Goal: Task Accomplishment & Management: Use online tool/utility

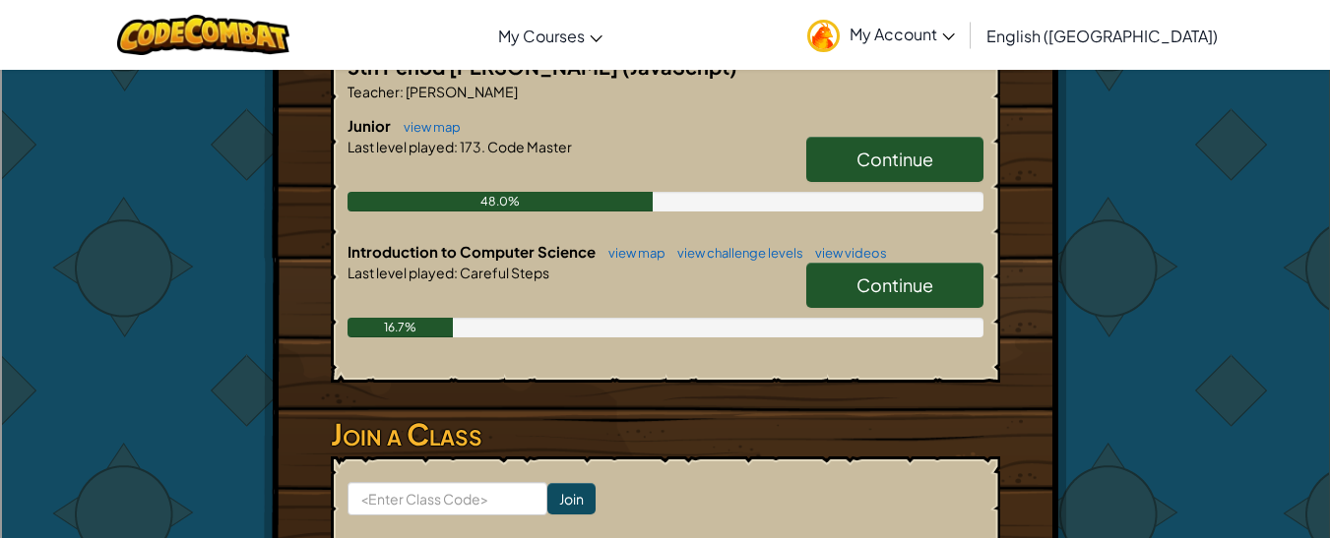
scroll to position [416, 0]
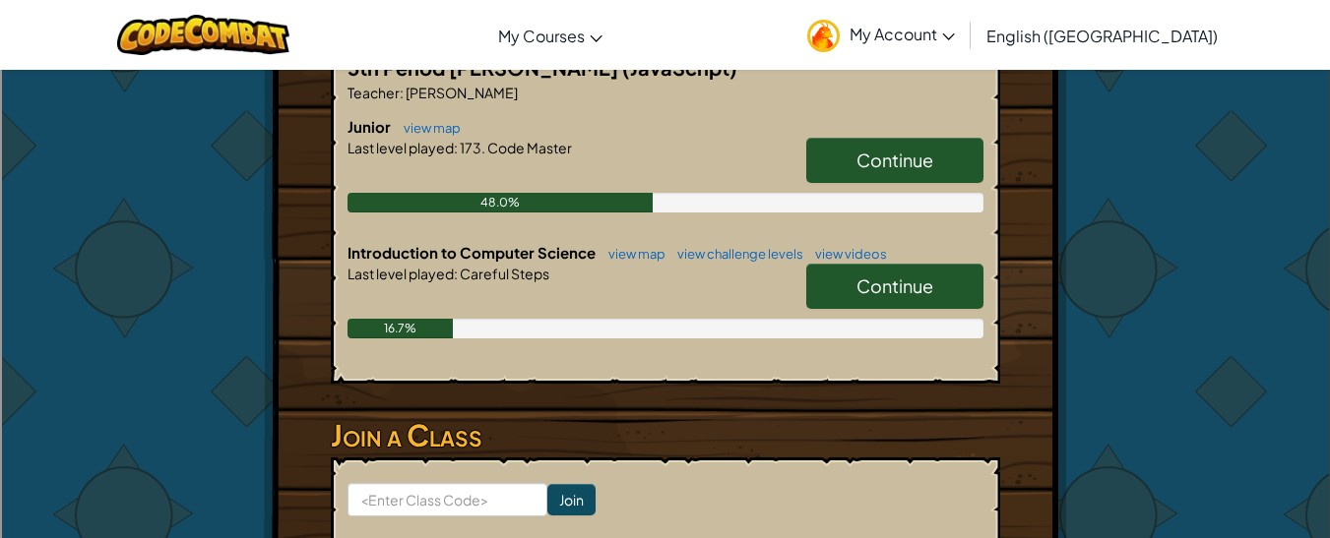
click at [834, 147] on link "Continue" at bounding box center [894, 160] width 177 height 45
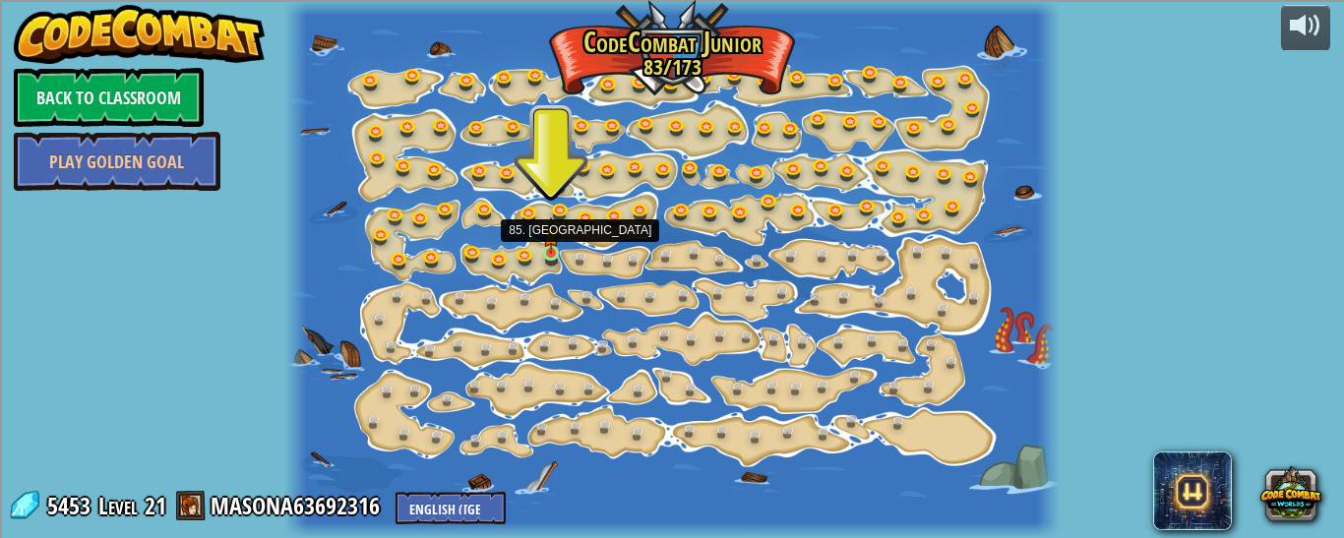
click at [552, 251] on img at bounding box center [551, 235] width 17 height 37
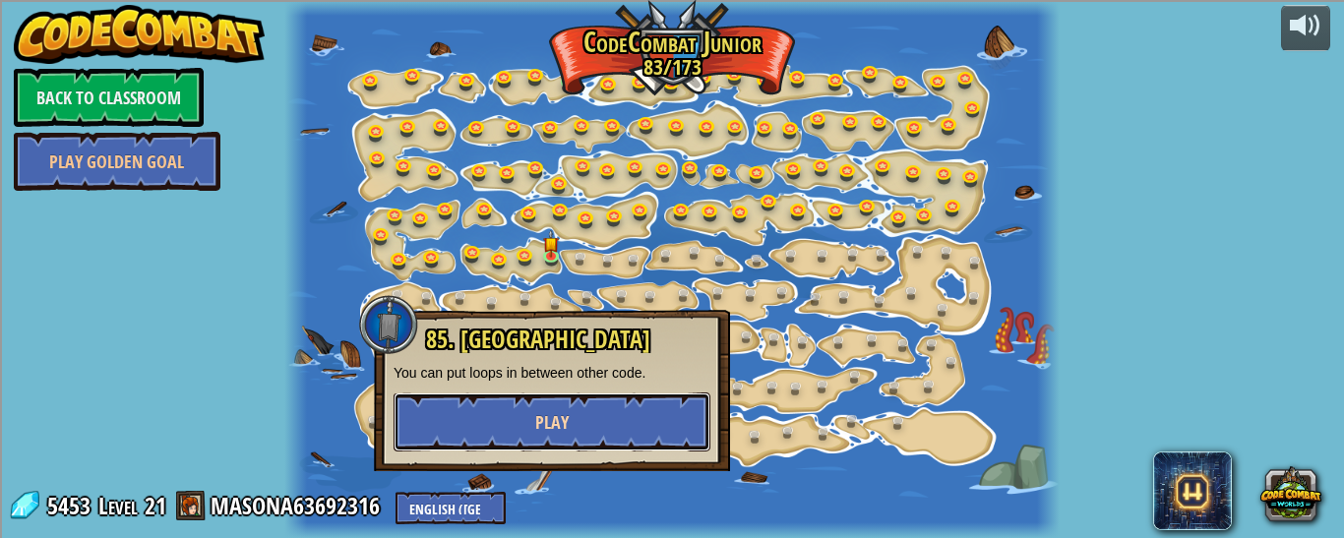
click at [633, 414] on button "Play" at bounding box center [552, 422] width 317 height 59
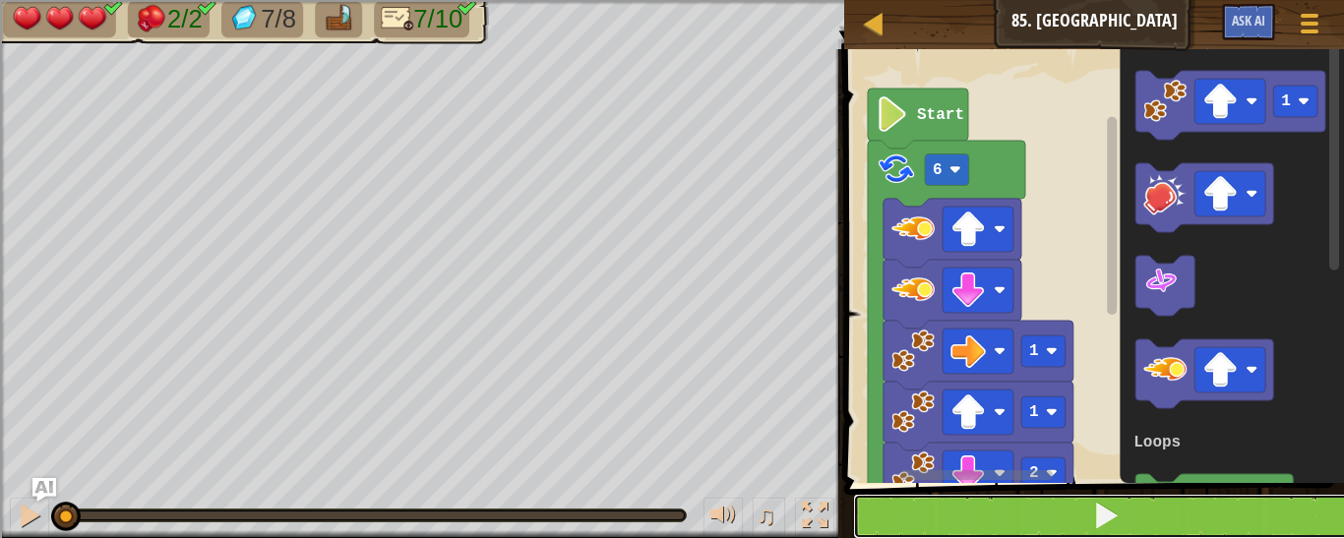
click at [990, 524] on button at bounding box center [1106, 516] width 506 height 45
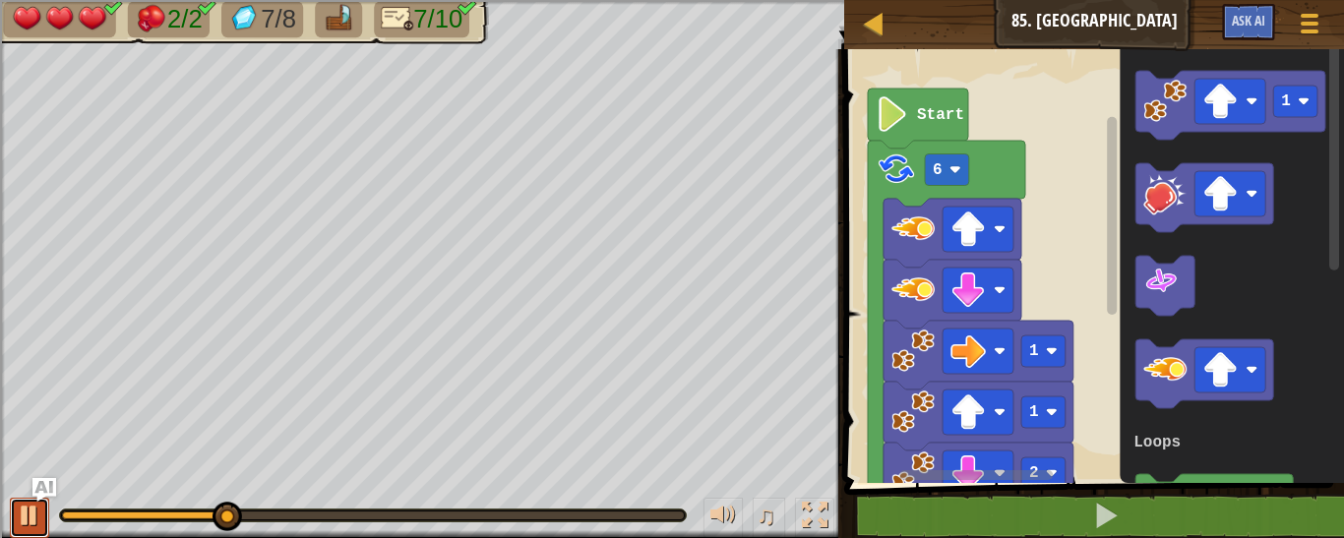
click at [25, 519] on div at bounding box center [30, 516] width 26 height 26
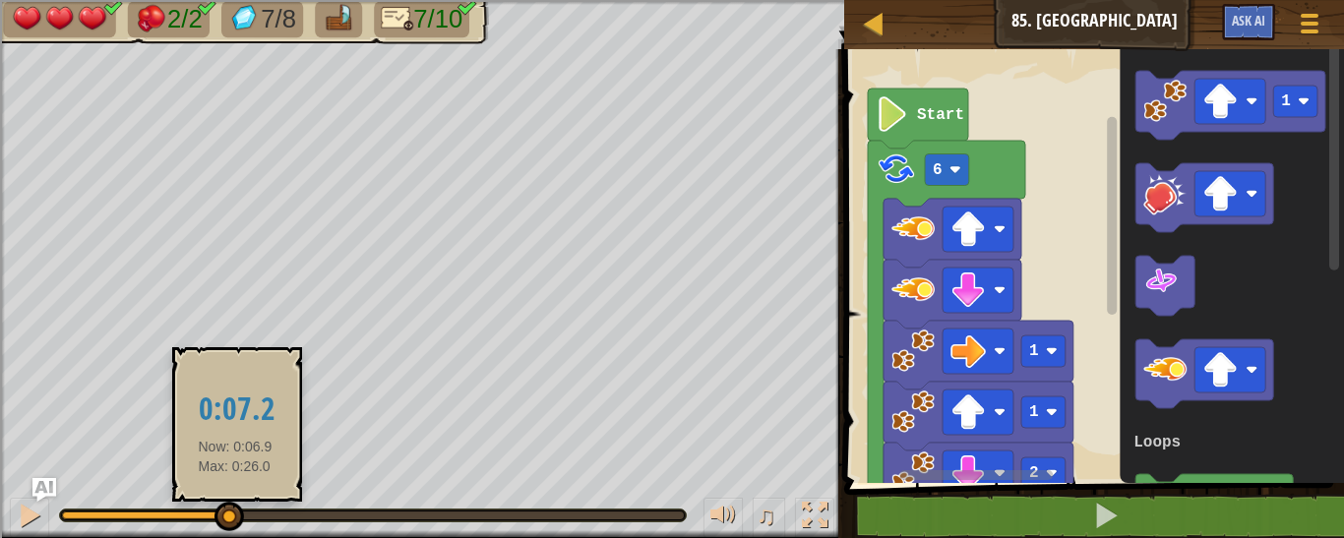
drag, startPoint x: 254, startPoint y: 525, endPoint x: 234, endPoint y: 522, distance: 19.9
click at [234, 522] on div "♫" at bounding box center [422, 510] width 844 height 59
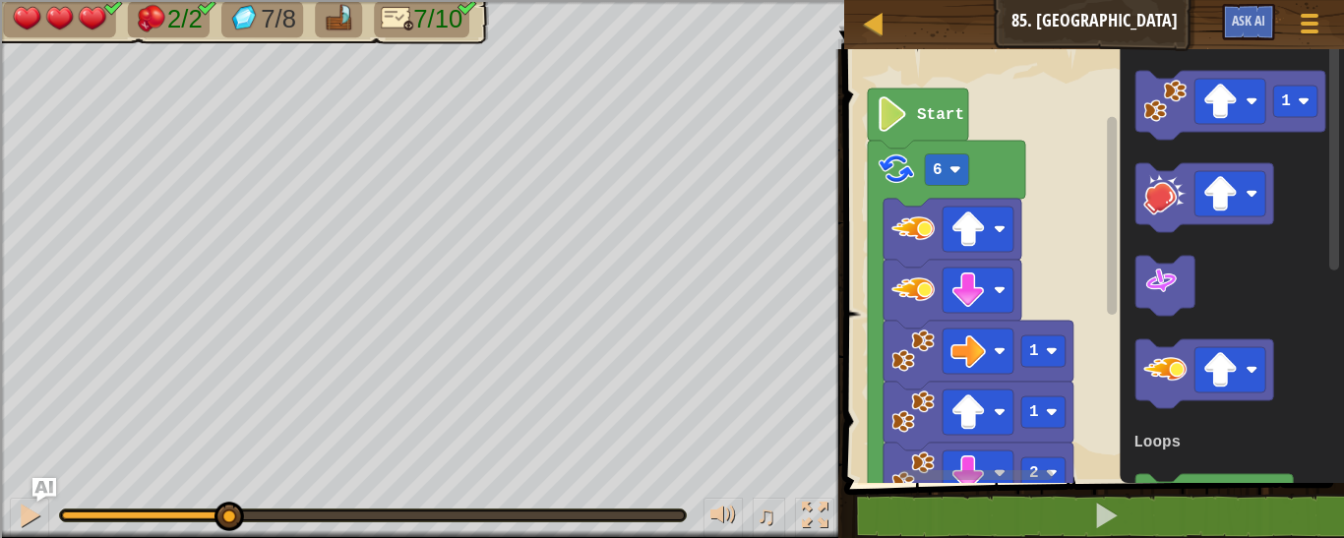
drag, startPoint x: 234, startPoint y: 522, endPoint x: 0, endPoint y: 479, distance: 238.0
click at [1191, 296] on icon "Blockly Workspace" at bounding box center [1165, 286] width 59 height 60
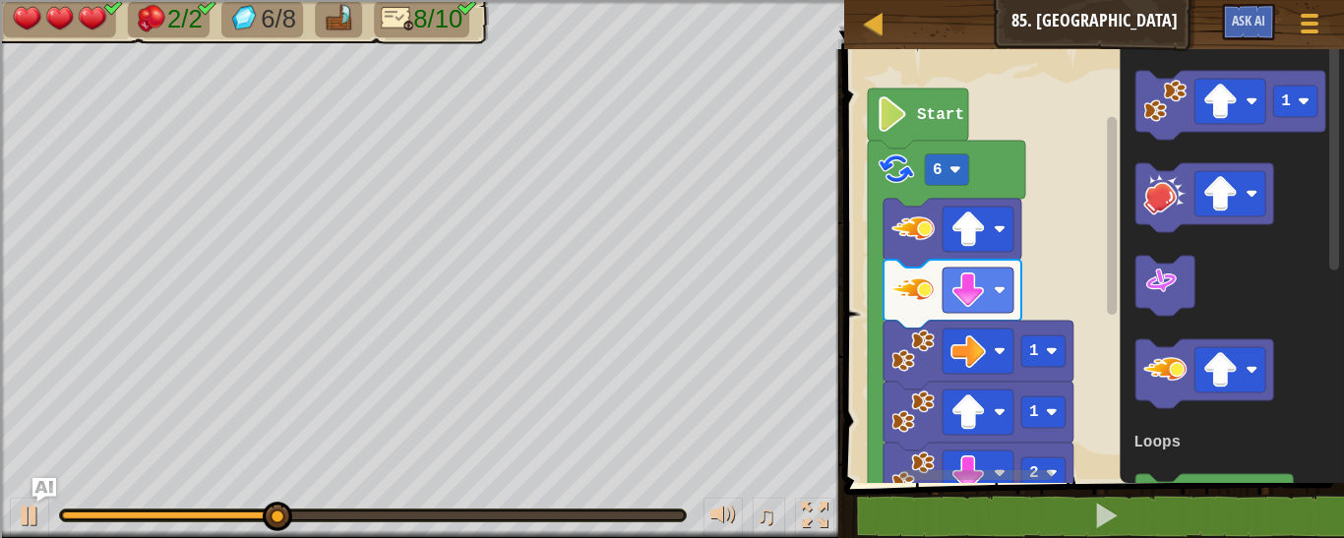
click at [1248, 264] on icon "Blockly Workspace" at bounding box center [1232, 261] width 224 height 444
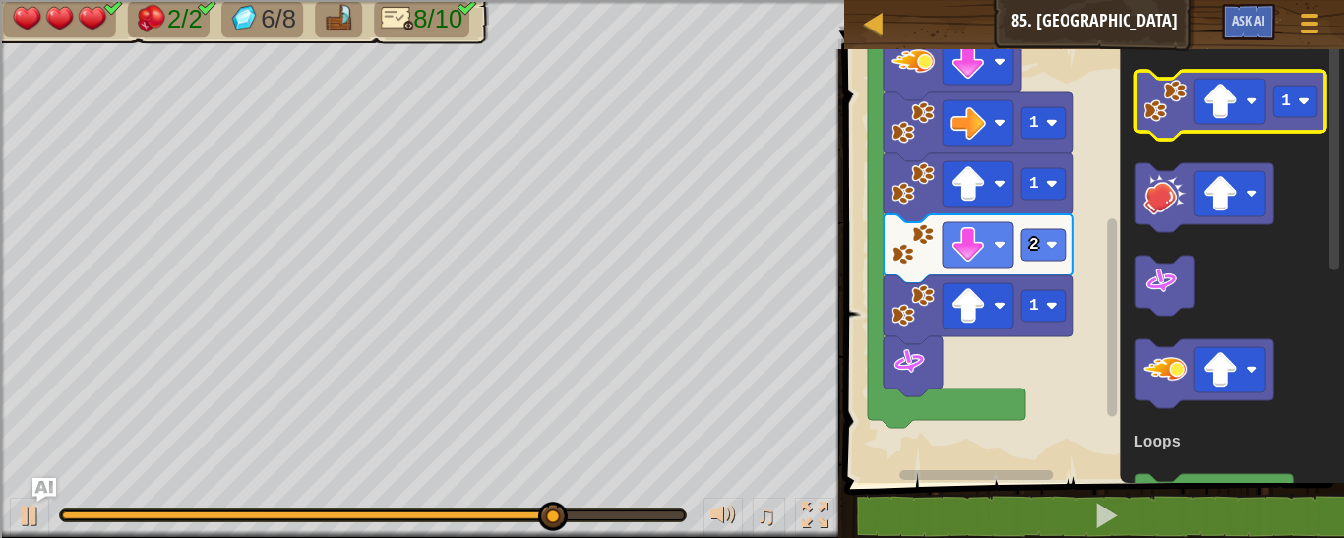
click at [1173, 111] on image "Blockly Workspace" at bounding box center [1165, 101] width 43 height 43
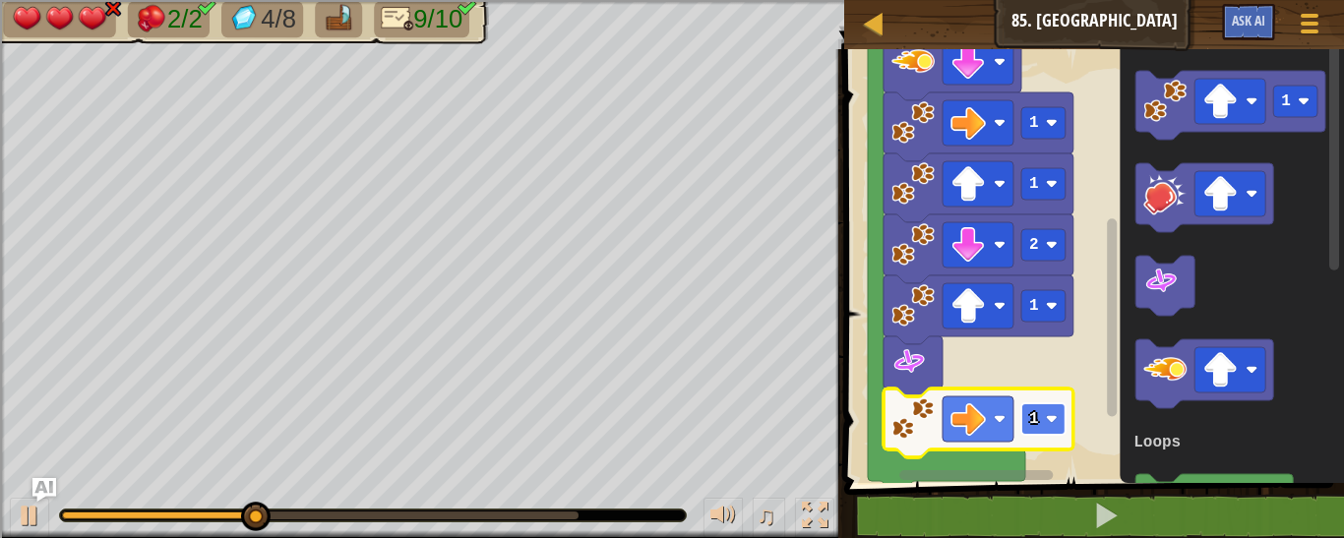
click at [1048, 428] on rect "Blockly Workspace" at bounding box center [1044, 419] width 44 height 31
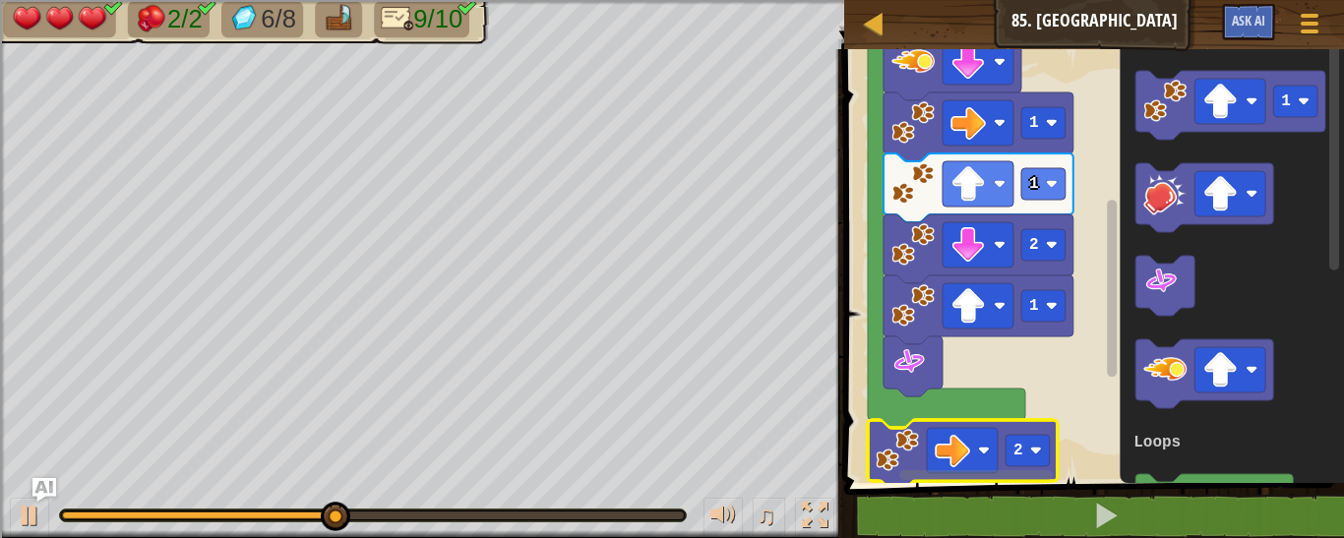
click at [1126, 246] on div "Loops Start 6 1 1 2 1 2 1 3 Loops" at bounding box center [1092, 261] width 506 height 444
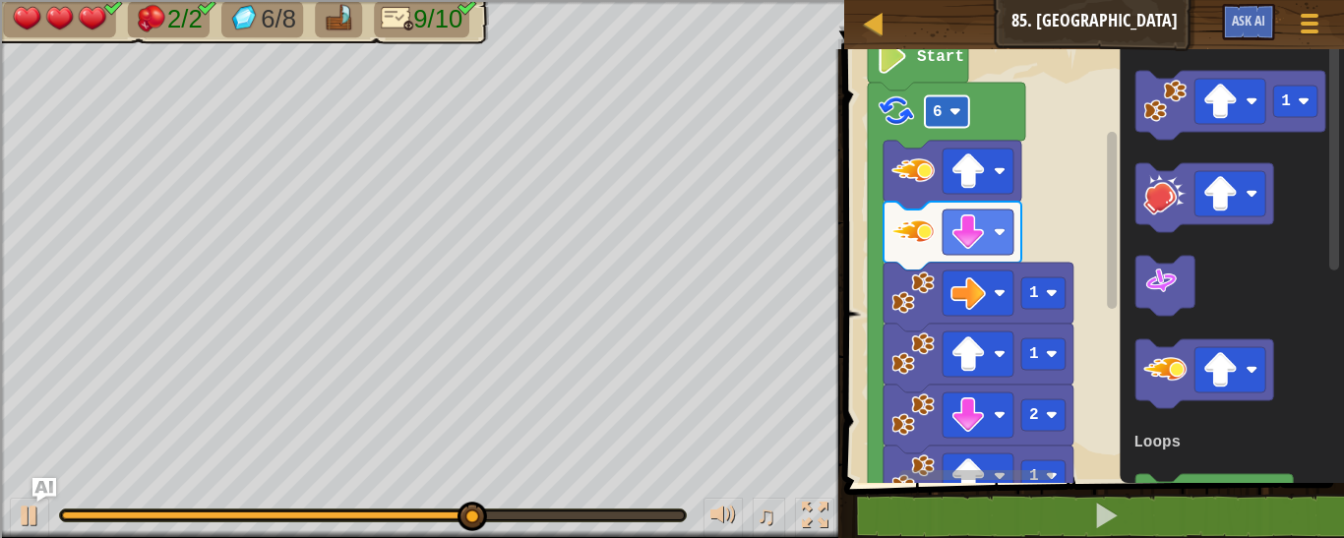
click at [949, 115] on rect "Blockly Workspace" at bounding box center [947, 111] width 44 height 31
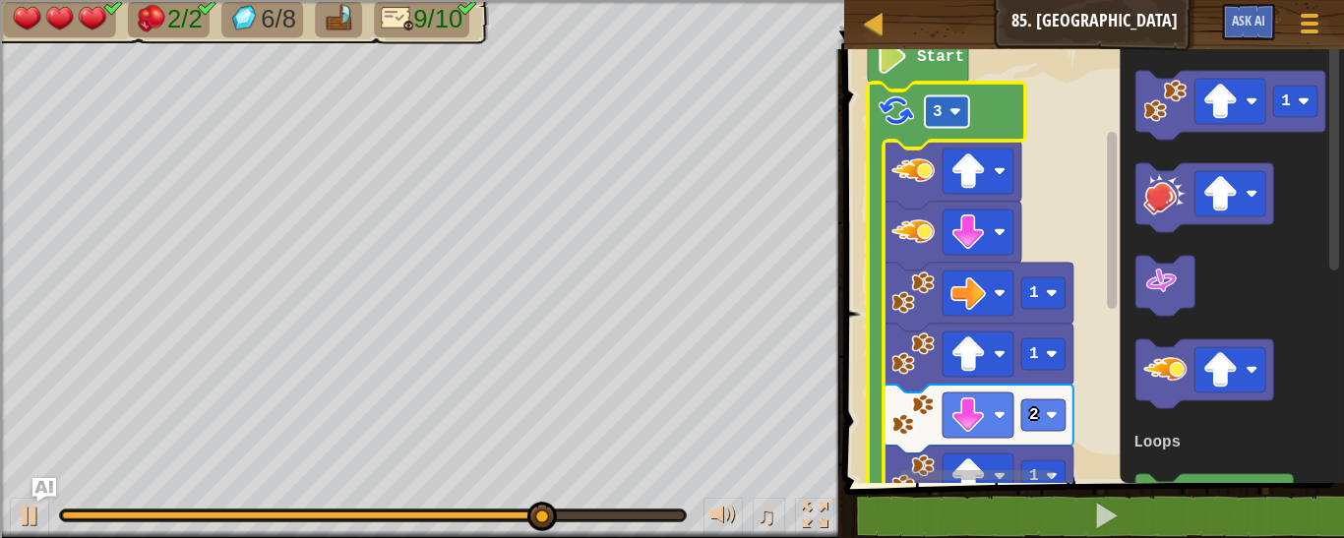
click at [940, 112] on text "3" at bounding box center [938, 112] width 10 height 18
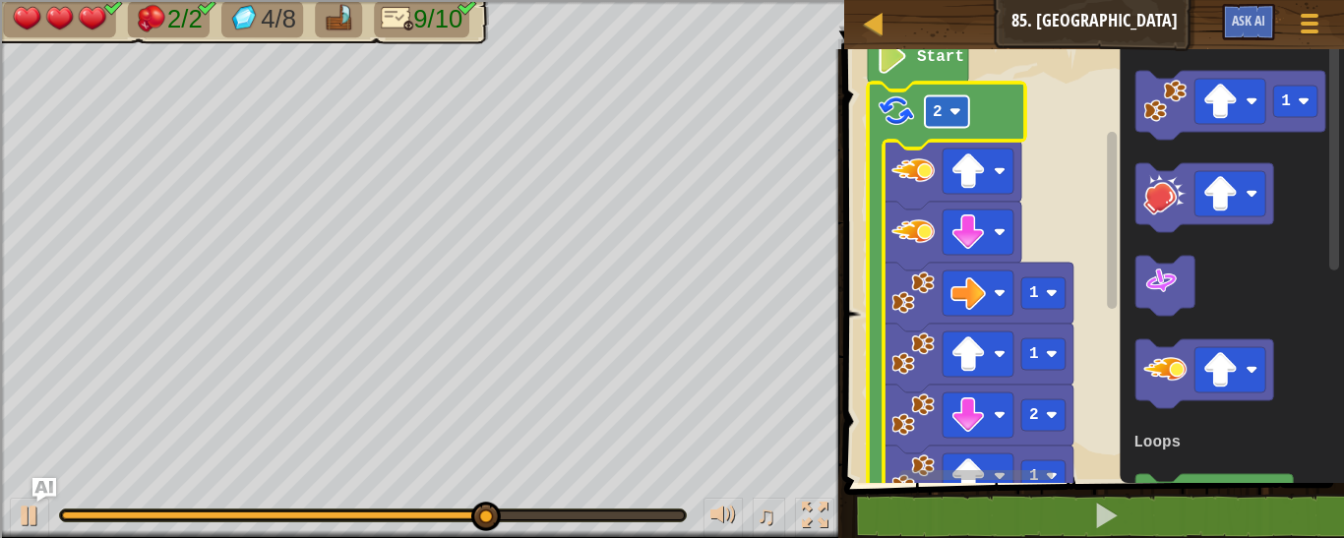
click at [954, 112] on image "Blockly Workspace" at bounding box center [956, 112] width 12 height 12
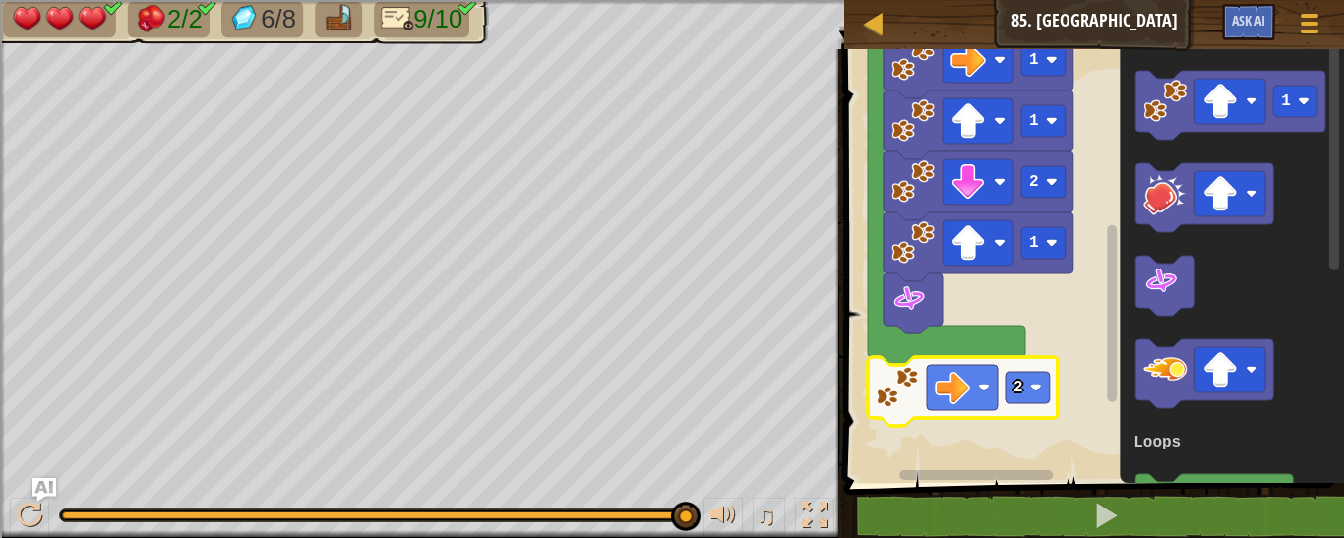
click at [852, 384] on rect "Blockly Workspace" at bounding box center [1092, 261] width 506 height 444
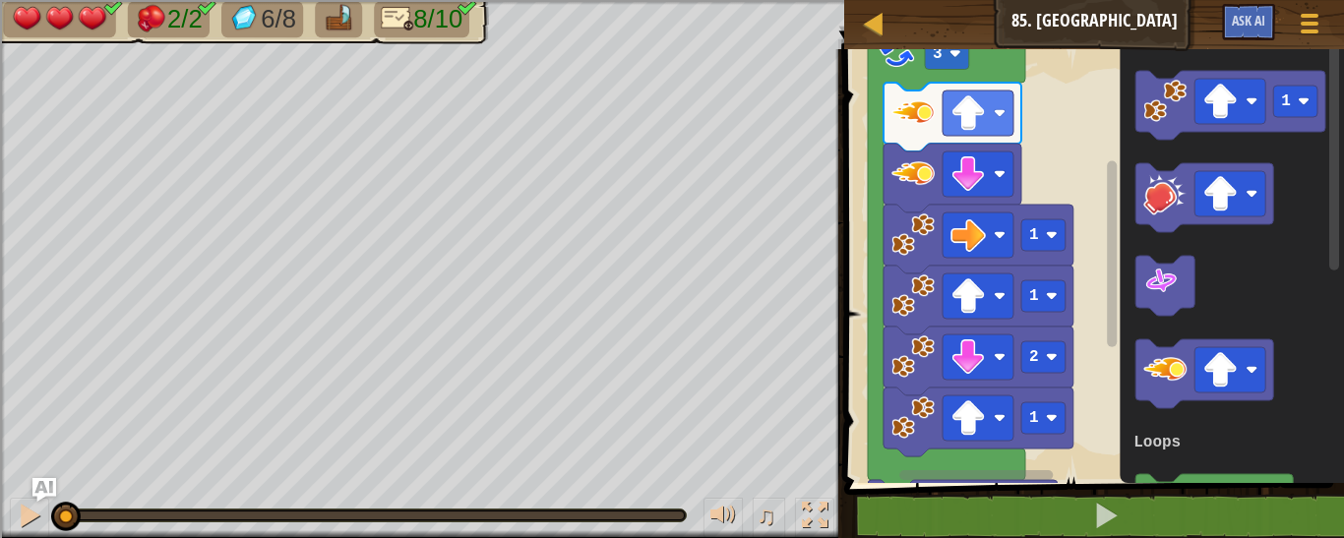
drag, startPoint x: 681, startPoint y: 503, endPoint x: 0, endPoint y: 443, distance: 683.7
click at [0, 443] on div "2/2 6/8 8/10 ♫ Phoenix 3 x: 6 y: 22 No target action: power-up" at bounding box center [672, 269] width 1344 height 538
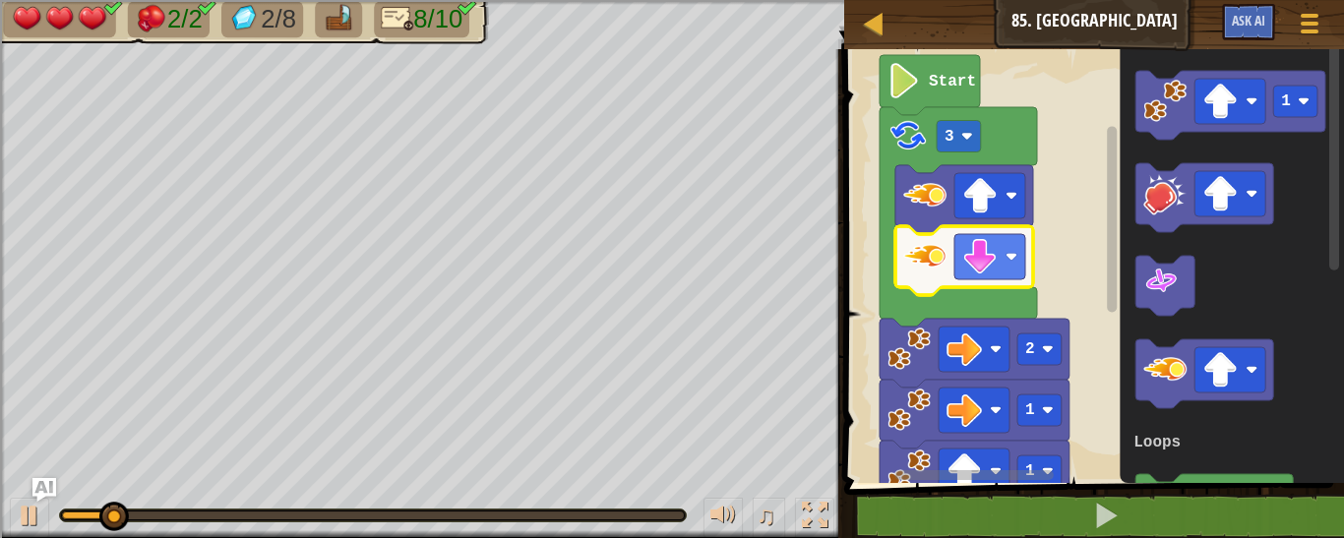
click at [1059, 124] on rect "Blockly Workspace" at bounding box center [1092, 261] width 506 height 444
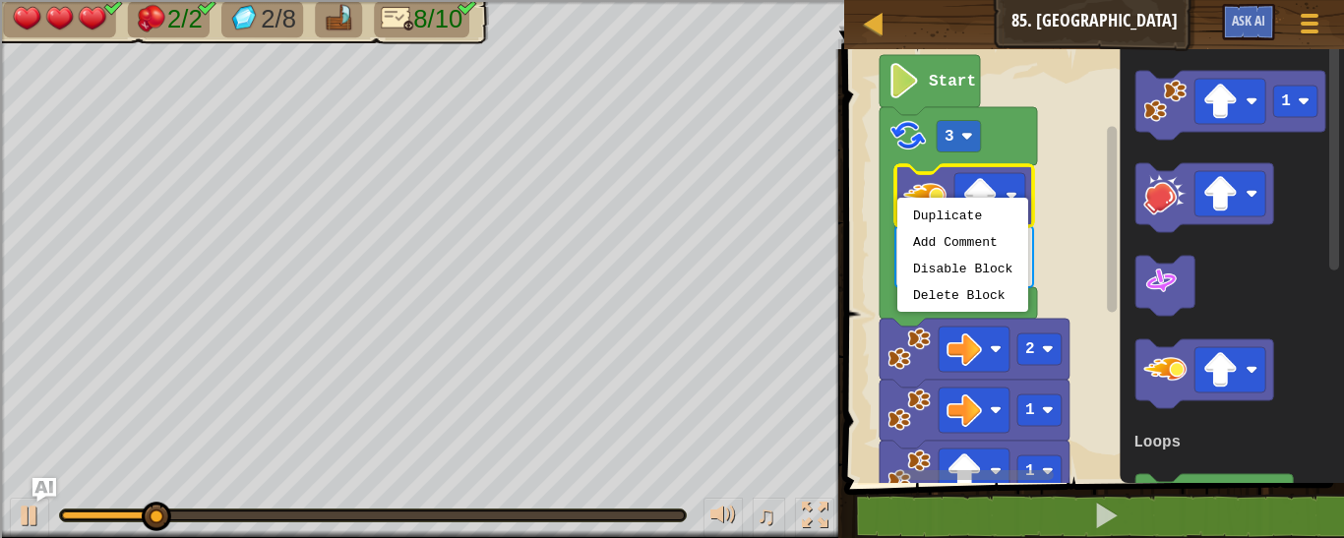
click at [1046, 145] on rect "Blockly Workspace" at bounding box center [1092, 261] width 506 height 444
click at [1070, 178] on rect "Blockly Workspace" at bounding box center [1092, 261] width 506 height 444
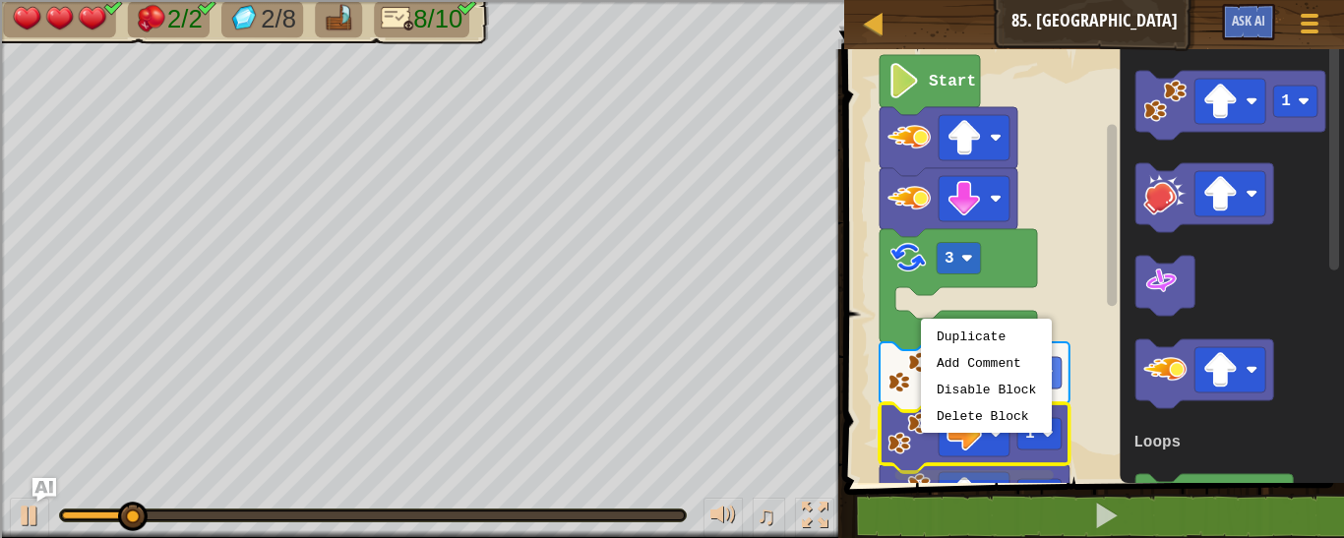
click at [906, 440] on image "Blockly Workspace" at bounding box center [909, 433] width 43 height 43
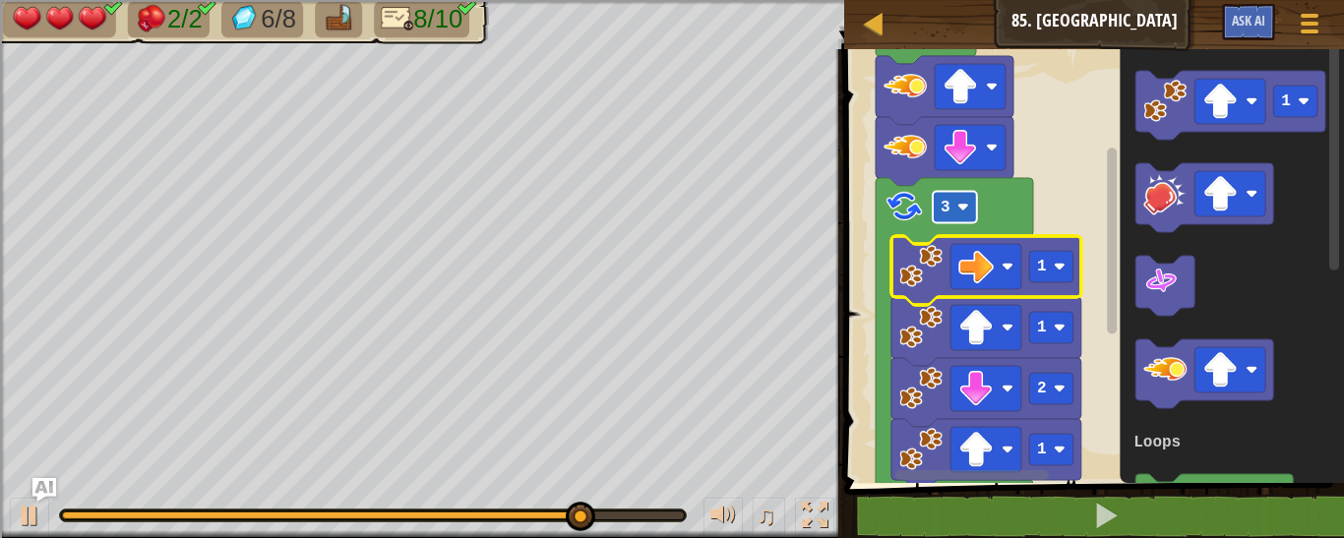
click at [957, 204] on rect "Blockly Workspace" at bounding box center [955, 207] width 44 height 31
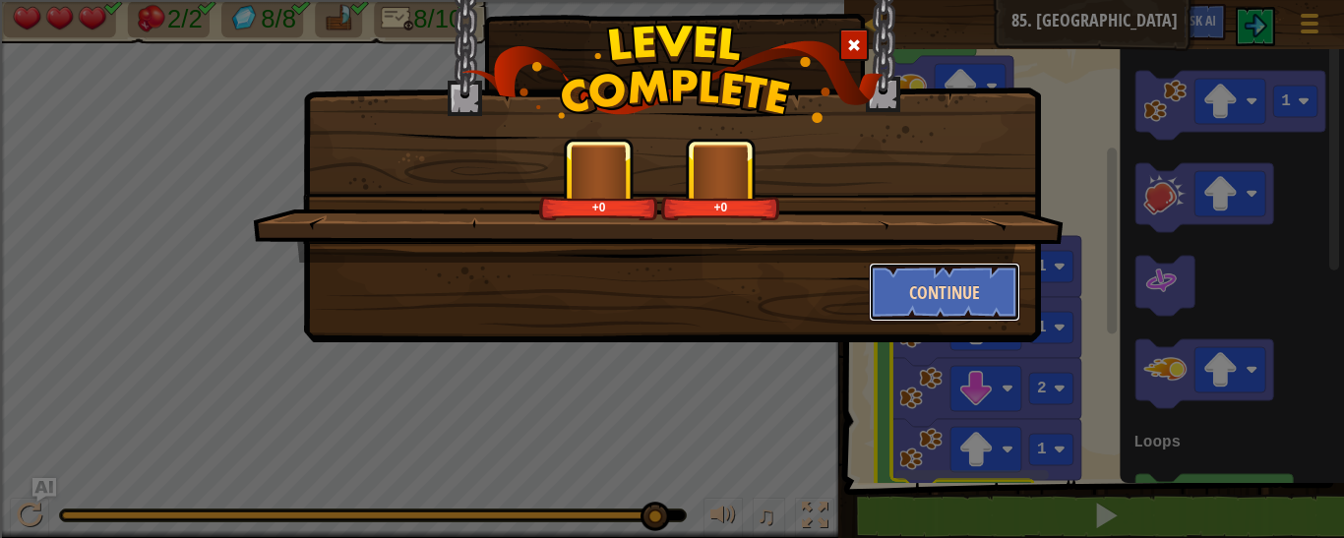
click at [951, 273] on button "Continue" at bounding box center [945, 292] width 153 height 59
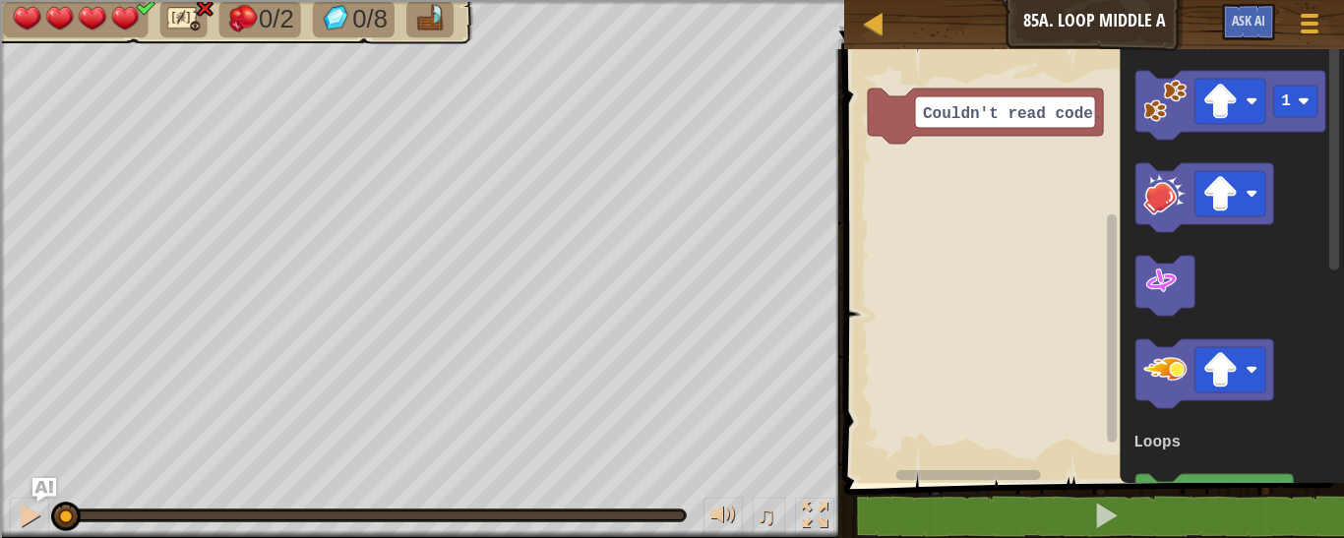
click at [1135, 175] on icon "Blockly Workspace" at bounding box center [1232, 261] width 224 height 444
click at [1291, 31] on button "Game Menu" at bounding box center [1310, 27] width 52 height 48
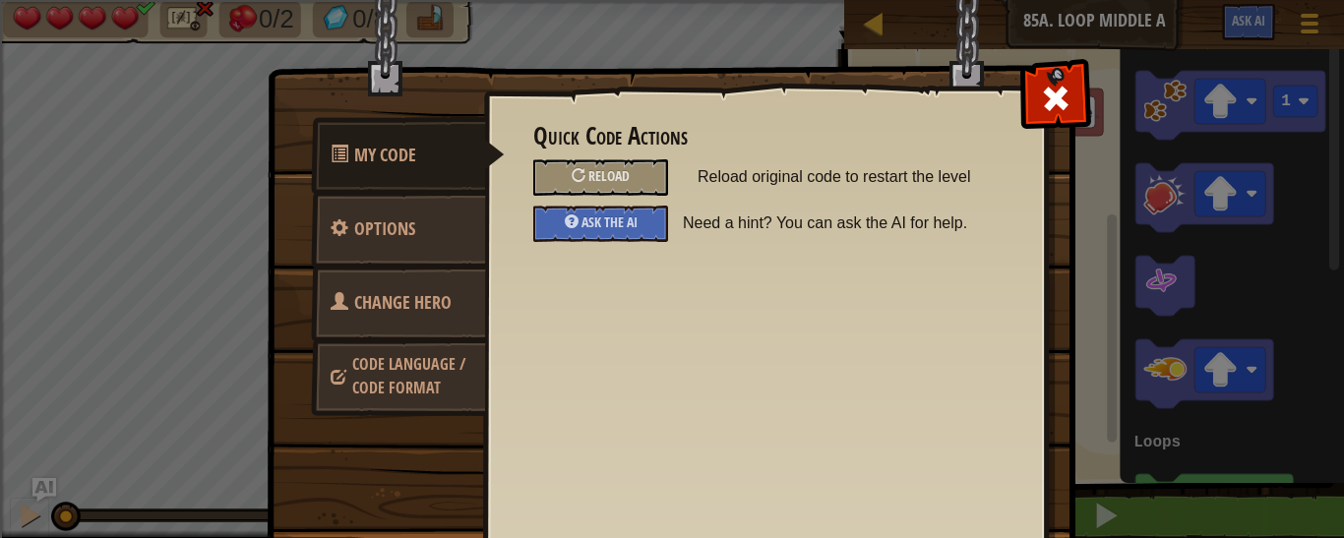
click at [352, 363] on span "Code Language / Code Format" at bounding box center [408, 375] width 113 height 45
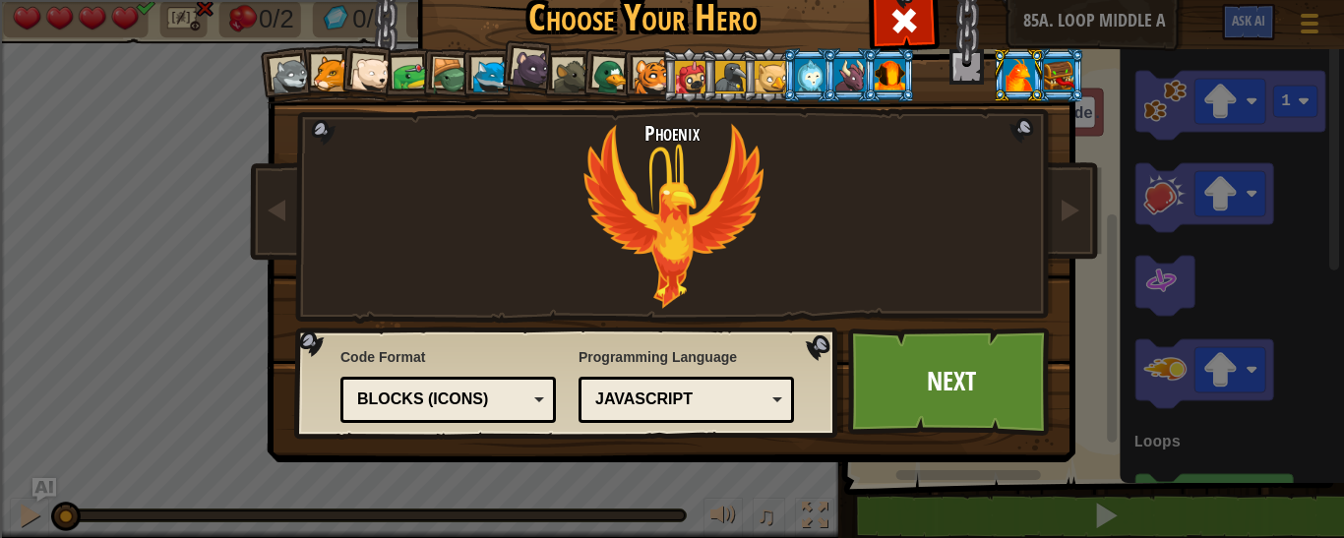
click at [387, 404] on div "Blocks (Icons)" at bounding box center [442, 400] width 170 height 23
click at [896, 345] on link "Next" at bounding box center [951, 382] width 206 height 108
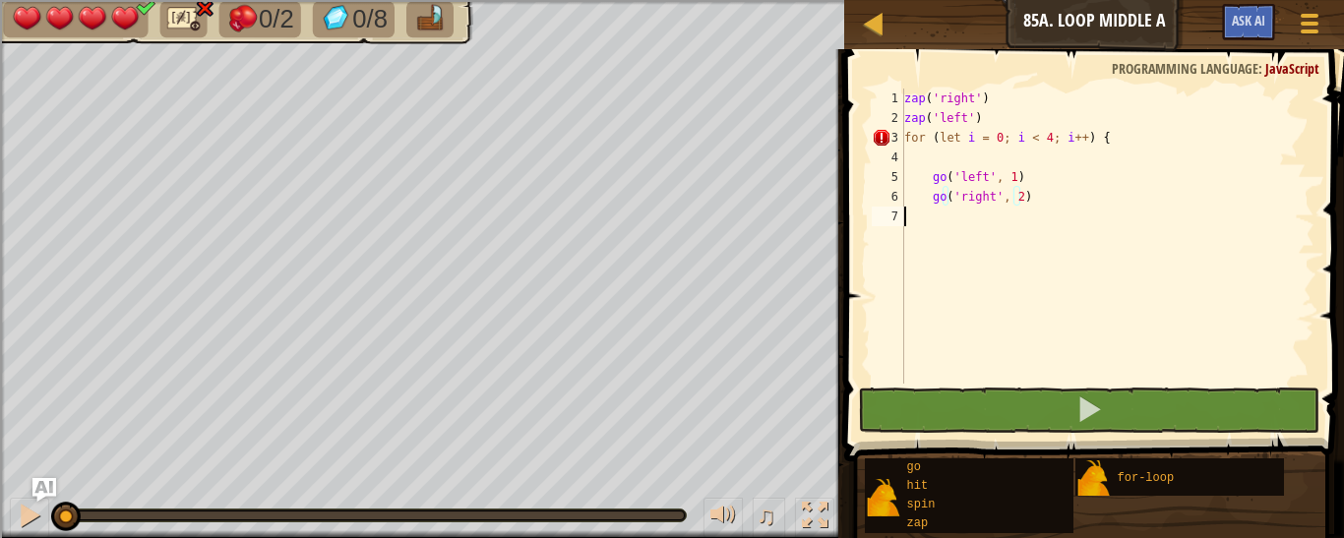
click at [921, 231] on div "zap ( 'right' ) zap ( 'left' ) for ( let i = 0 ; i < 4 ; i ++ ) { go ( 'left' ,…" at bounding box center [1108, 256] width 414 height 335
type textarea "{"
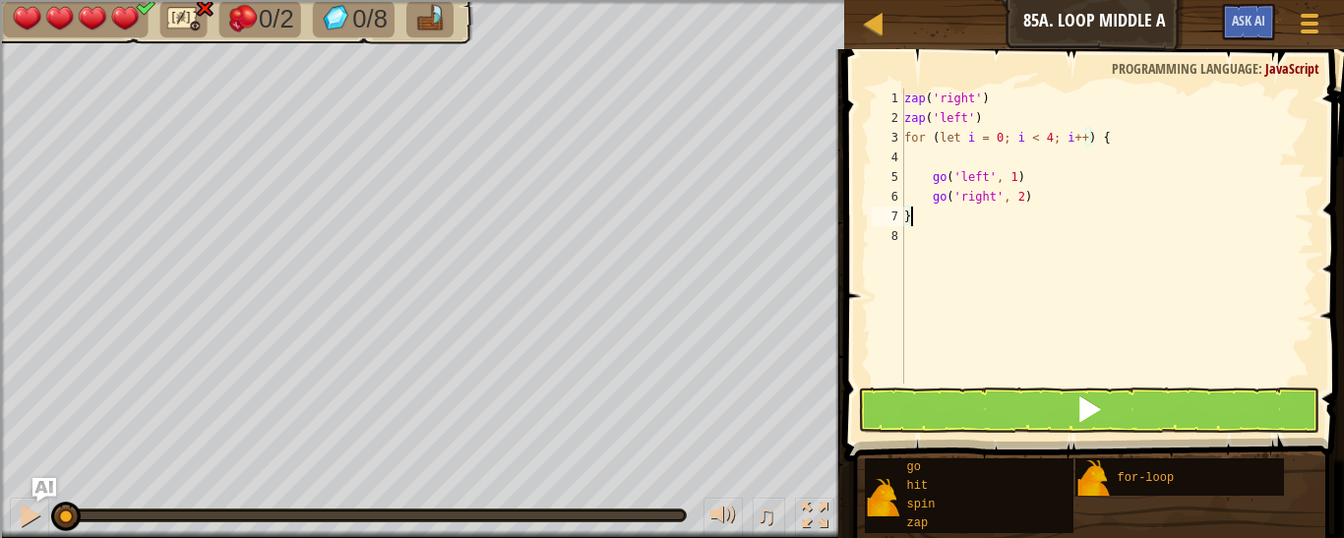
type textarea "}"
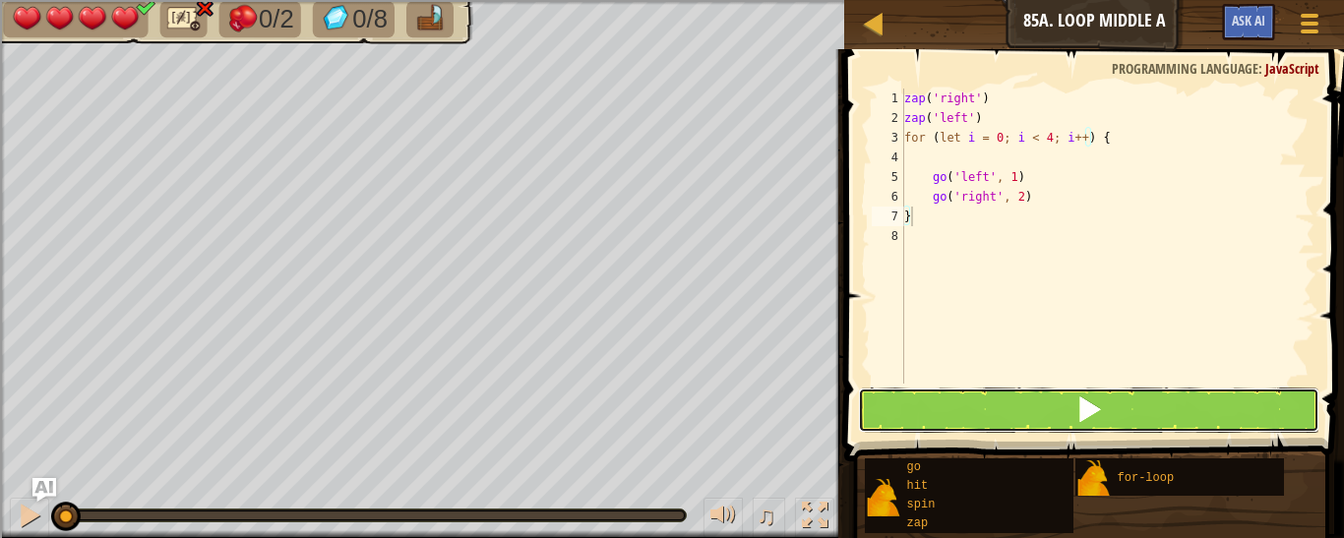
click at [1009, 407] on button at bounding box center [1089, 410] width 462 height 45
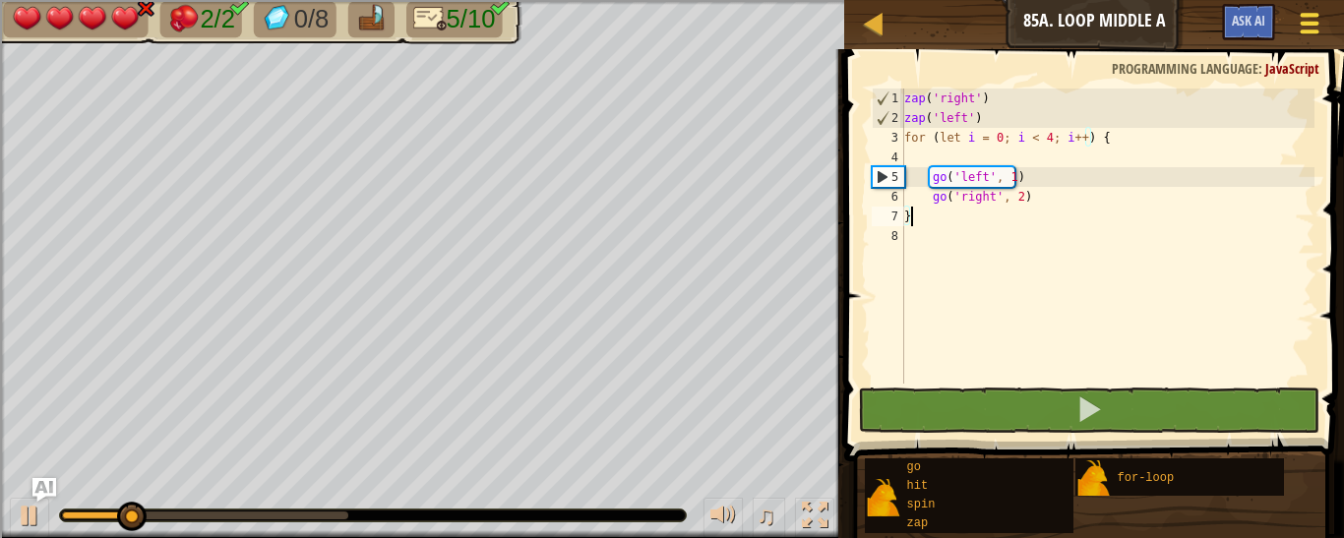
click at [1328, 29] on button "Game Menu" at bounding box center [1310, 27] width 52 height 48
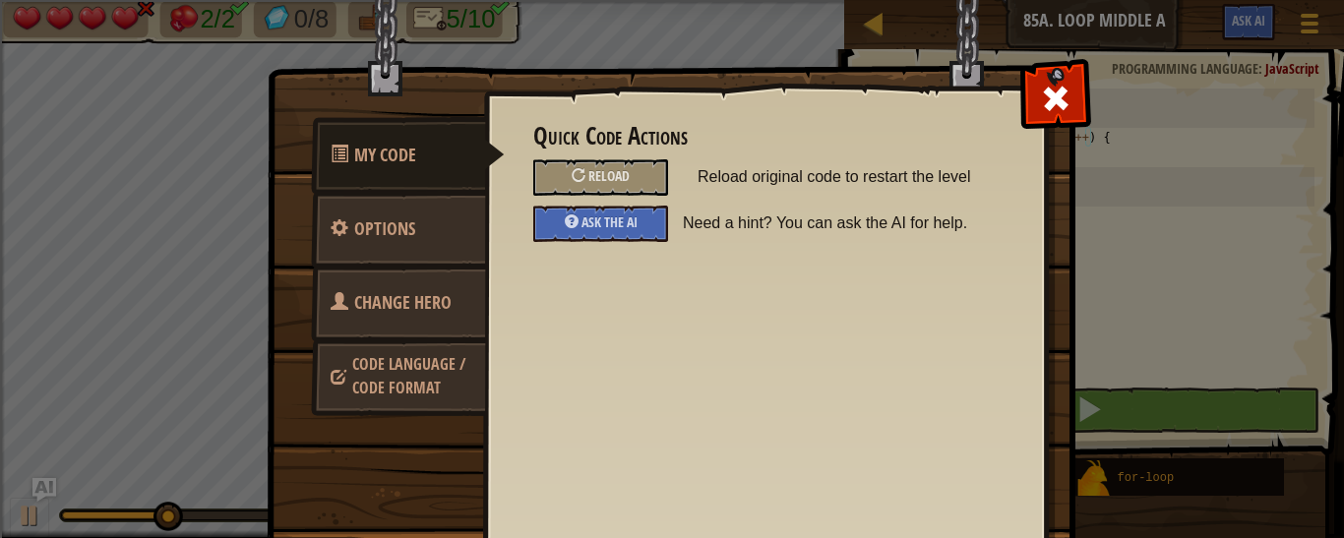
click at [314, 387] on link "Code Language / Code Format" at bounding box center [398, 376] width 175 height 75
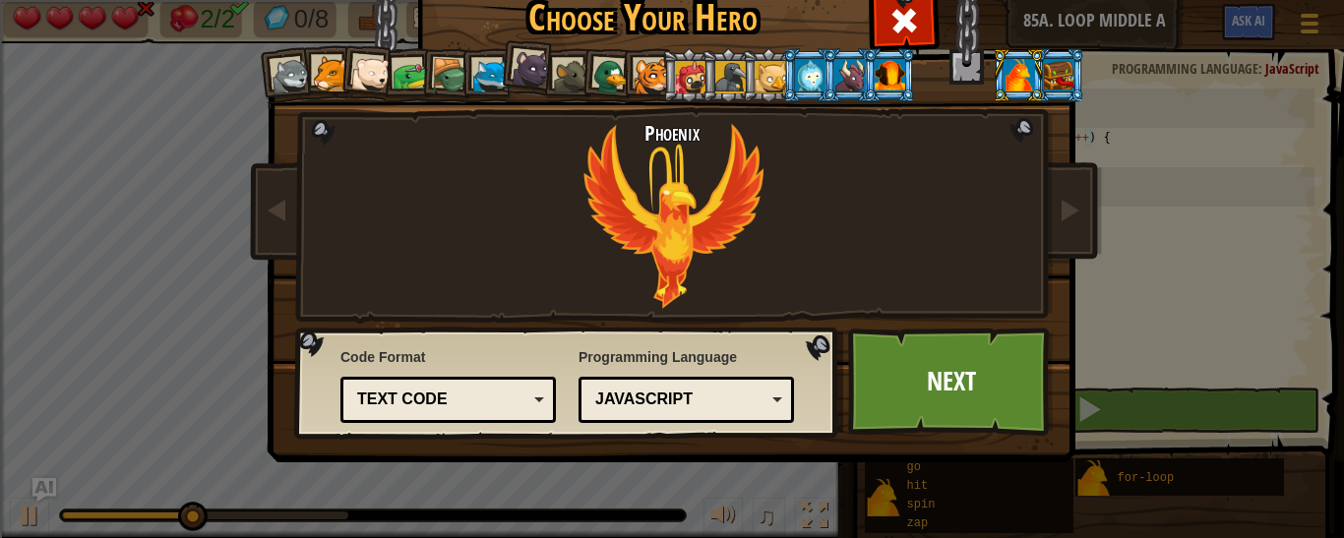
click at [455, 401] on div "Text code" at bounding box center [442, 400] width 170 height 23
click at [965, 341] on link "Next" at bounding box center [951, 382] width 206 height 108
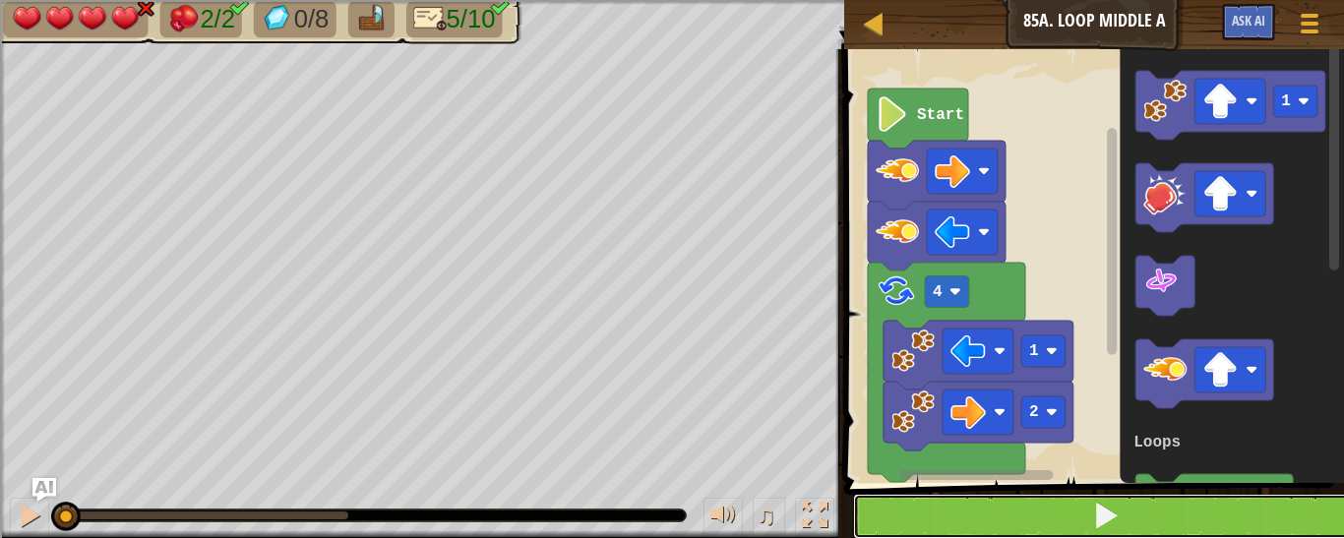
click at [942, 509] on button at bounding box center [1106, 516] width 506 height 45
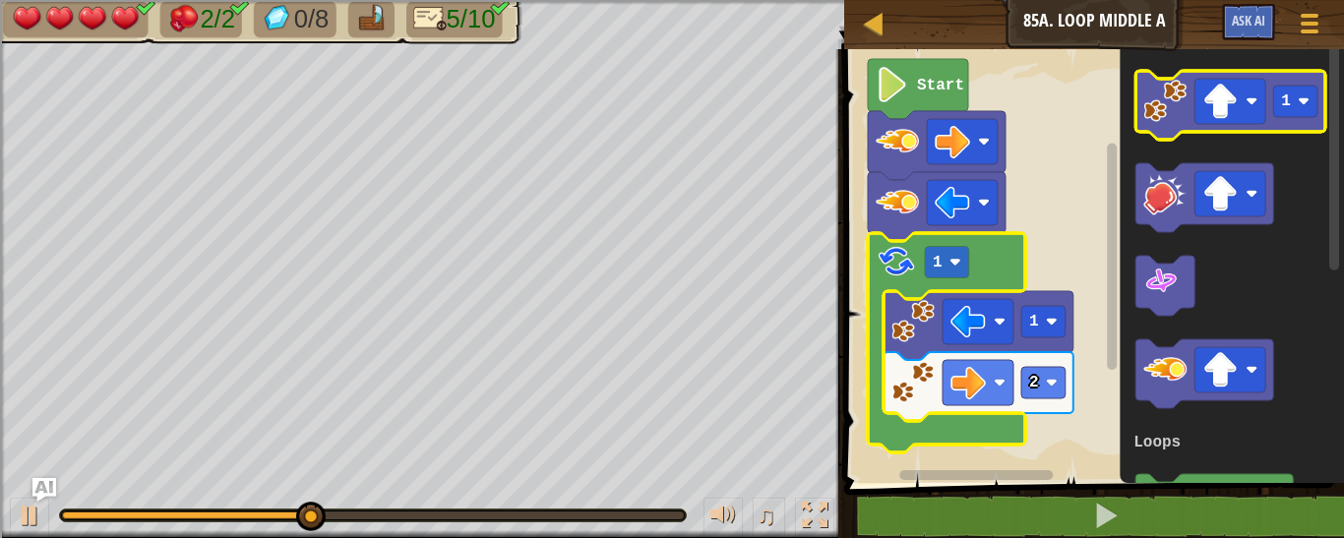
click at [1164, 107] on image "Blockly Workspace" at bounding box center [1165, 101] width 43 height 43
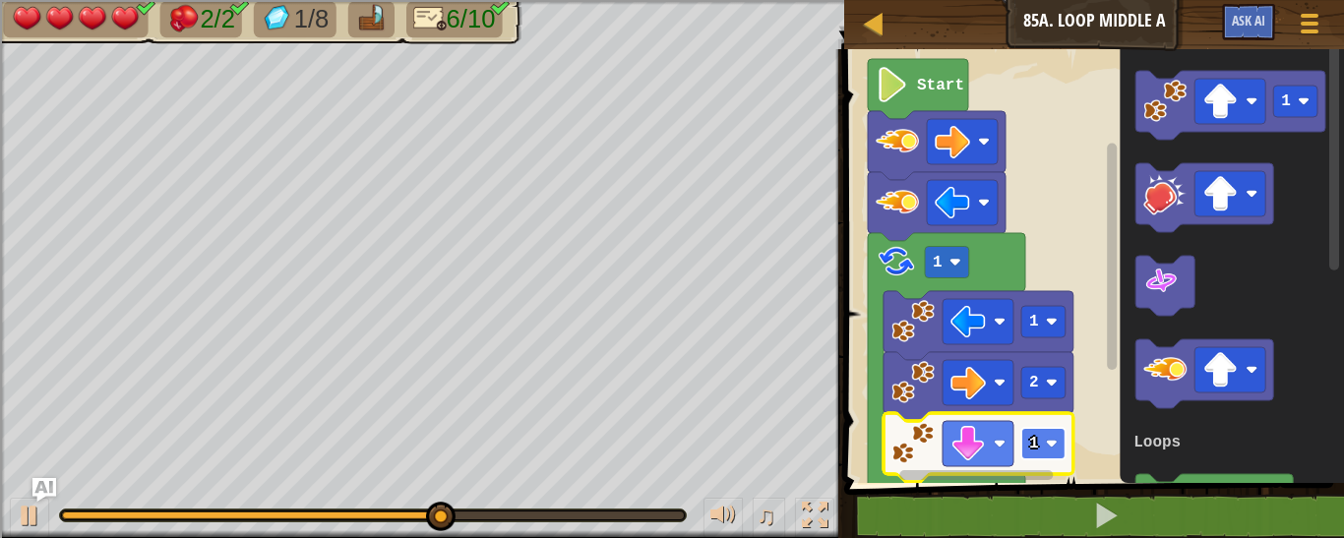
click at [1035, 445] on text "1" at bounding box center [1035, 444] width 10 height 18
click at [905, 433] on image "Blockly Workspace" at bounding box center [913, 443] width 43 height 43
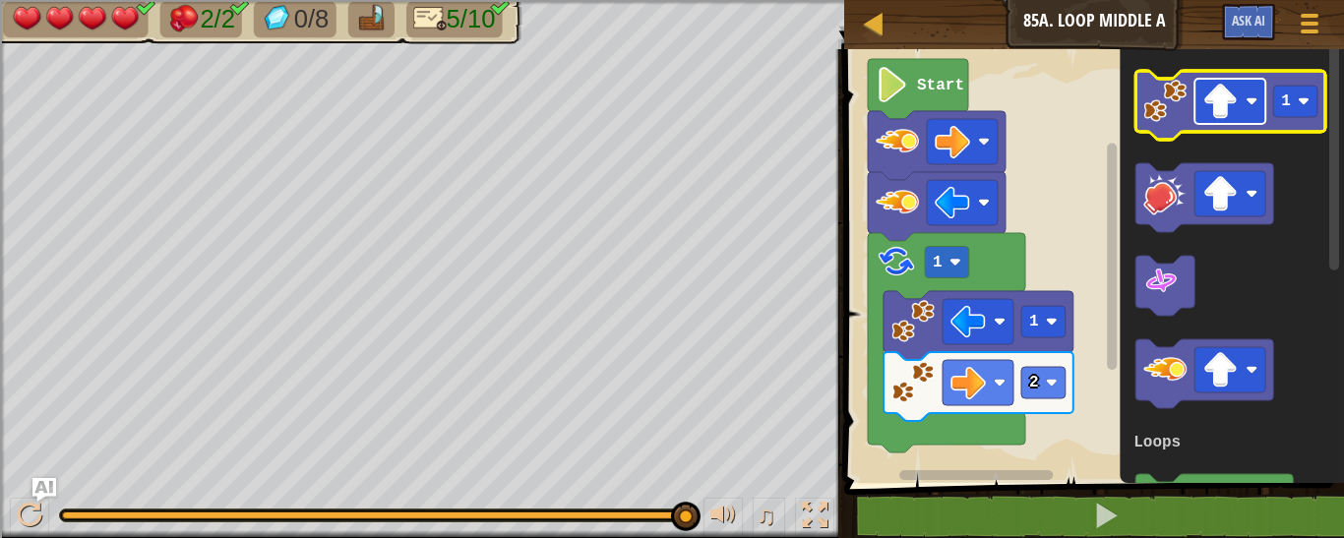
click at [1236, 110] on image "Blockly Workspace" at bounding box center [1220, 101] width 35 height 35
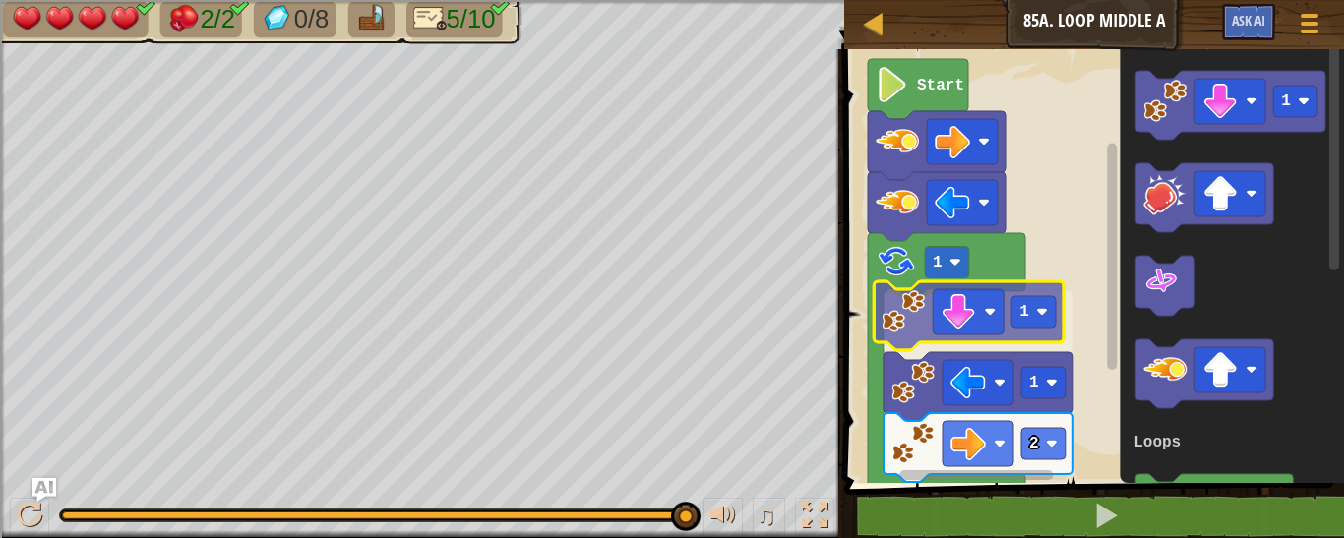
click at [911, 334] on div "Loops Start 1 1 1 2 1 3 Loops 1" at bounding box center [1092, 261] width 506 height 444
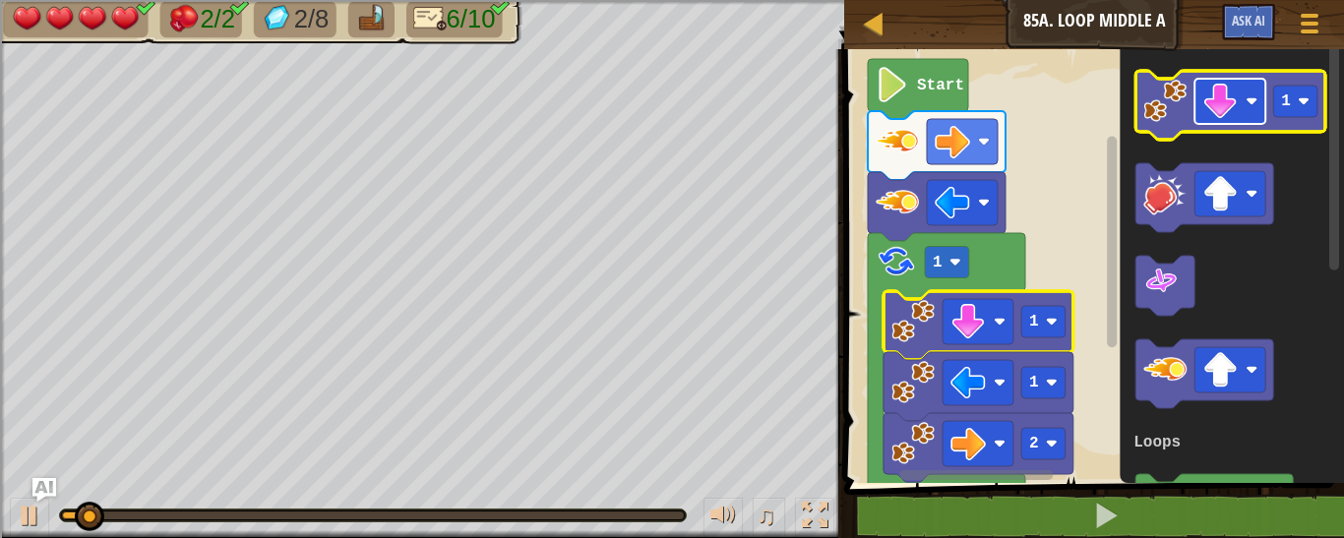
click at [1236, 108] on image "Blockly Workspace" at bounding box center [1220, 101] width 35 height 35
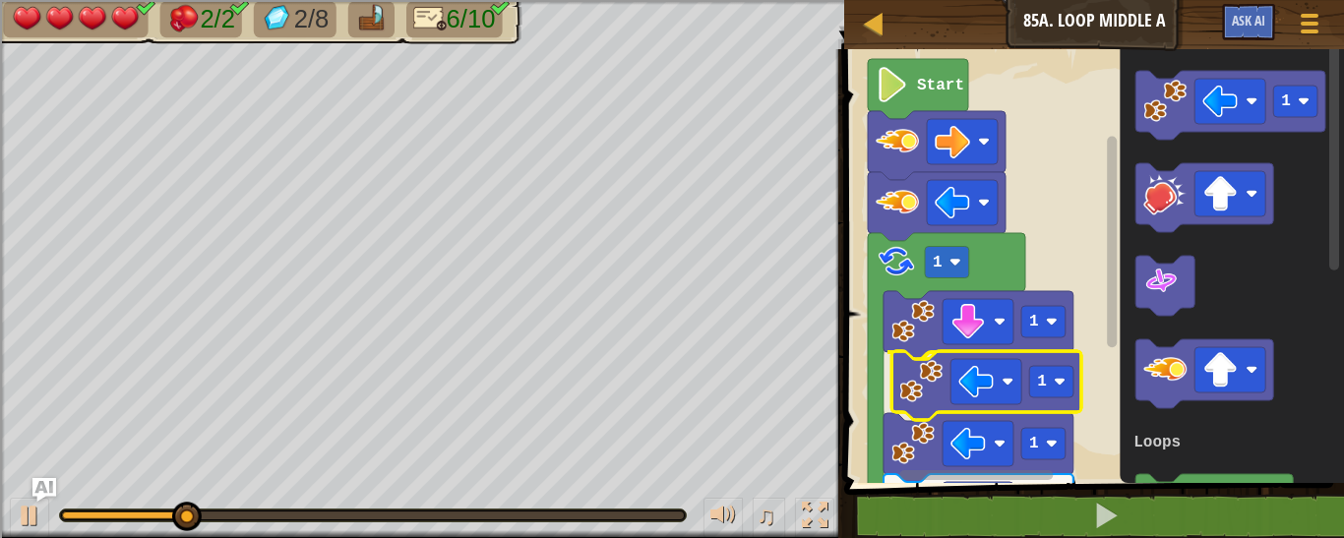
click at [929, 373] on div "Loops Start 1 1 1 1 2 1 3 Loops 1" at bounding box center [1092, 261] width 506 height 444
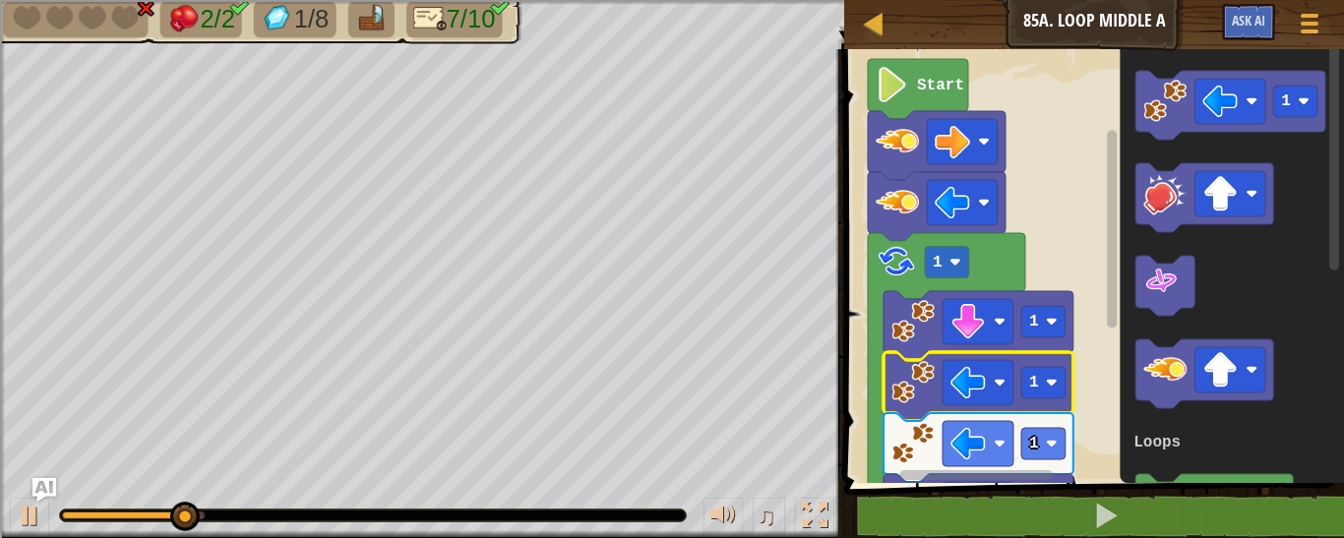
click at [949, 478] on rect "Blockly Workspace" at bounding box center [977, 475] width 154 height 10
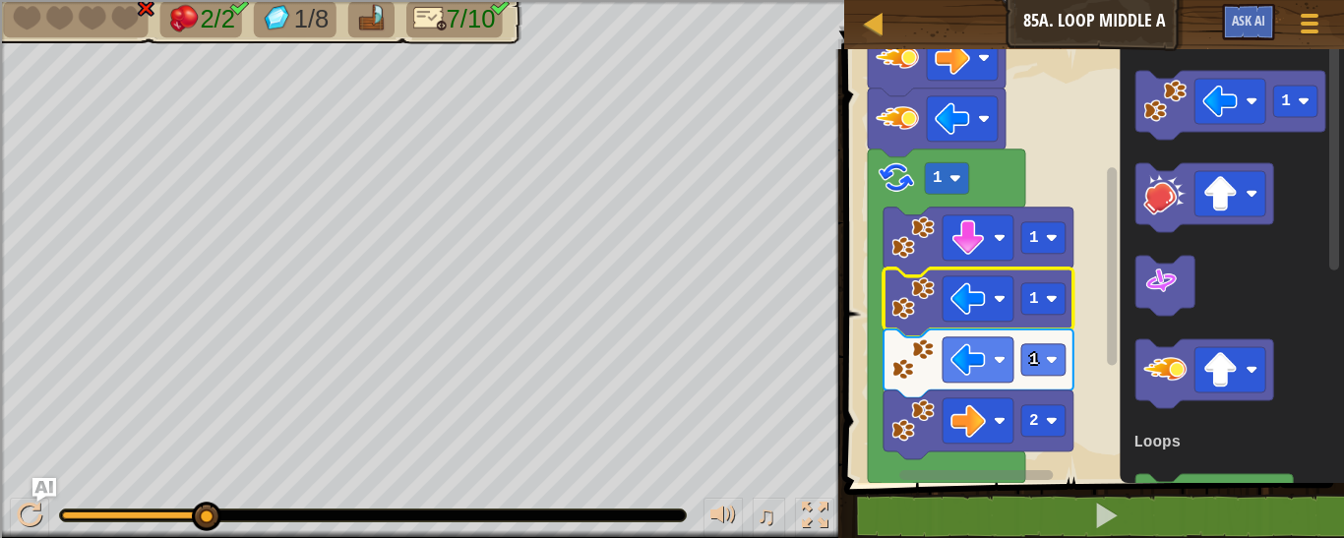
click at [1108, 335] on rect "Blockly Workspace" at bounding box center [1112, 266] width 10 height 198
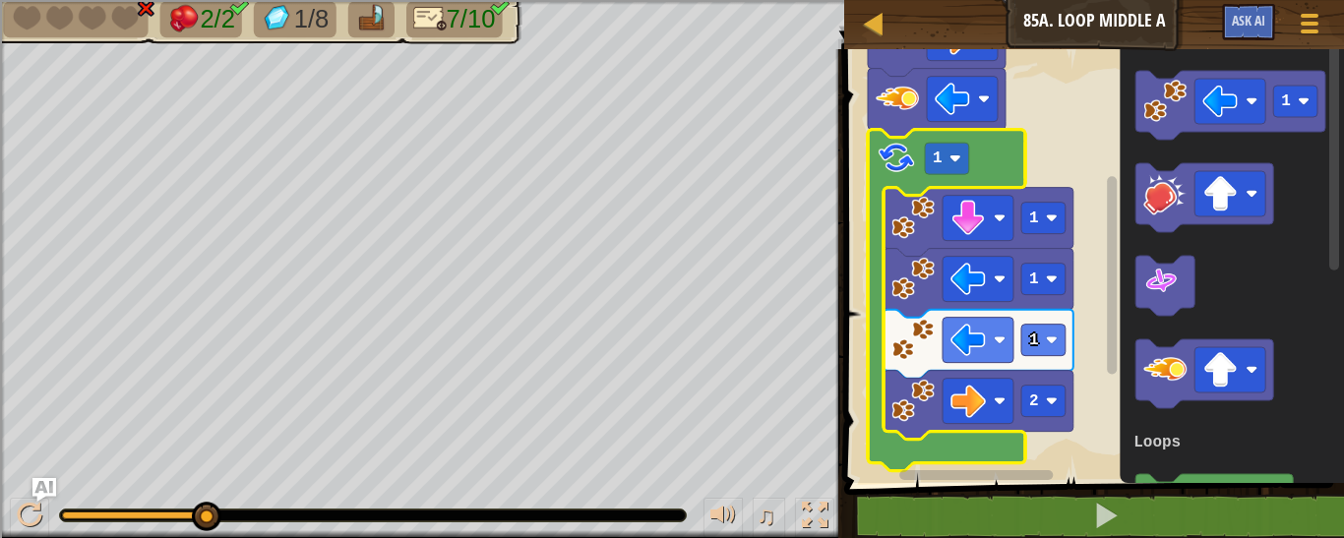
click at [877, 434] on icon "Blockly Workspace" at bounding box center [946, 301] width 157 height 342
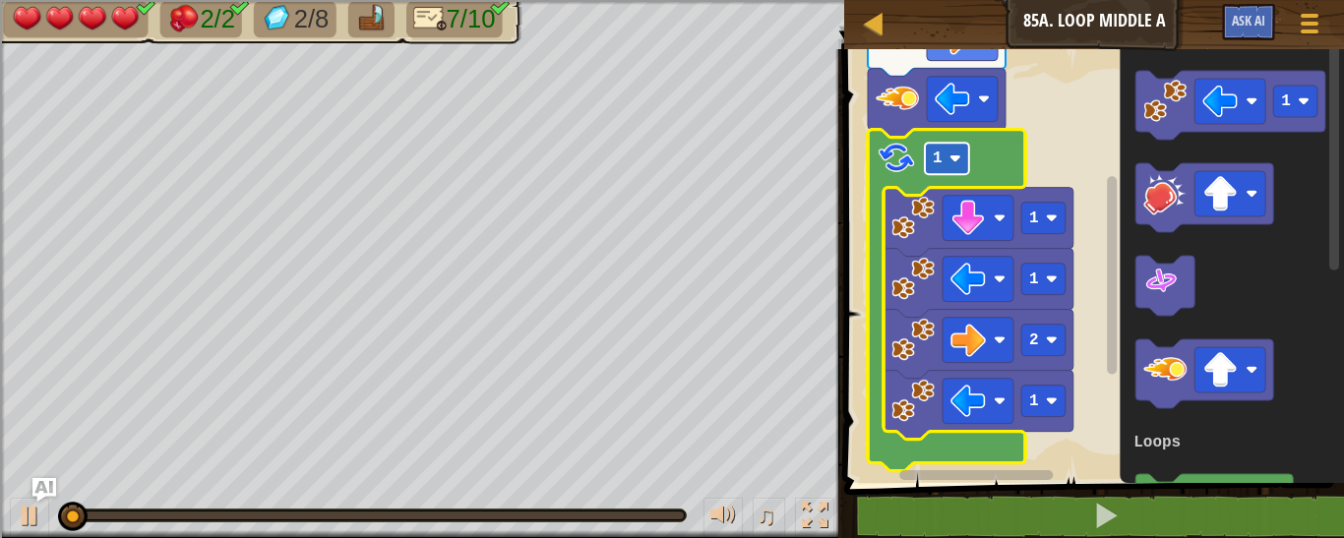
click at [953, 158] on image "Blockly Workspace" at bounding box center [956, 159] width 12 height 12
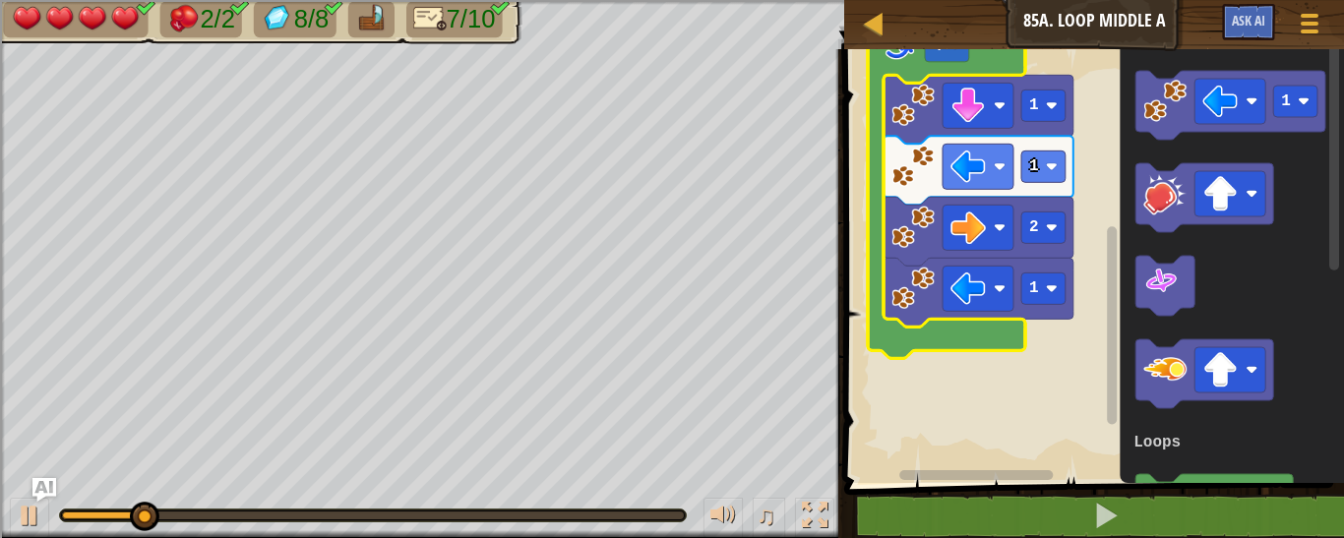
click at [1113, 313] on rect "Blockly Workspace" at bounding box center [1112, 325] width 10 height 198
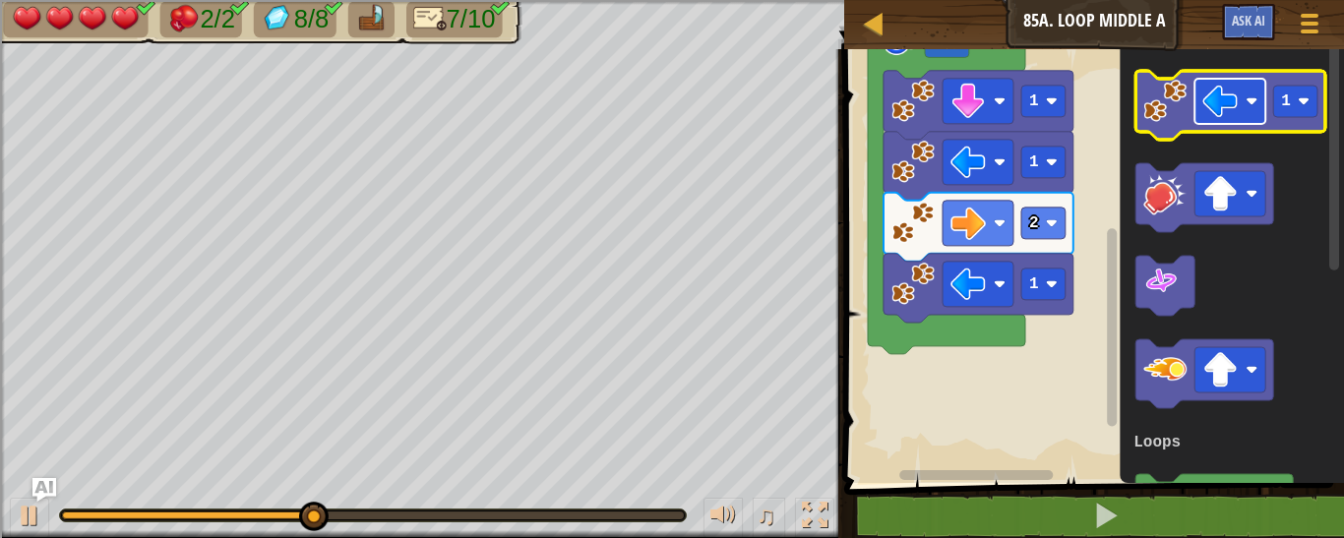
click at [1207, 122] on rect "Blockly Workspace" at bounding box center [1230, 101] width 71 height 45
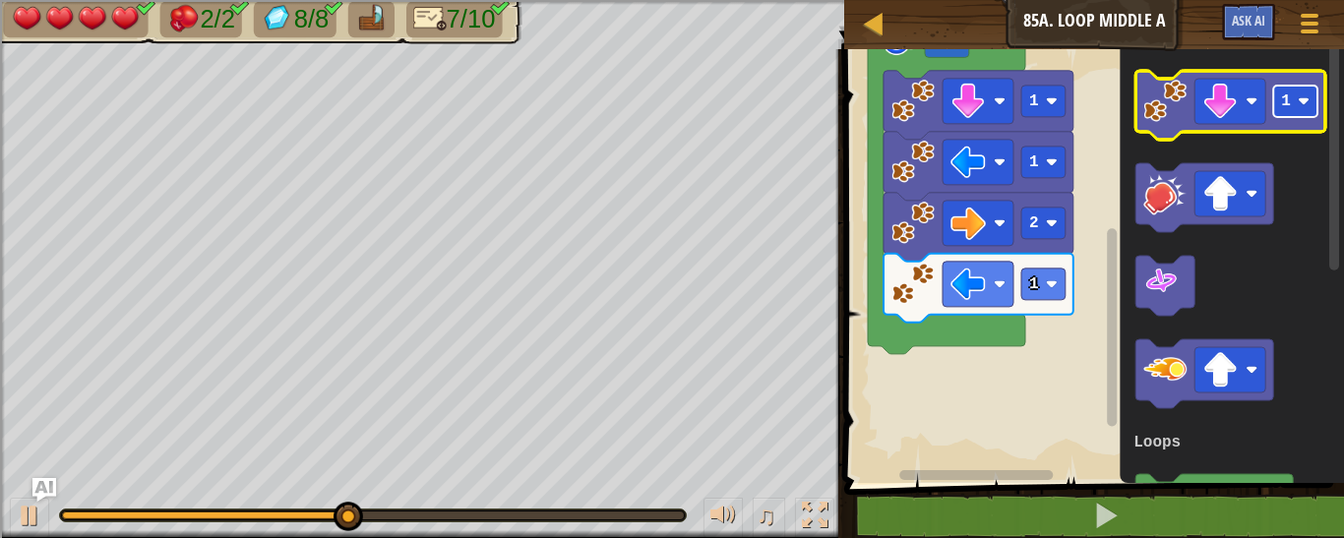
click at [1297, 112] on rect "Blockly Workspace" at bounding box center [1296, 101] width 44 height 31
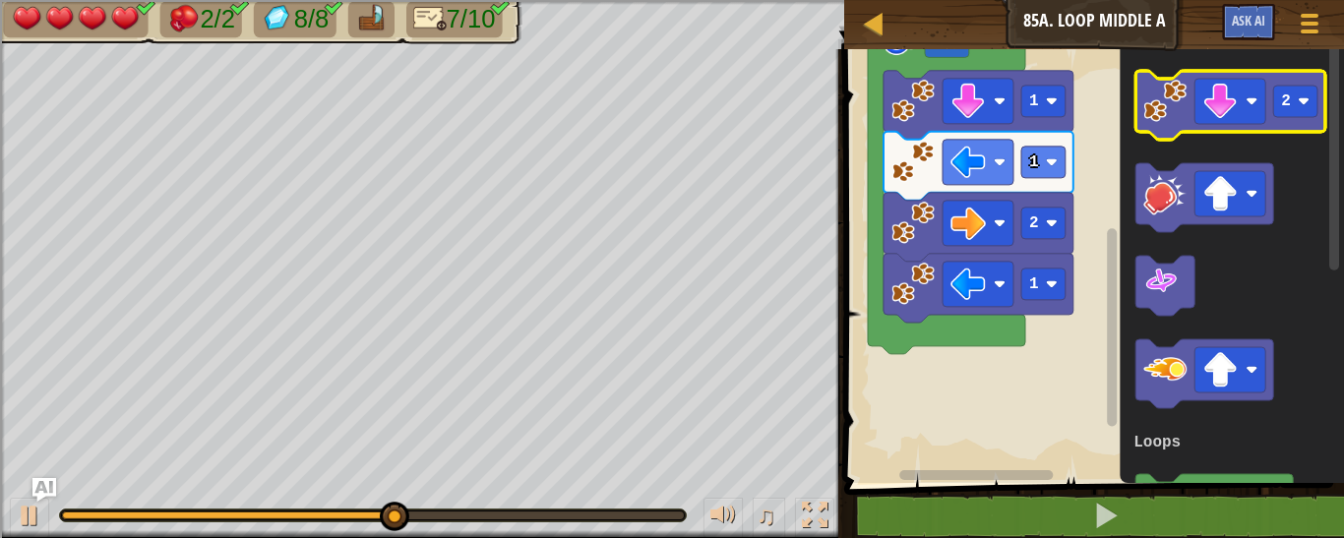
click at [1164, 123] on icon "Blockly Workspace" at bounding box center [1231, 105] width 190 height 69
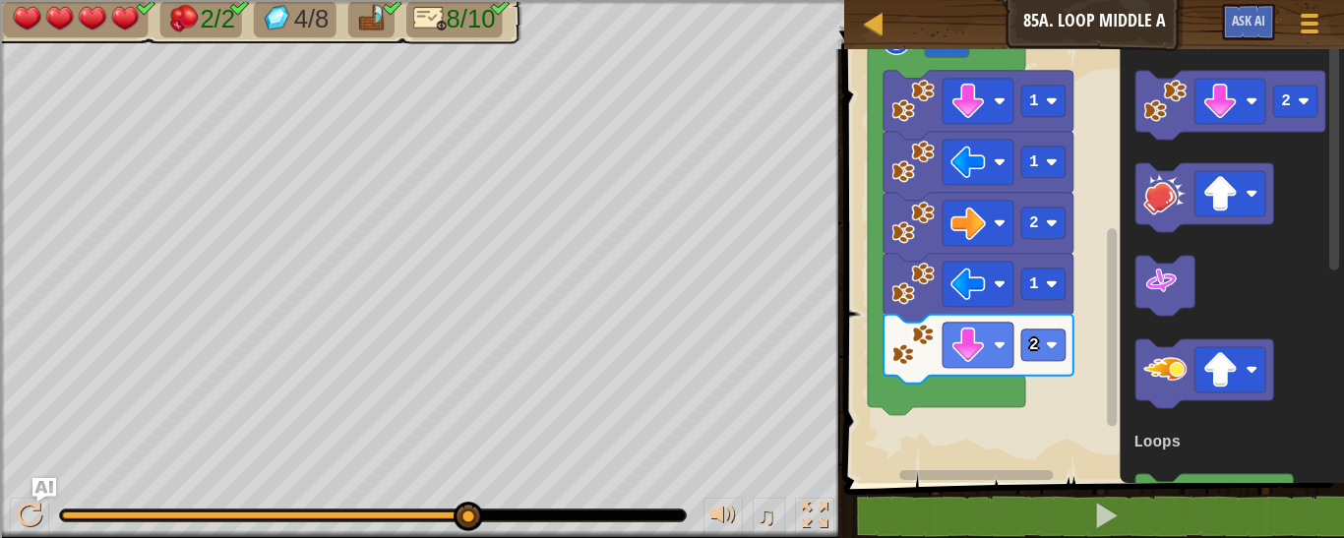
drag, startPoint x: 444, startPoint y: 513, endPoint x: 561, endPoint y: 511, distance: 117.1
click at [561, 511] on div at bounding box center [373, 516] width 626 height 12
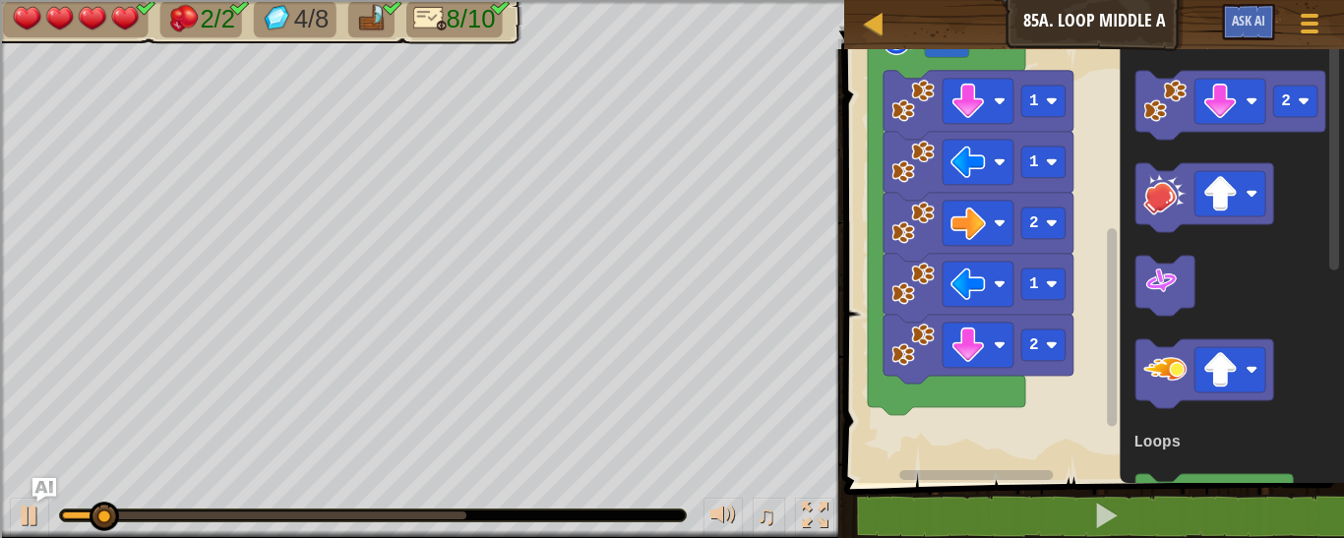
click at [461, 514] on div at bounding box center [264, 516] width 405 height 8
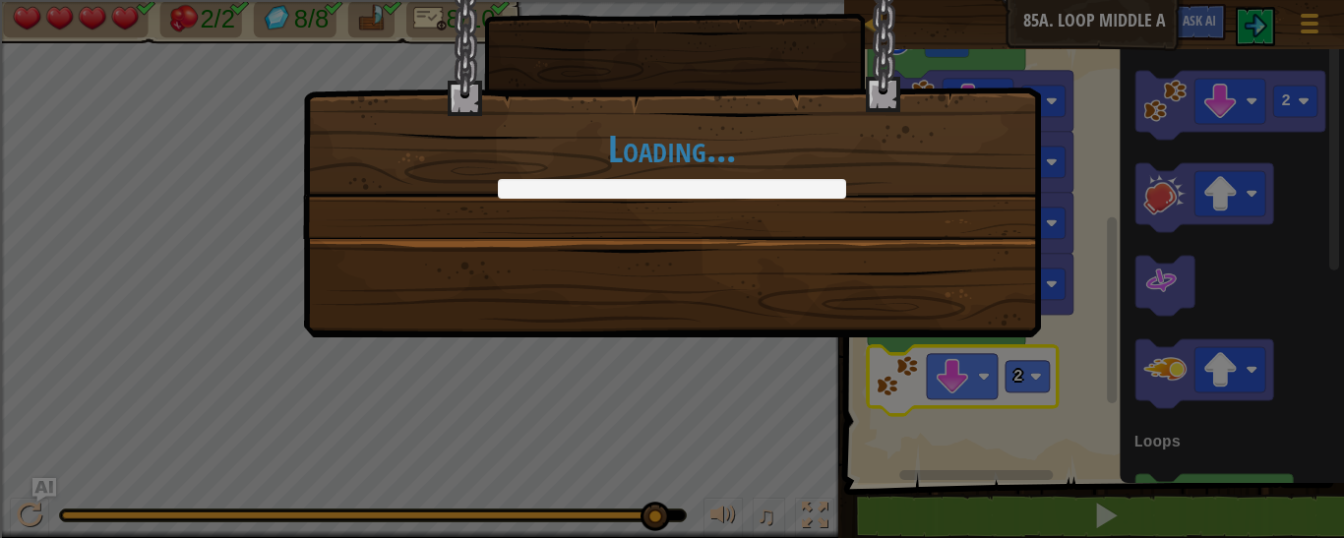
drag, startPoint x: 651, startPoint y: 513, endPoint x: 667, endPoint y: 527, distance: 21.7
click at [667, 155] on body "Map Junior 85a. Loop Middle A Game Menu Ask AI 1 הההההההההההההההההההההההההההההה…" at bounding box center [672, 77] width 1344 height 155
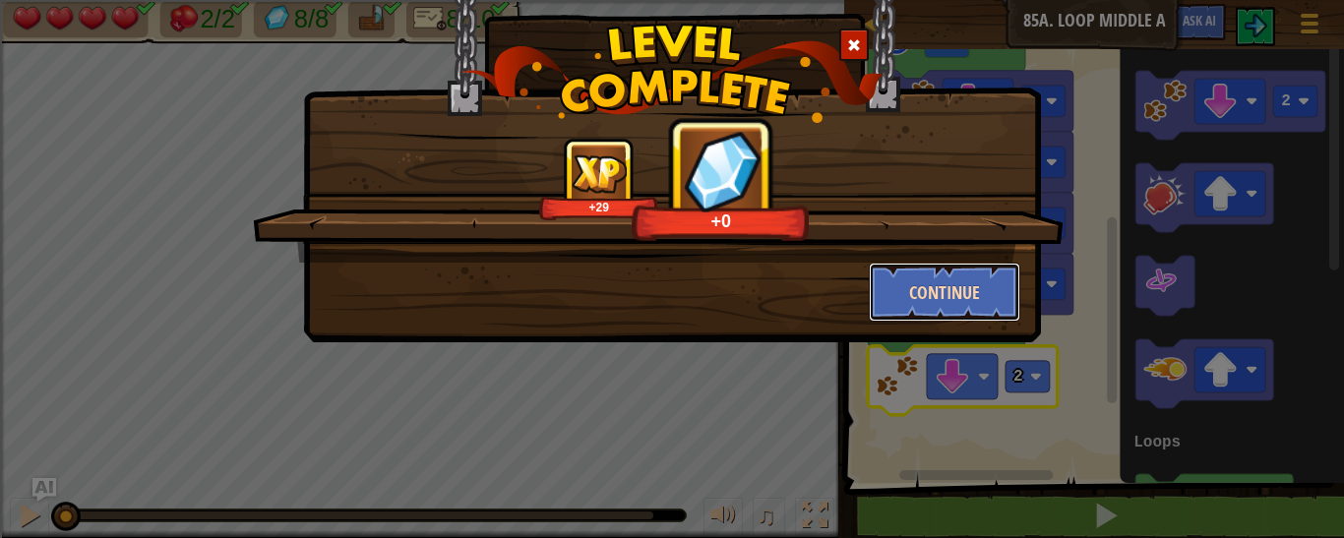
click at [979, 291] on button "Continue" at bounding box center [945, 292] width 153 height 59
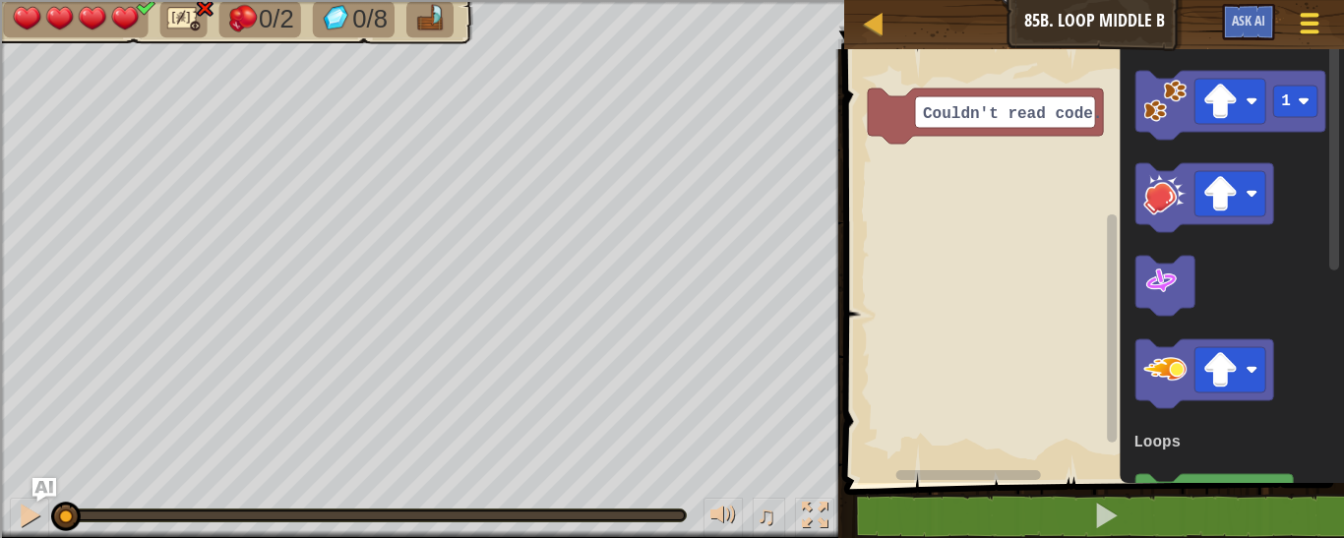
click at [1309, 24] on span at bounding box center [1310, 24] width 19 height 4
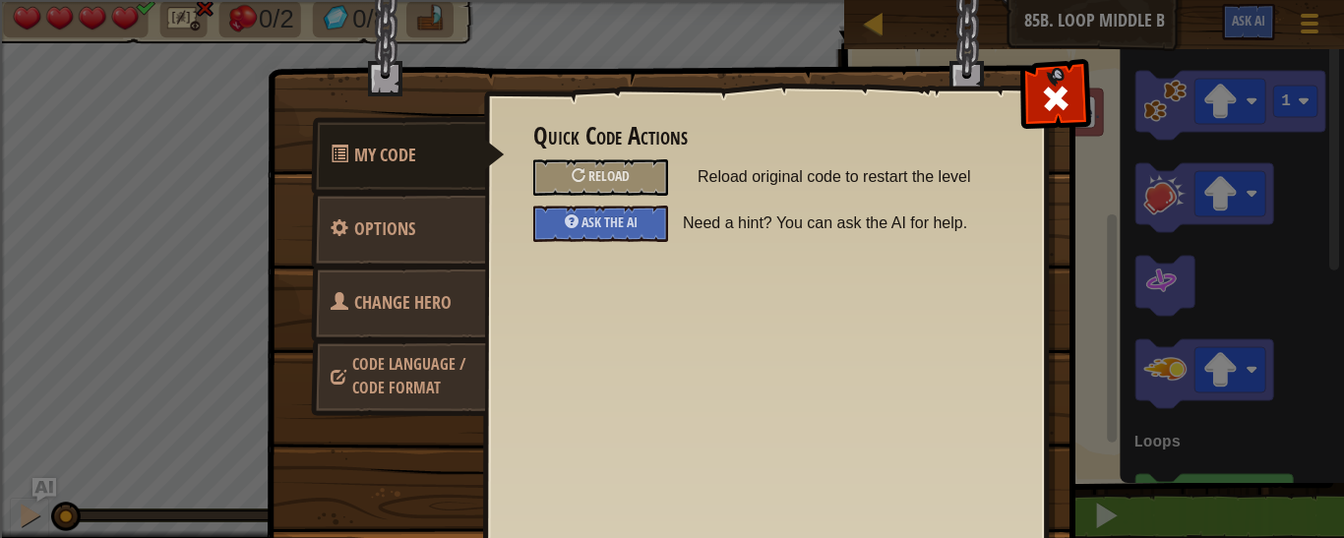
click at [401, 353] on span "Code Language / Code Format" at bounding box center [408, 375] width 113 height 45
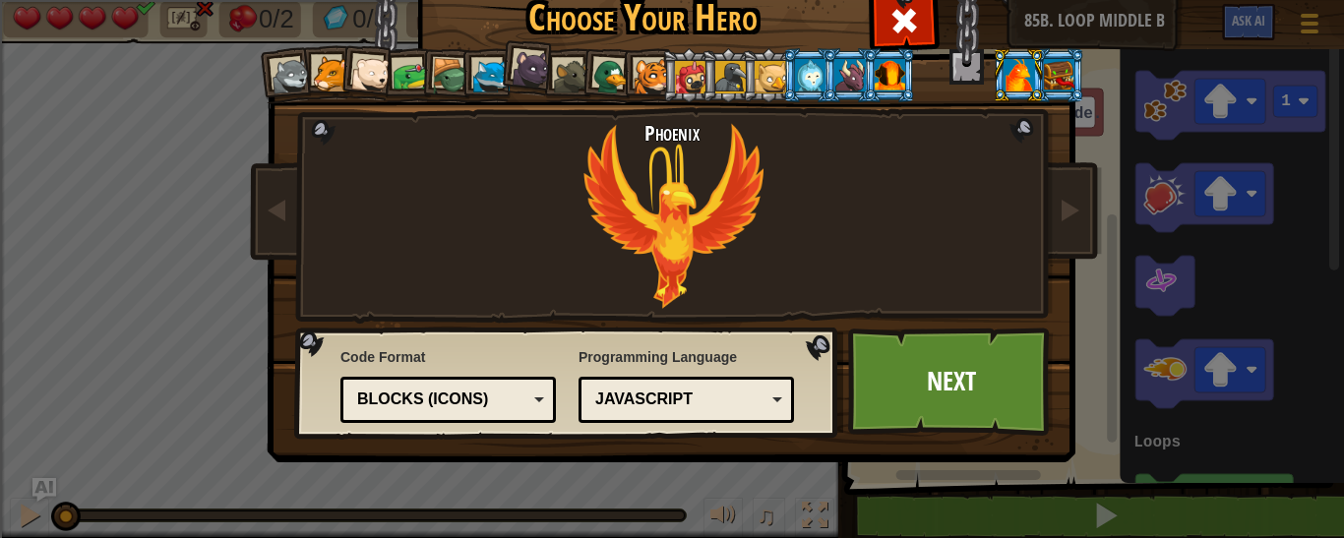
click at [507, 401] on div "Blocks (Icons)" at bounding box center [442, 400] width 170 height 23
click at [996, 360] on link "Next" at bounding box center [951, 382] width 206 height 108
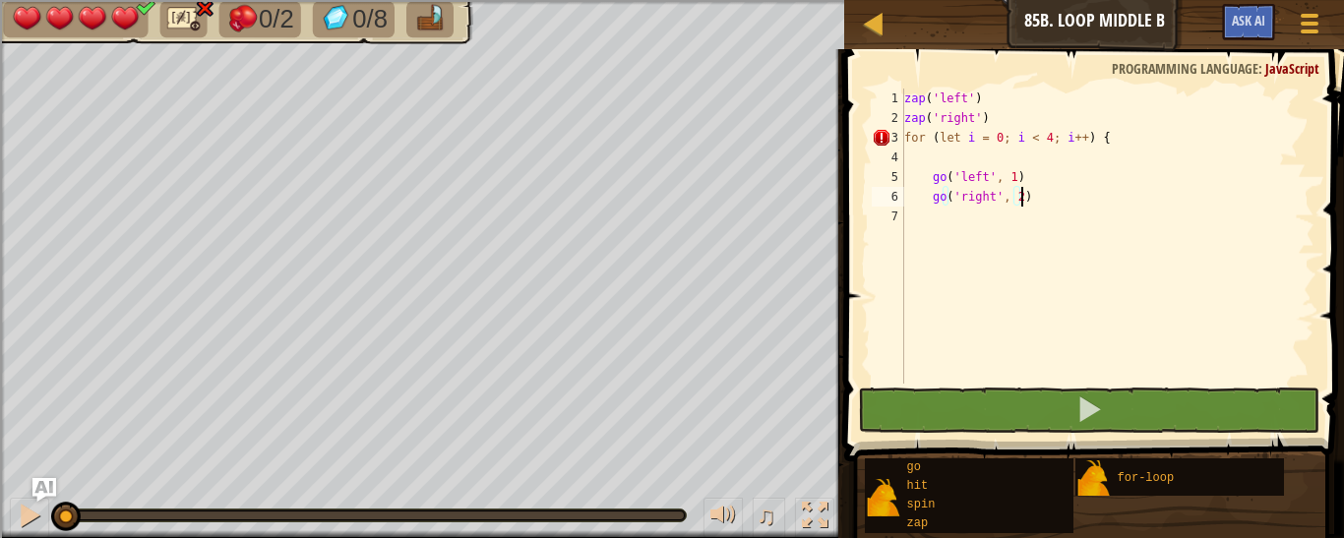
click at [931, 223] on div "zap ( 'left' ) zap ( 'right' ) for ( let i = 0 ; i < 4 ; i ++ ) { go ( 'left' ,…" at bounding box center [1108, 256] width 414 height 335
type textarea "{"
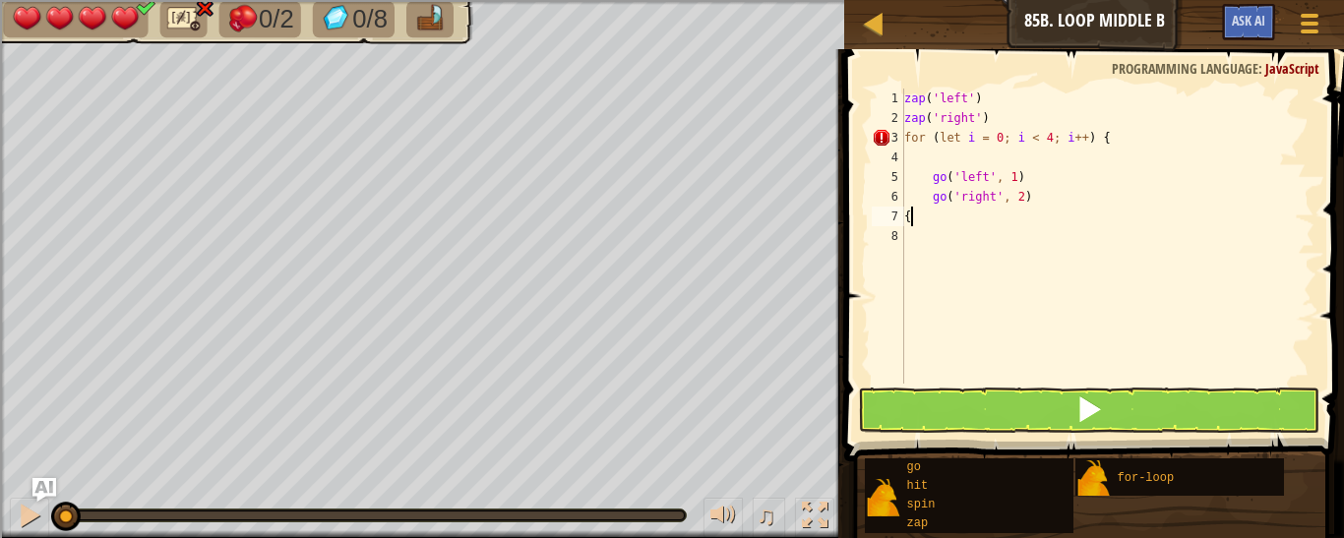
scroll to position [9, 0]
click at [1216, 140] on div "zap ( 'left' ) zap ( 'right' ) for ( let i = 0 ; i < 4 ; i ++ ) { go ( 'left' ,…" at bounding box center [1108, 256] width 414 height 335
type textarea "for (let i = 0; i < 4; i++) {"
click at [1312, 16] on span at bounding box center [1310, 15] width 19 height 4
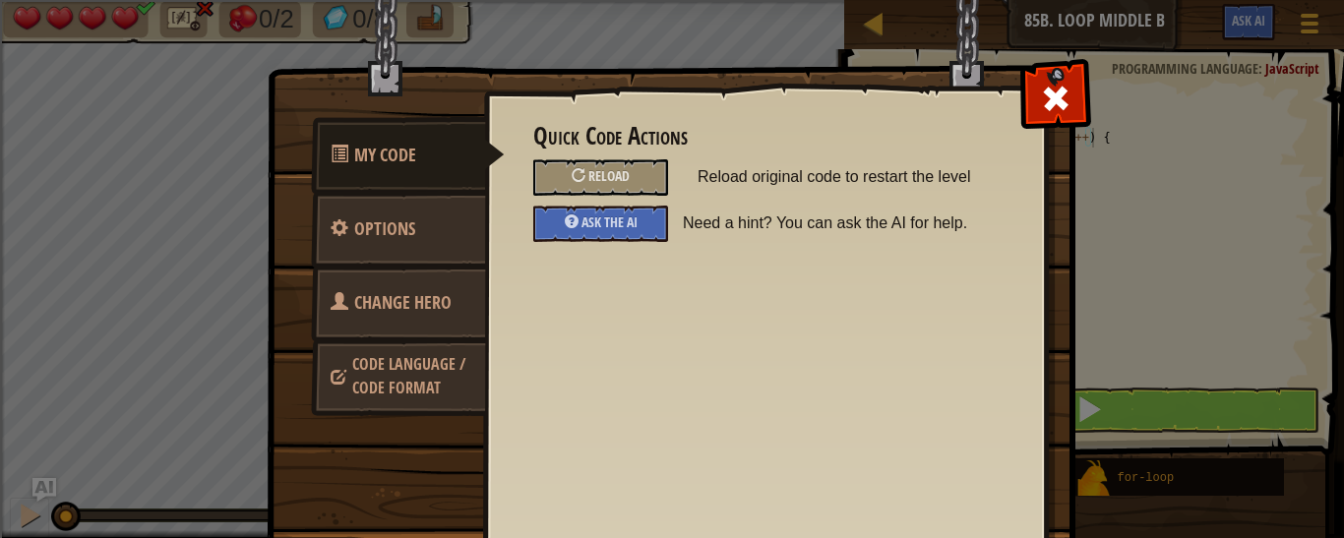
click at [418, 356] on span "Code Language / Code Format" at bounding box center [408, 375] width 113 height 45
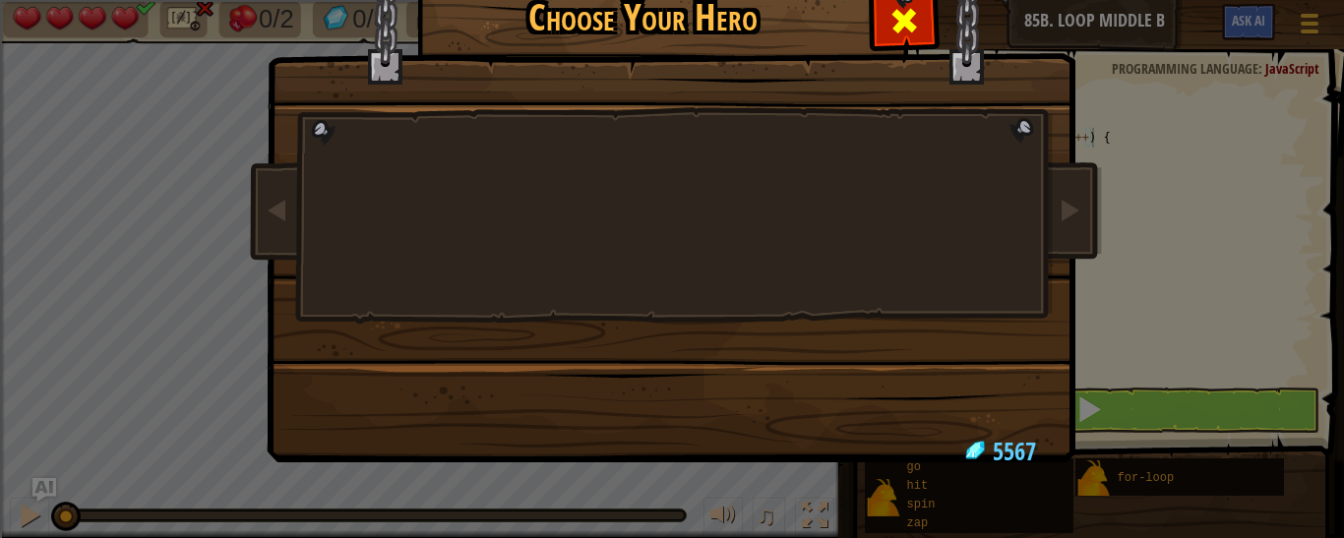
click at [889, 30] on span at bounding box center [904, 20] width 31 height 31
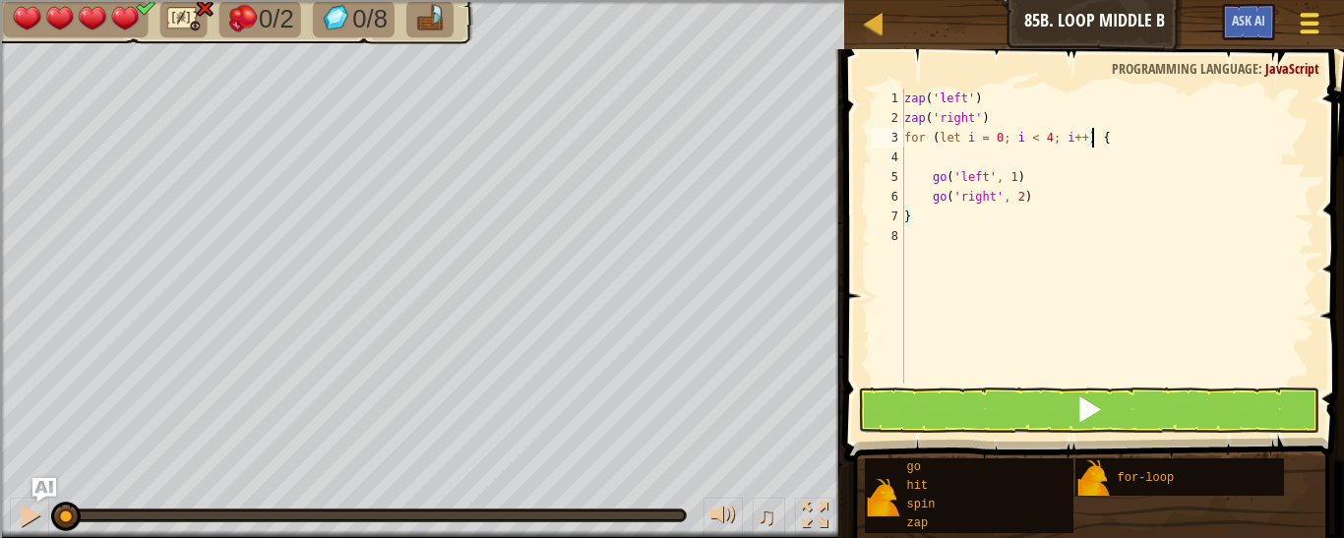
click at [1306, 24] on span at bounding box center [1310, 24] width 19 height 4
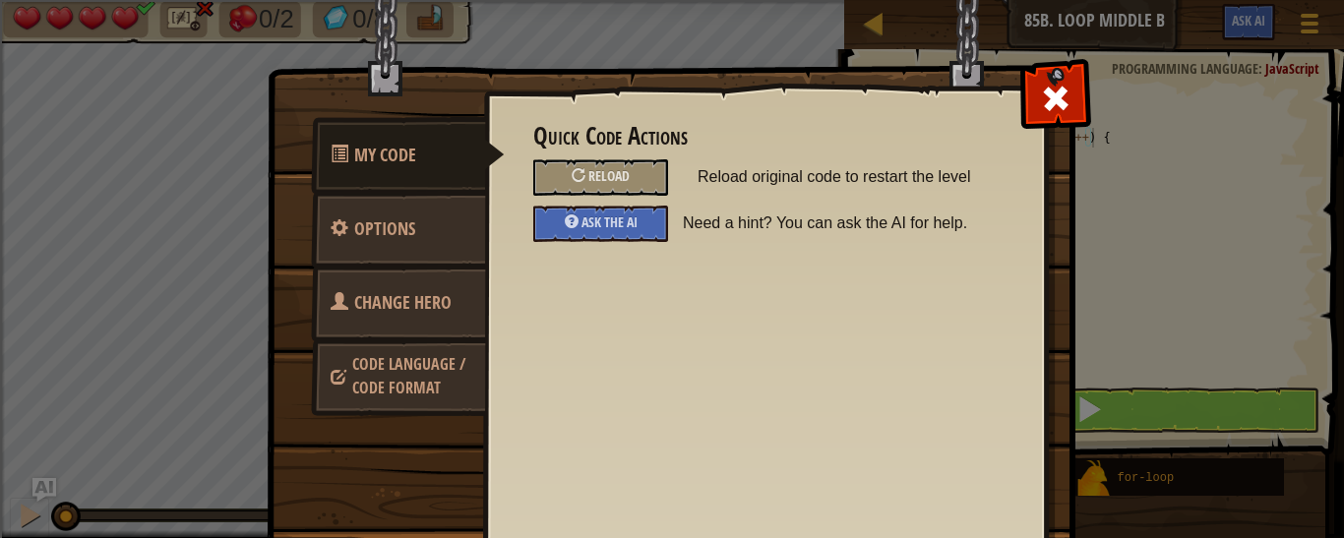
click at [373, 374] on span "Code Language / Code Format" at bounding box center [408, 375] width 113 height 45
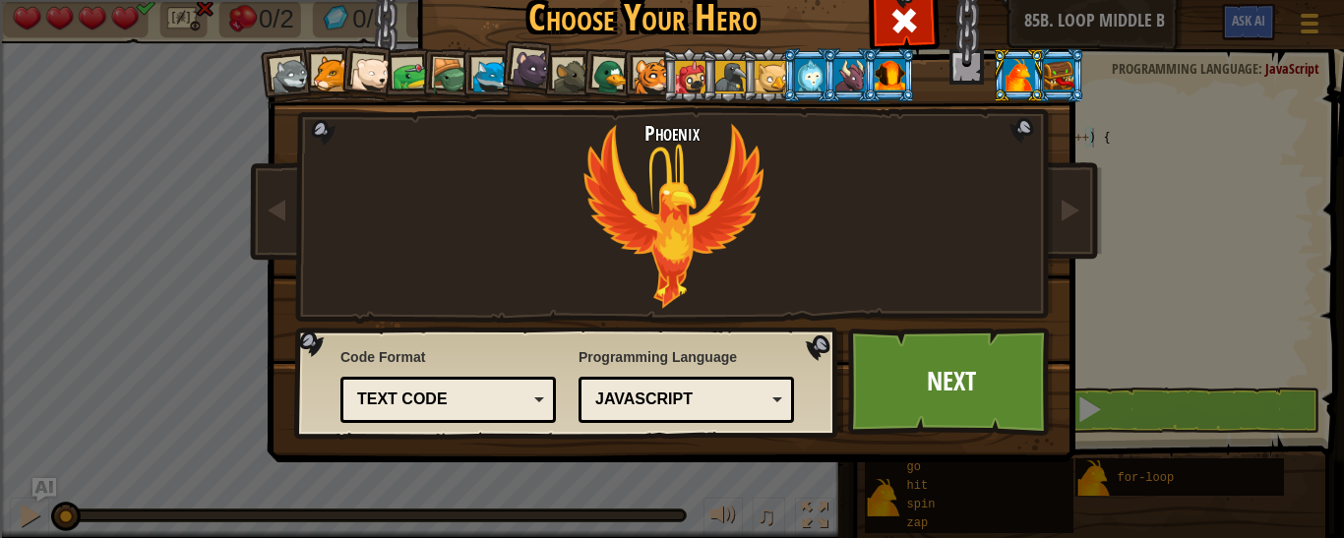
click at [446, 388] on div "Text code" at bounding box center [448, 400] width 190 height 31
click at [915, 374] on link "Next" at bounding box center [951, 382] width 206 height 108
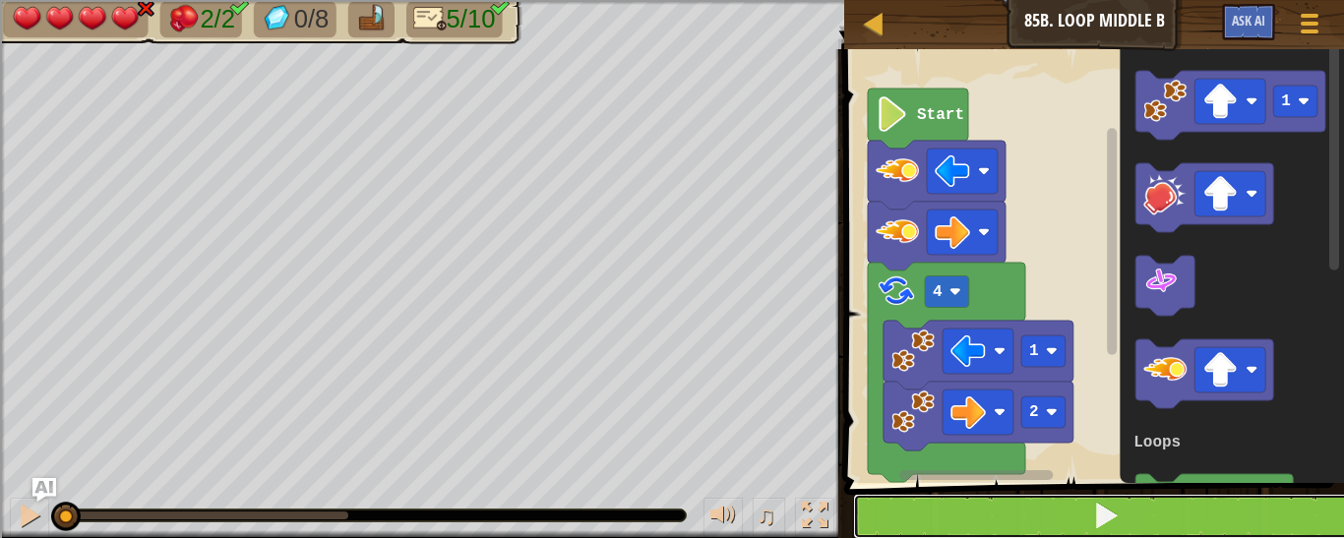
click at [1033, 505] on button at bounding box center [1106, 516] width 506 height 45
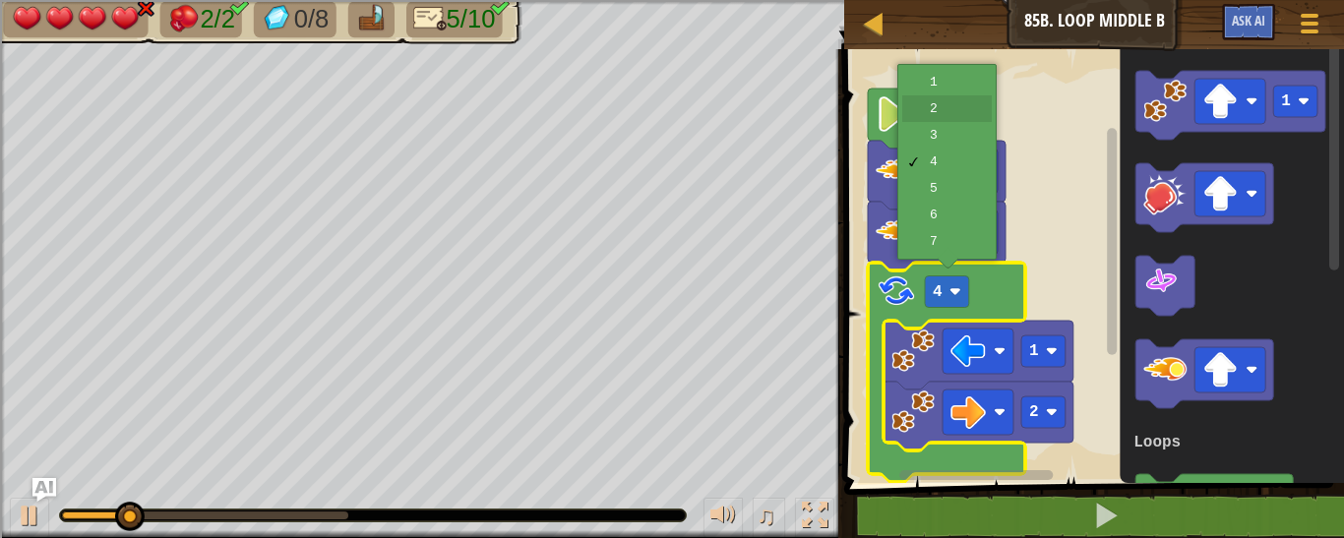
drag, startPoint x: 942, startPoint y: 76, endPoint x: 959, endPoint y: 80, distance: 17.2
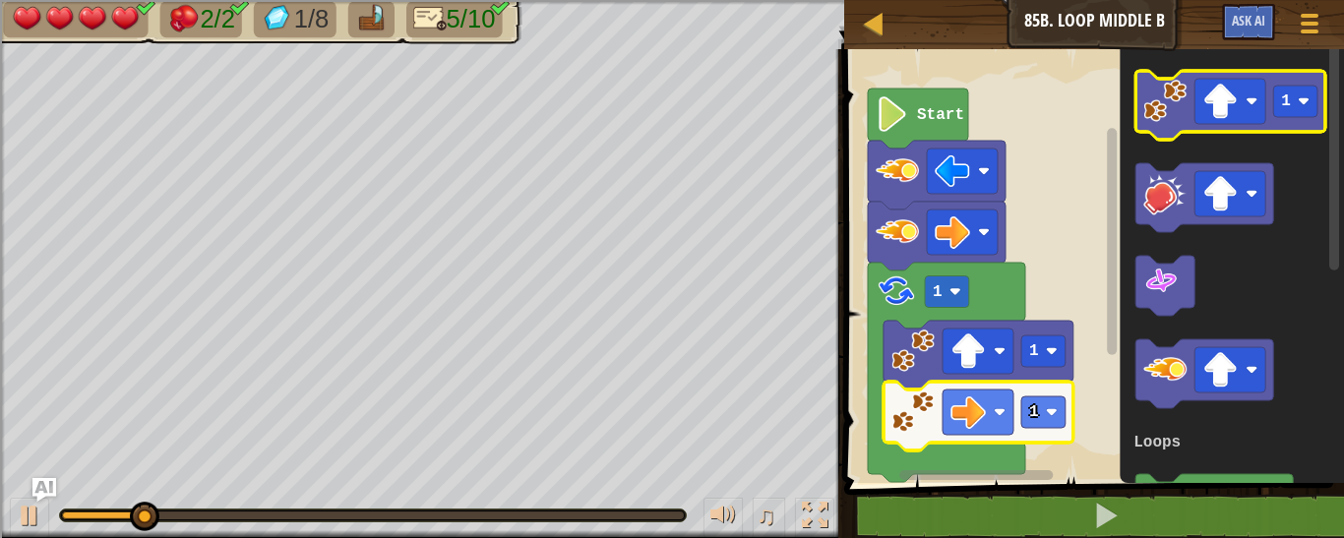
click at [1181, 115] on image "Blockly Workspace" at bounding box center [1165, 101] width 43 height 43
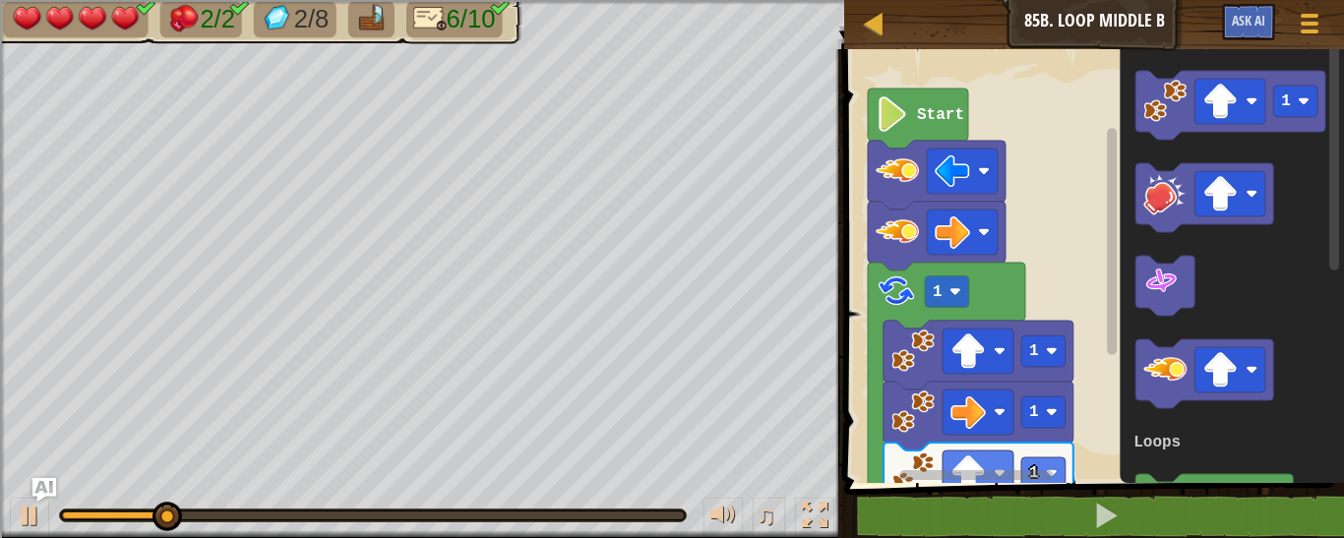
click at [971, 449] on icon "Blockly Workspace" at bounding box center [979, 477] width 190 height 69
click at [974, 460] on image "Blockly Workspace" at bounding box center [968, 473] width 35 height 35
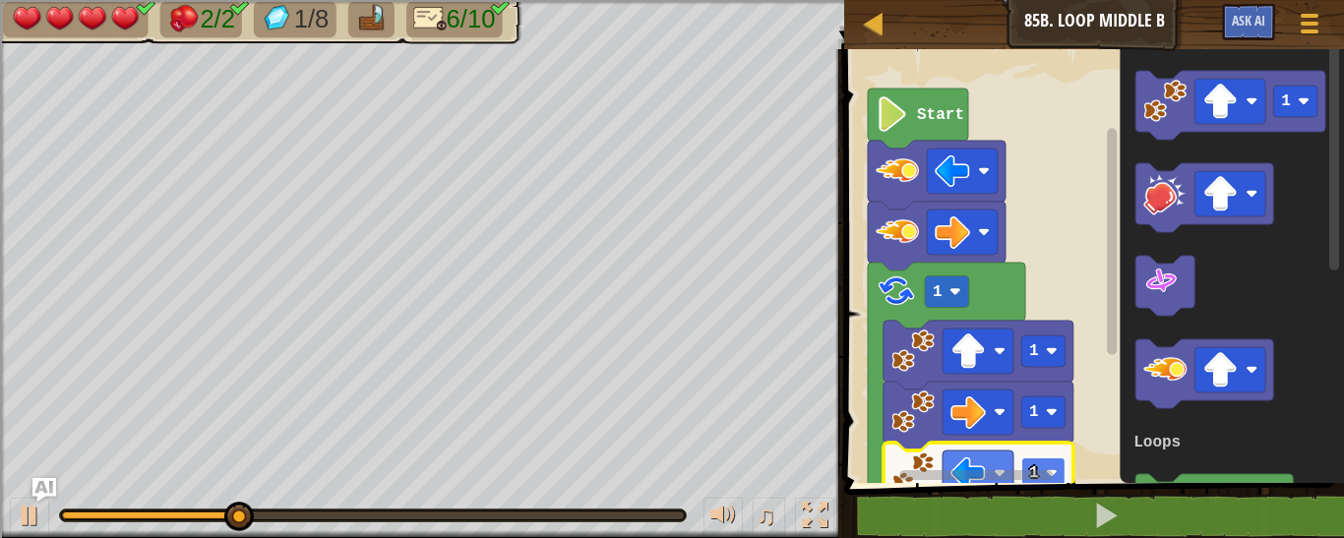
click at [1051, 463] on rect "Blockly Workspace" at bounding box center [1044, 473] width 44 height 31
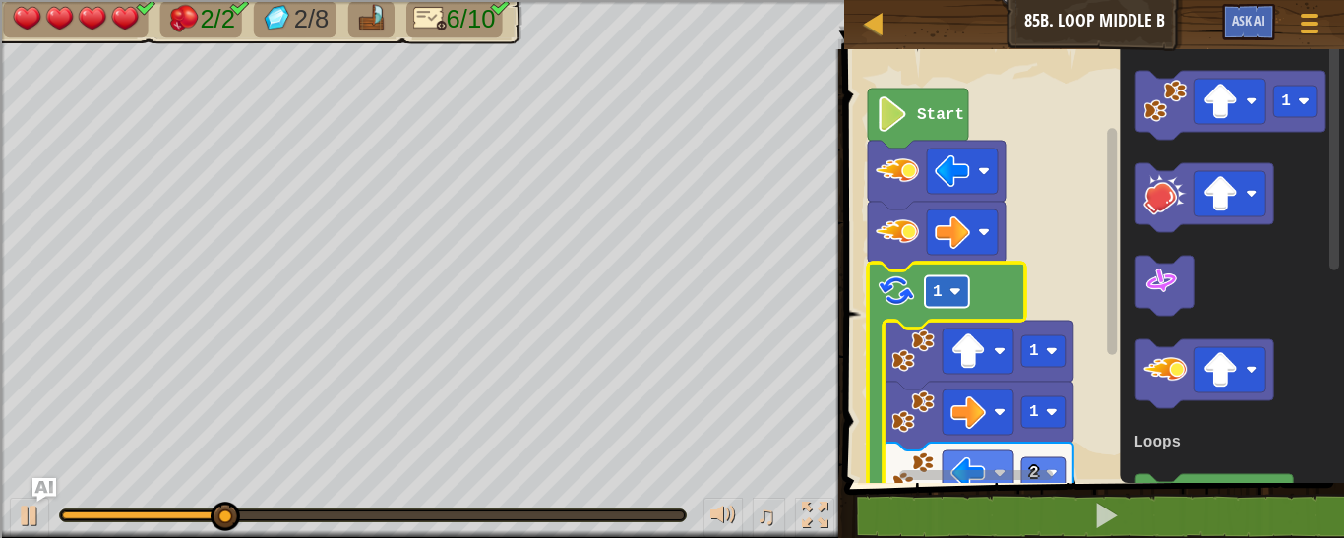
click at [941, 302] on rect "Blockly Workspace" at bounding box center [947, 292] width 44 height 31
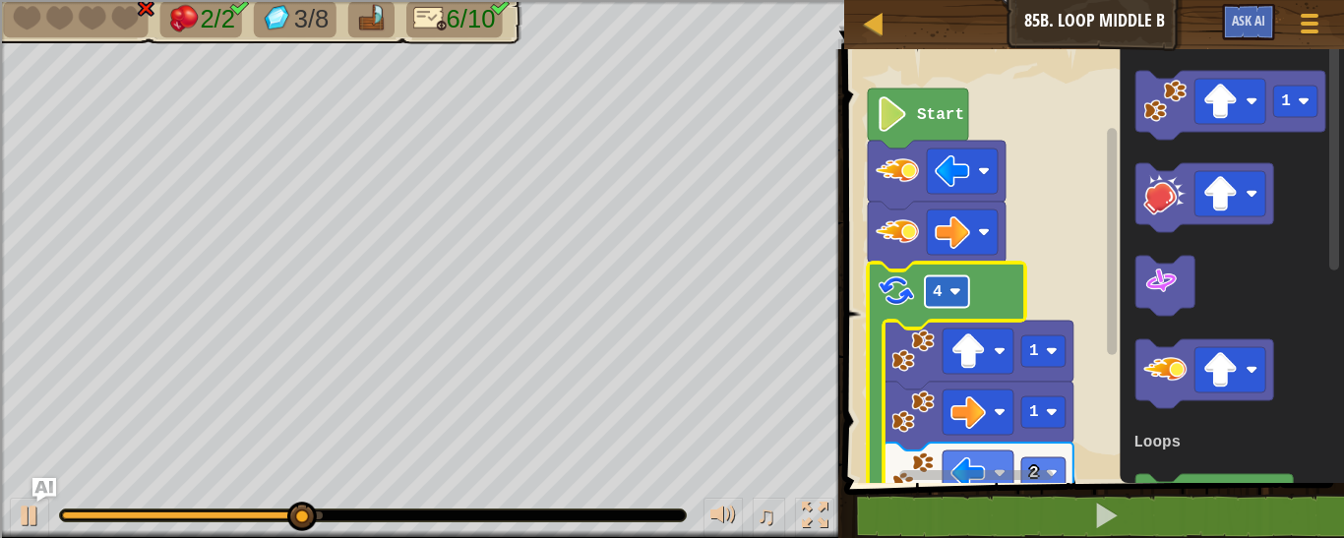
click at [953, 291] on image "Blockly Workspace" at bounding box center [956, 292] width 12 height 12
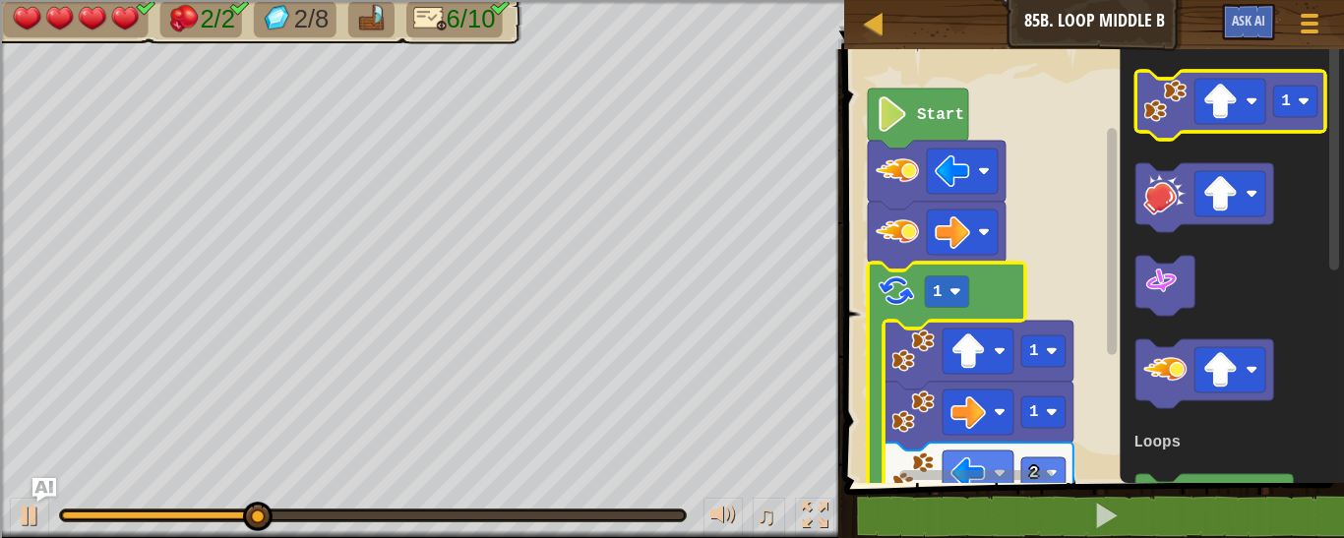
click at [1142, 112] on icon "Blockly Workspace" at bounding box center [1231, 105] width 190 height 69
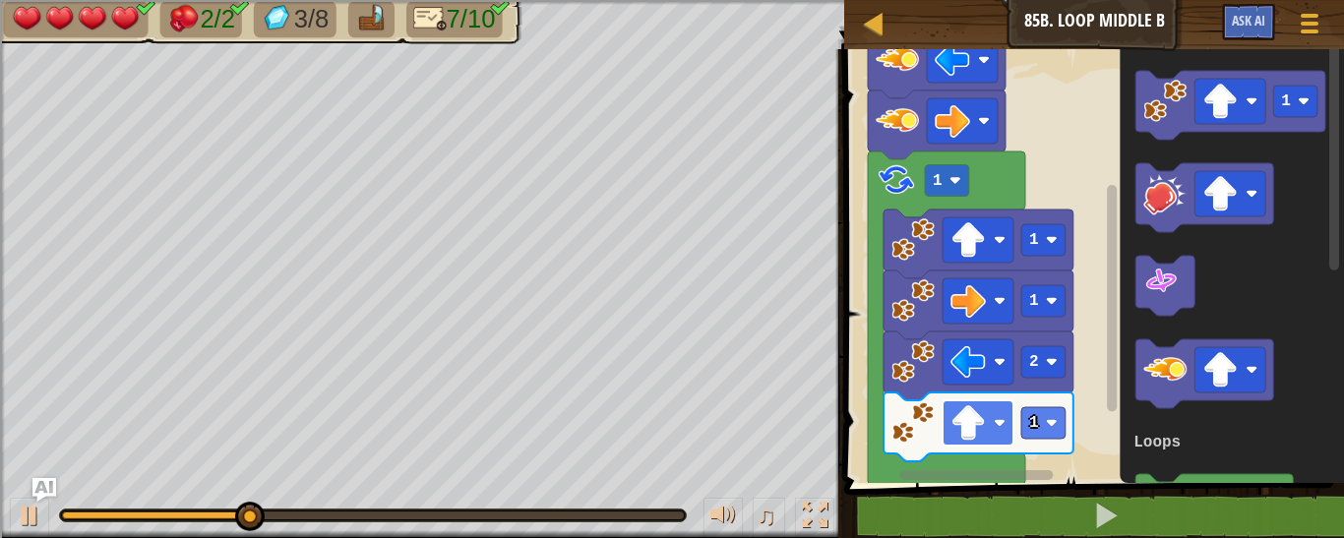
click at [990, 443] on rect "Blockly Workspace" at bounding box center [978, 423] width 71 height 45
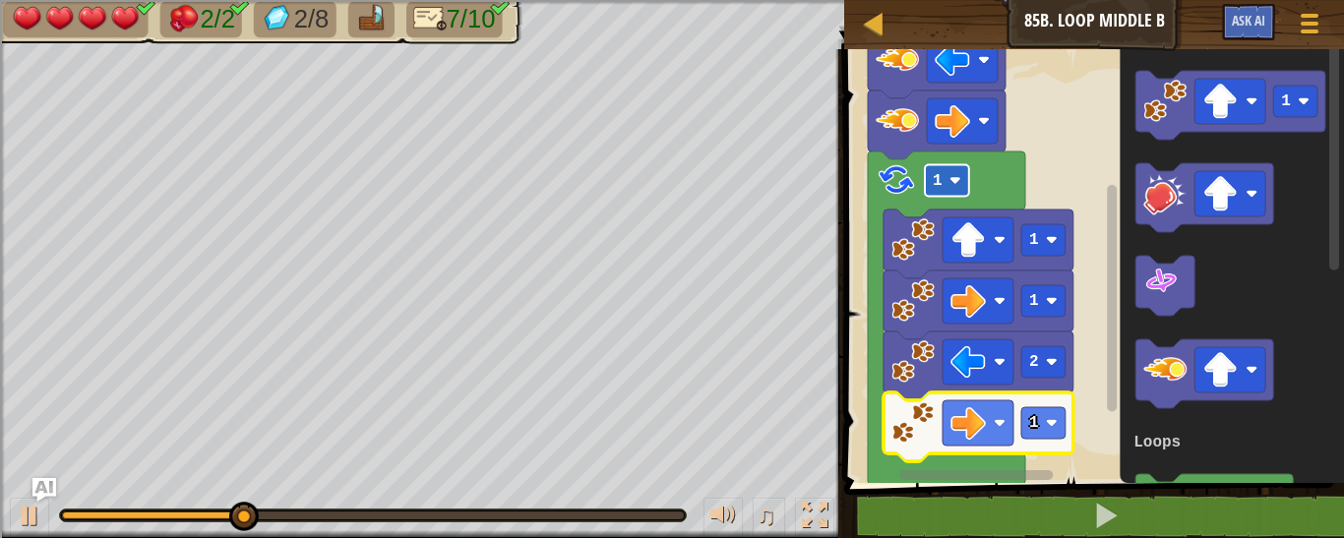
click at [952, 181] on image "Blockly Workspace" at bounding box center [956, 181] width 12 height 12
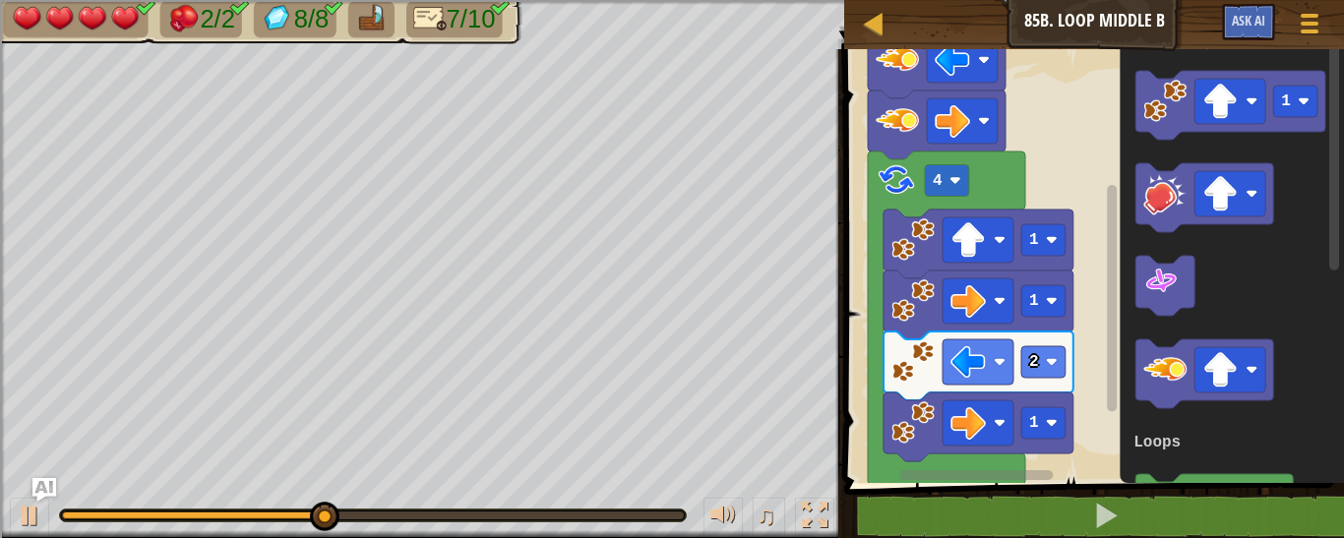
click at [985, 440] on div "Loops Start 4 1 1 2 1 1 3 Loops" at bounding box center [1092, 261] width 506 height 444
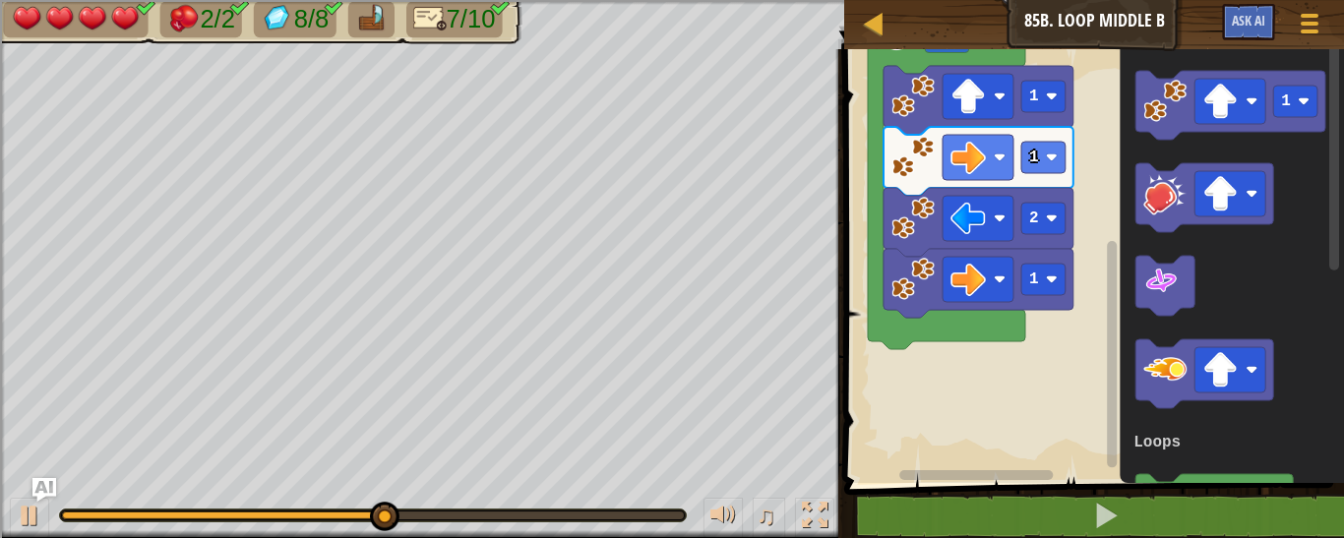
click at [1104, 188] on div "Loops Start 4 1 1 2 1 1 3 Loops" at bounding box center [1092, 261] width 506 height 444
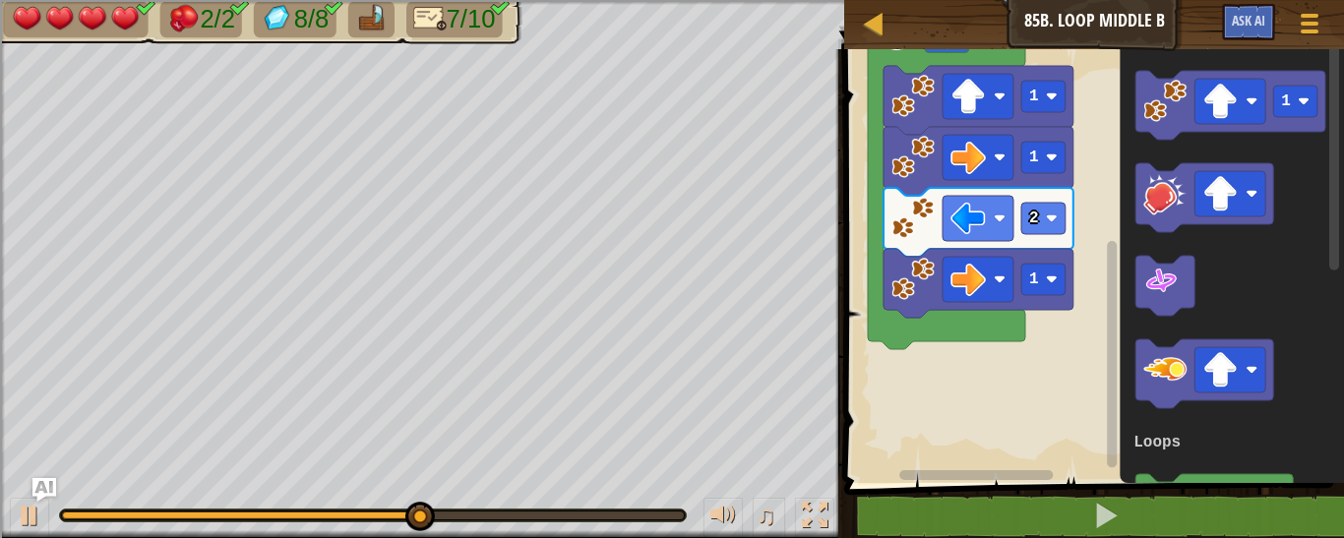
click at [998, 331] on div "Loops Start 4 1 1 2 1 1 3 Loops" at bounding box center [1092, 261] width 506 height 444
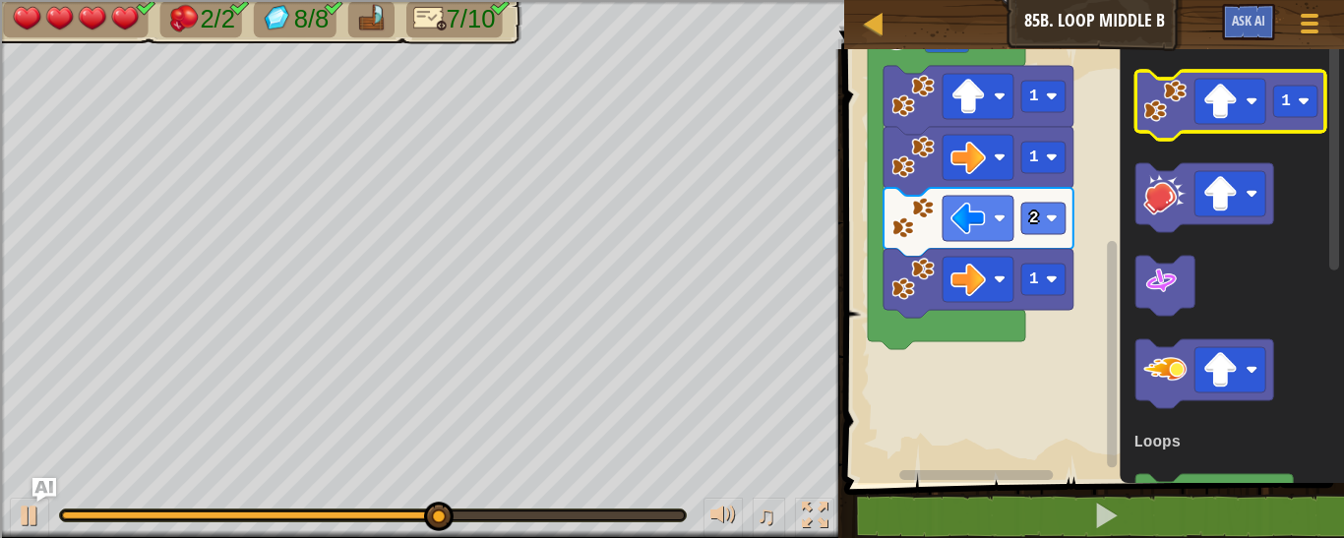
click at [1170, 112] on image "Blockly Workspace" at bounding box center [1165, 101] width 43 height 43
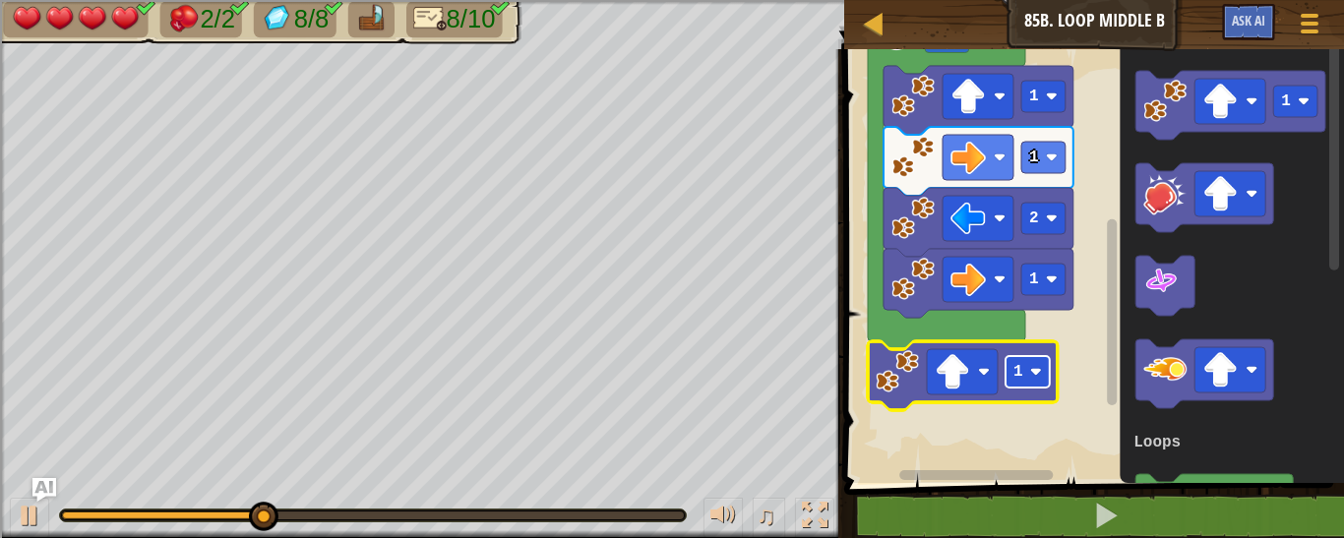
click at [1025, 378] on rect "Blockly Workspace" at bounding box center [1028, 371] width 44 height 31
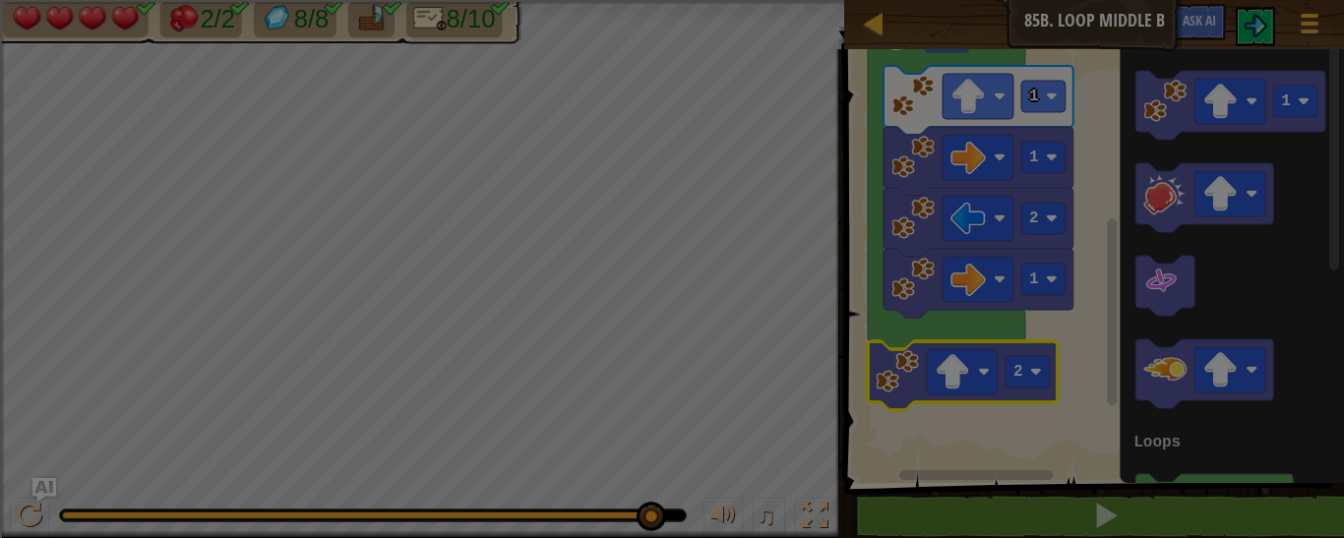
click at [650, 155] on body "Map Junior 85b. Loop Middle B Game Menu Ask AI 1 הההההההההההההההההההההההההההההה…" at bounding box center [672, 77] width 1344 height 155
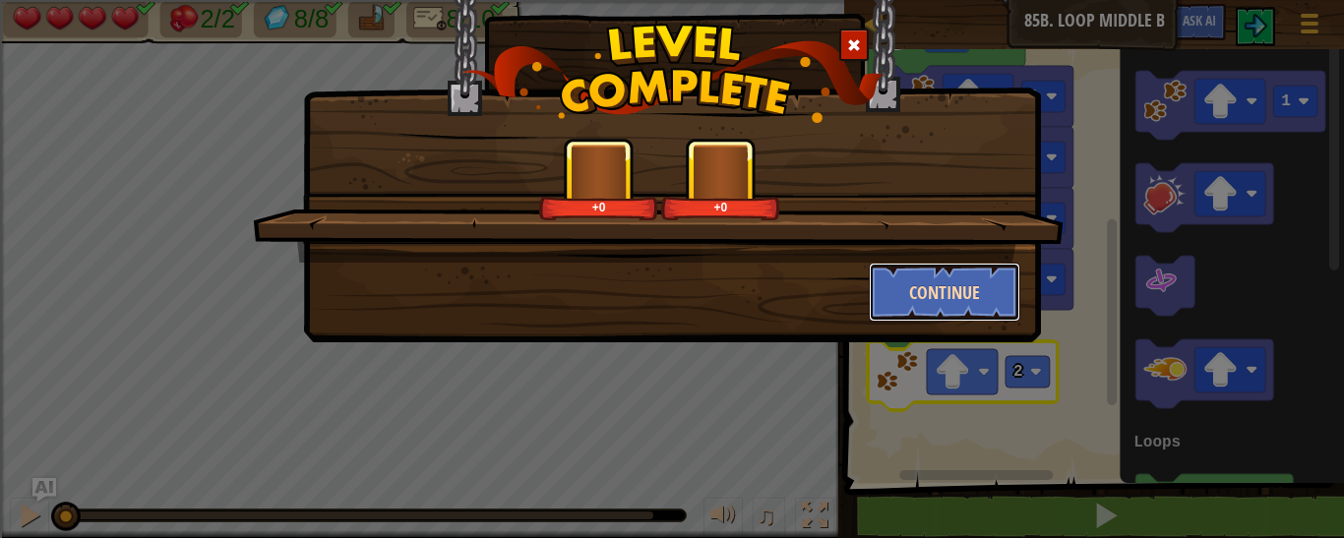
click at [970, 279] on button "Continue" at bounding box center [945, 292] width 153 height 59
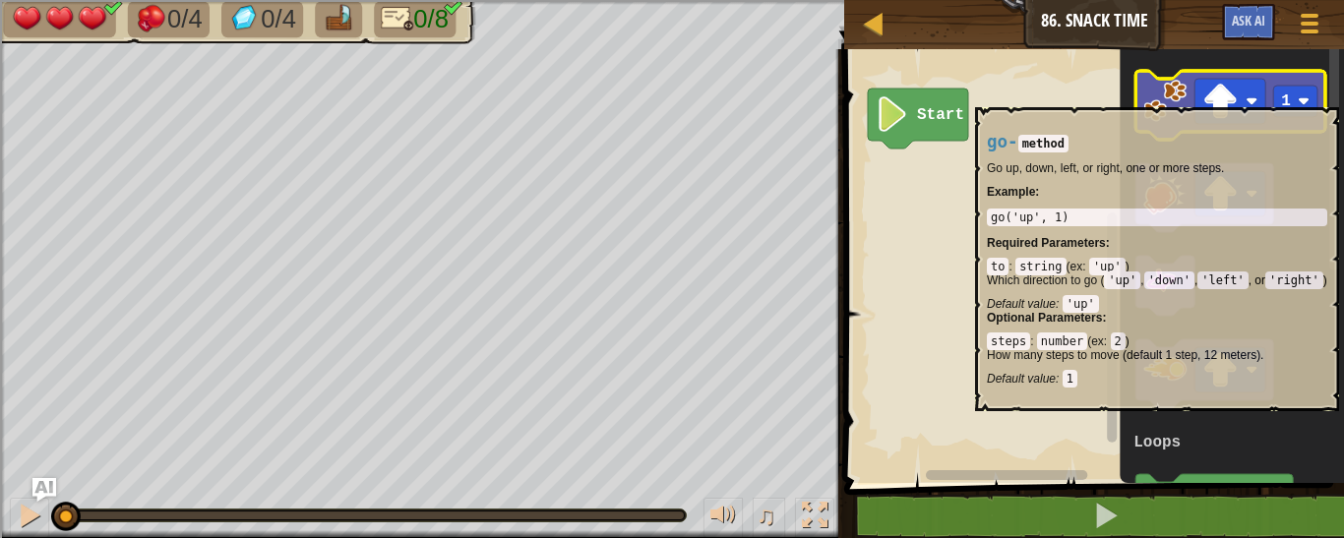
click at [1179, 97] on image "Blockly Workspace" at bounding box center [1165, 101] width 43 height 43
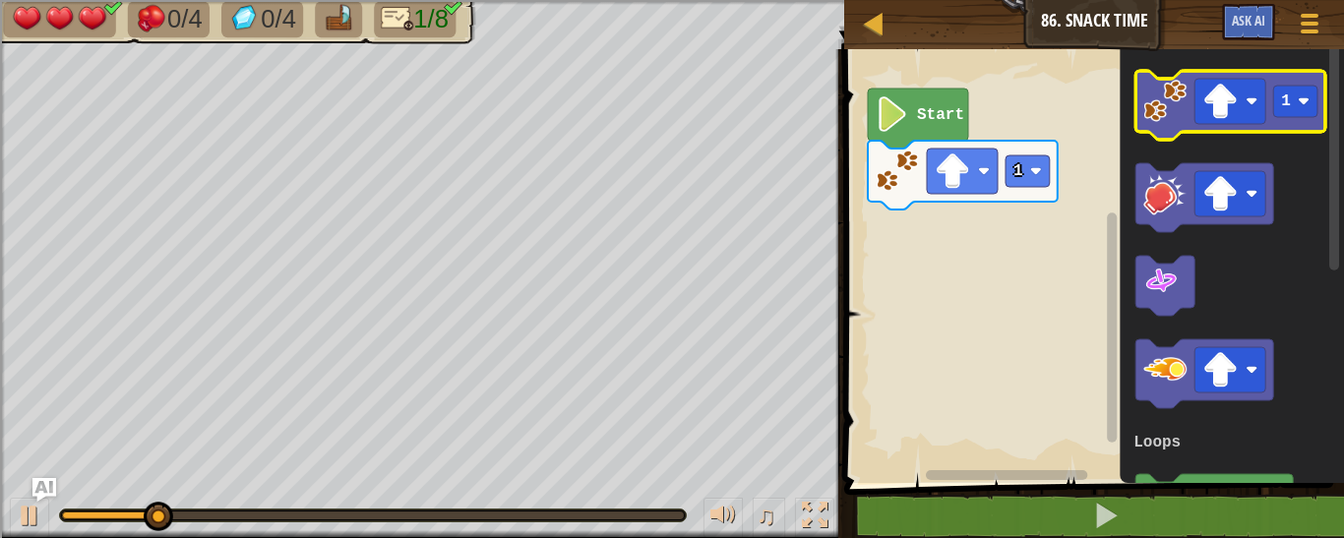
click at [1144, 95] on icon "Blockly Workspace" at bounding box center [1231, 105] width 190 height 69
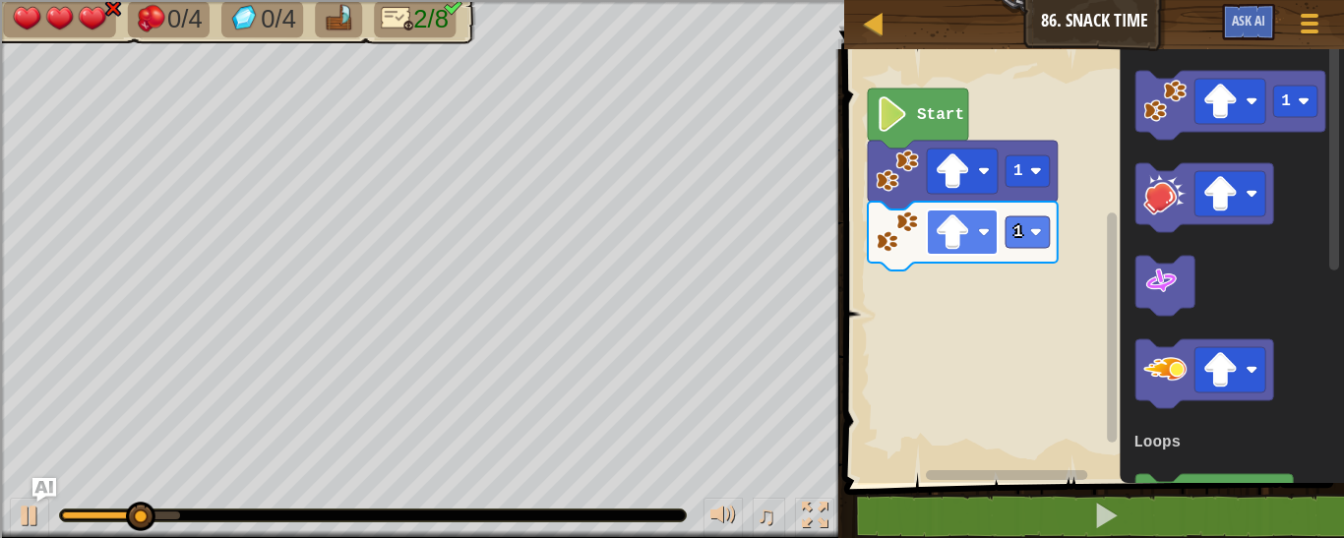
click at [965, 219] on image "Blockly Workspace" at bounding box center [952, 232] width 35 height 35
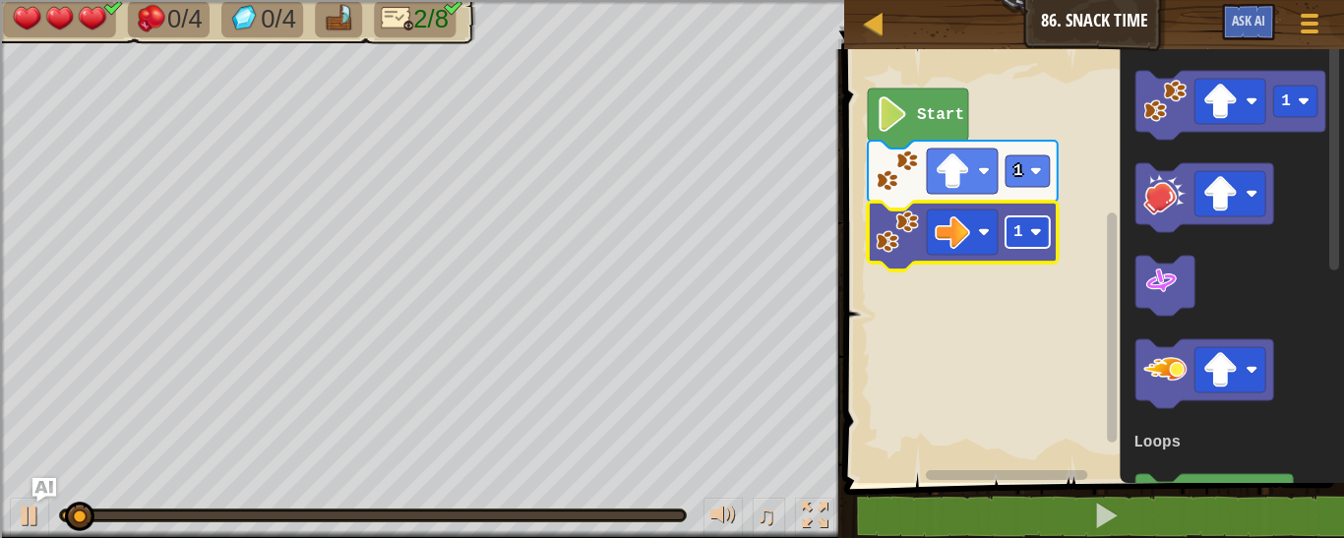
click at [1029, 220] on rect "Blockly Workspace" at bounding box center [1028, 232] width 44 height 31
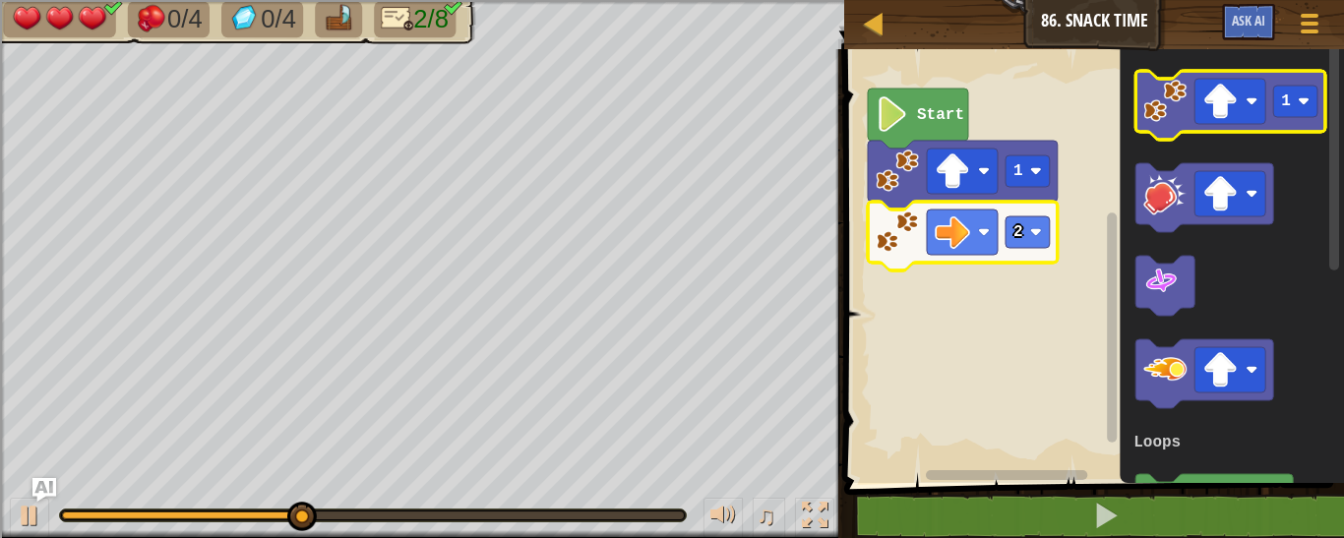
click at [1169, 111] on image "Blockly Workspace" at bounding box center [1165, 101] width 43 height 43
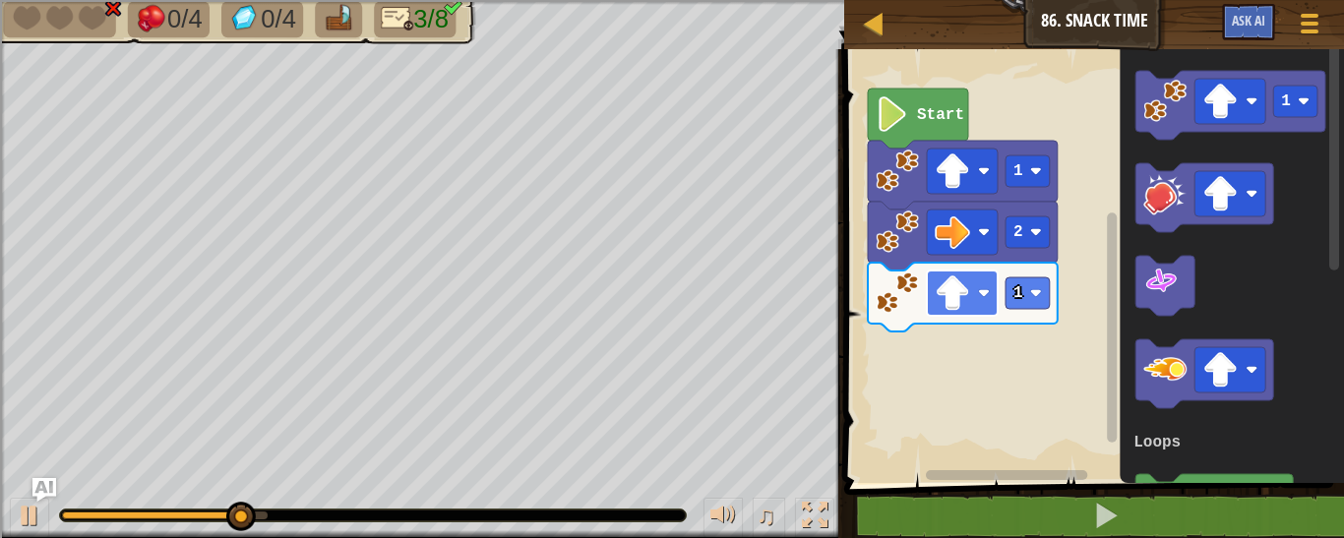
click at [976, 301] on rect "Blockly Workspace" at bounding box center [962, 293] width 71 height 45
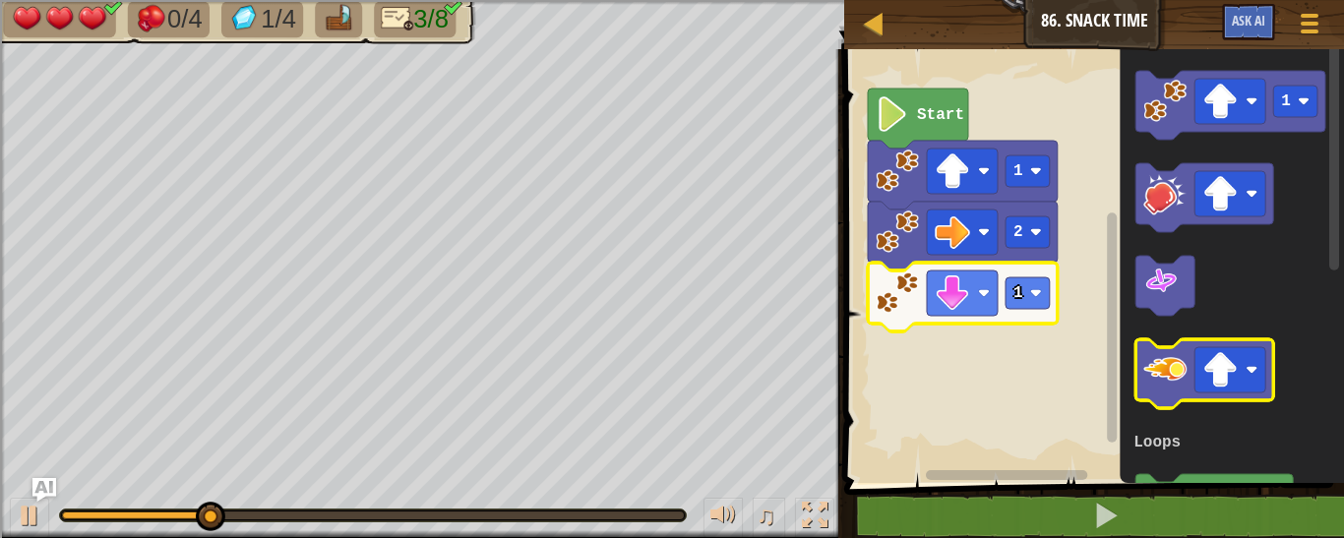
click at [1175, 353] on image "Blockly Workspace" at bounding box center [1165, 369] width 43 height 43
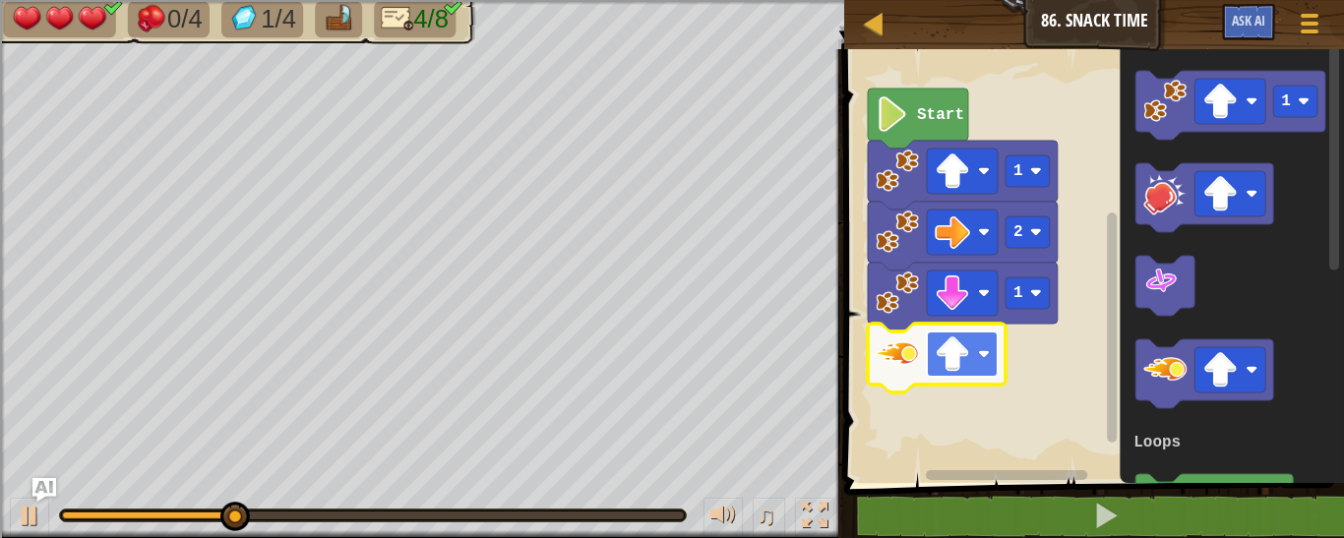
click at [969, 356] on image "Blockly Workspace" at bounding box center [952, 354] width 35 height 35
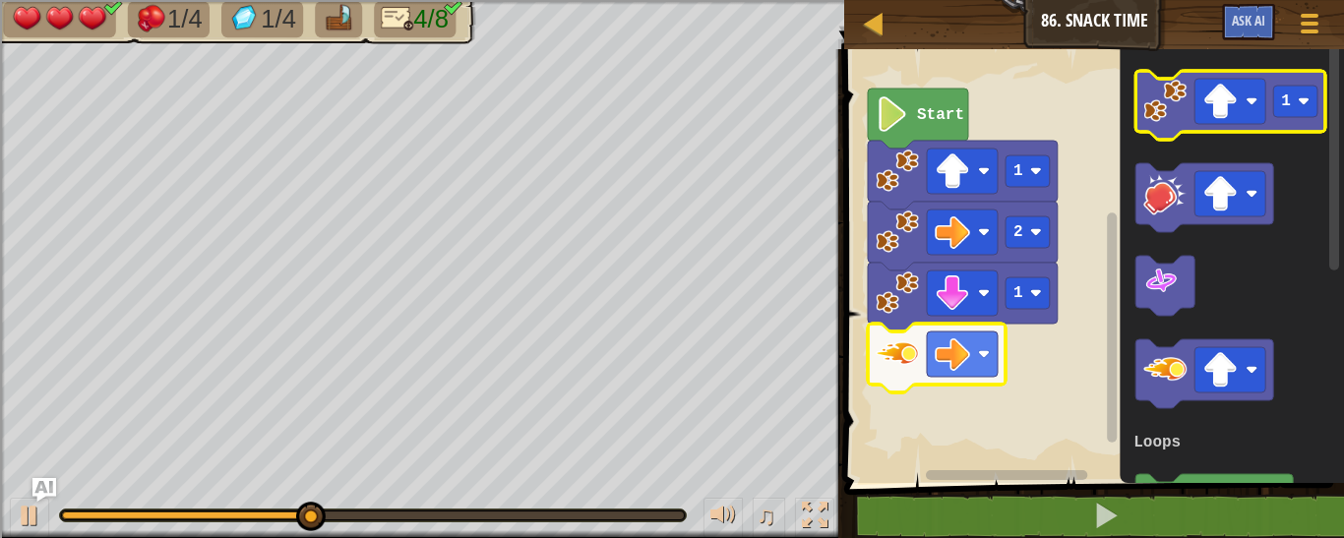
click at [1160, 119] on image "Blockly Workspace" at bounding box center [1165, 101] width 43 height 43
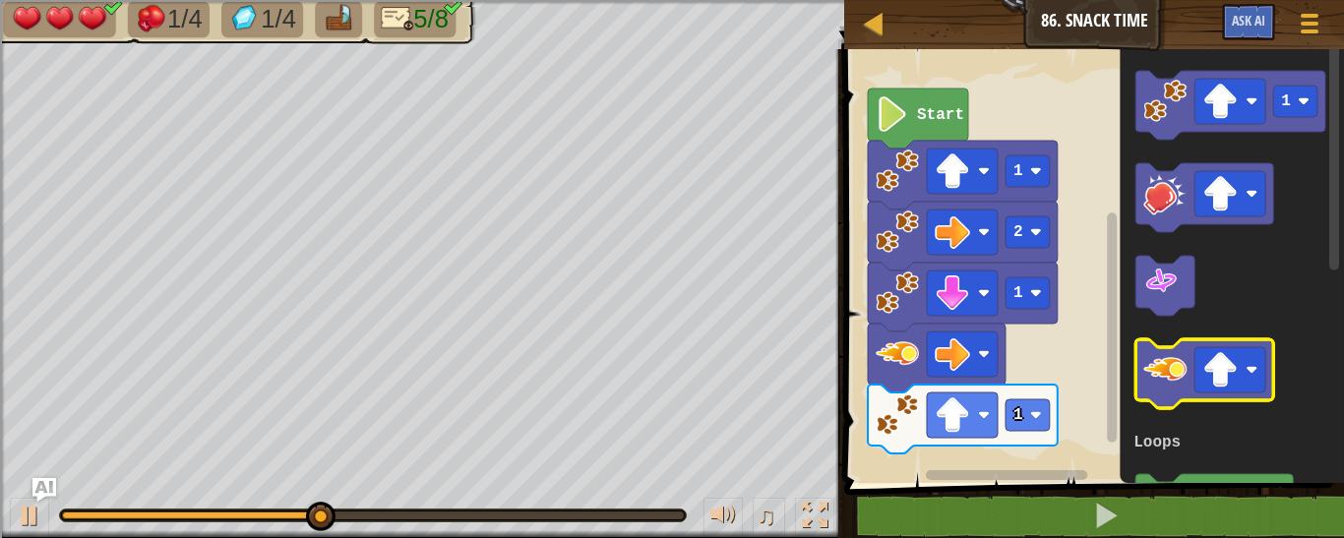
click at [1153, 366] on image "Blockly Workspace" at bounding box center [1165, 369] width 43 height 43
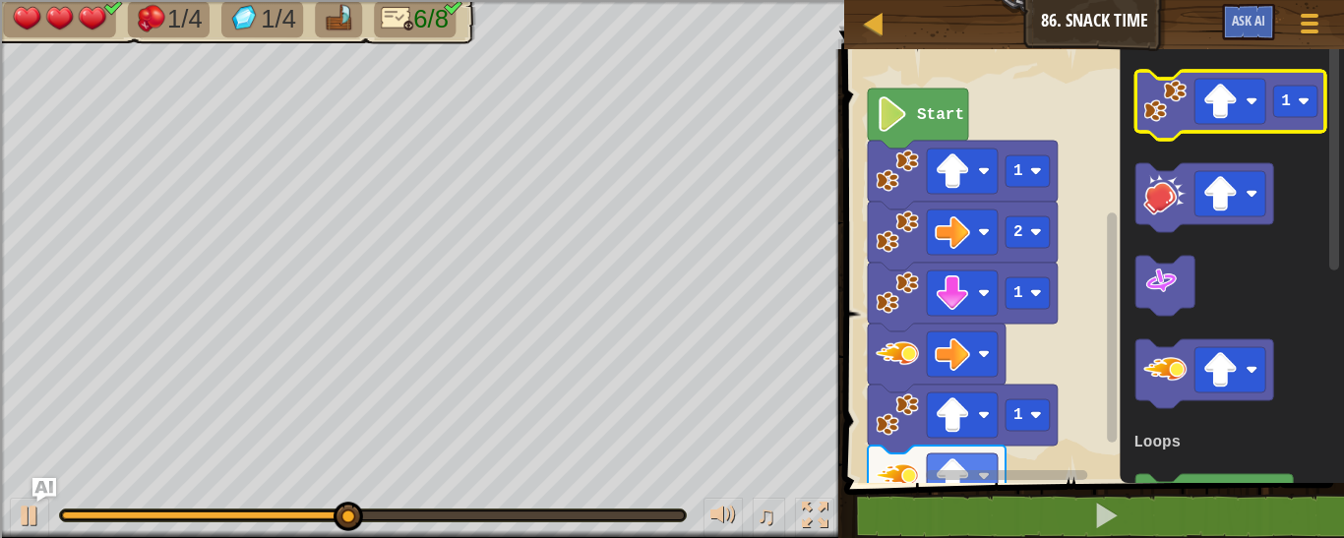
click at [1158, 110] on image "Blockly Workspace" at bounding box center [1165, 101] width 43 height 43
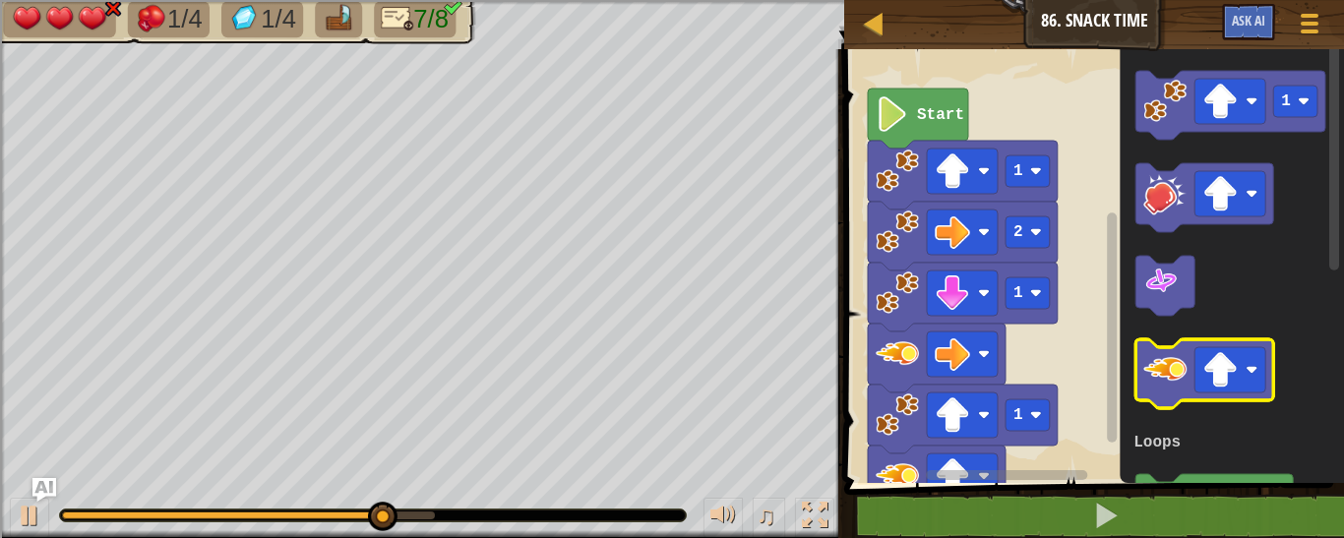
click at [1171, 376] on image "Blockly Workspace" at bounding box center [1165, 369] width 43 height 43
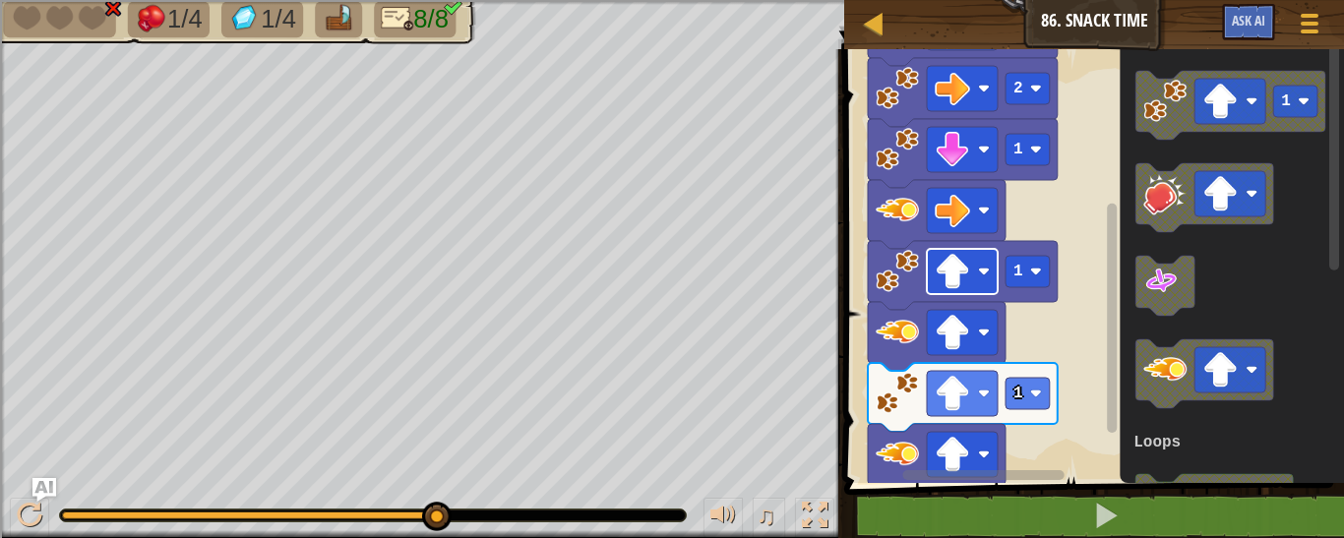
click at [963, 277] on image "Blockly Workspace" at bounding box center [952, 271] width 35 height 35
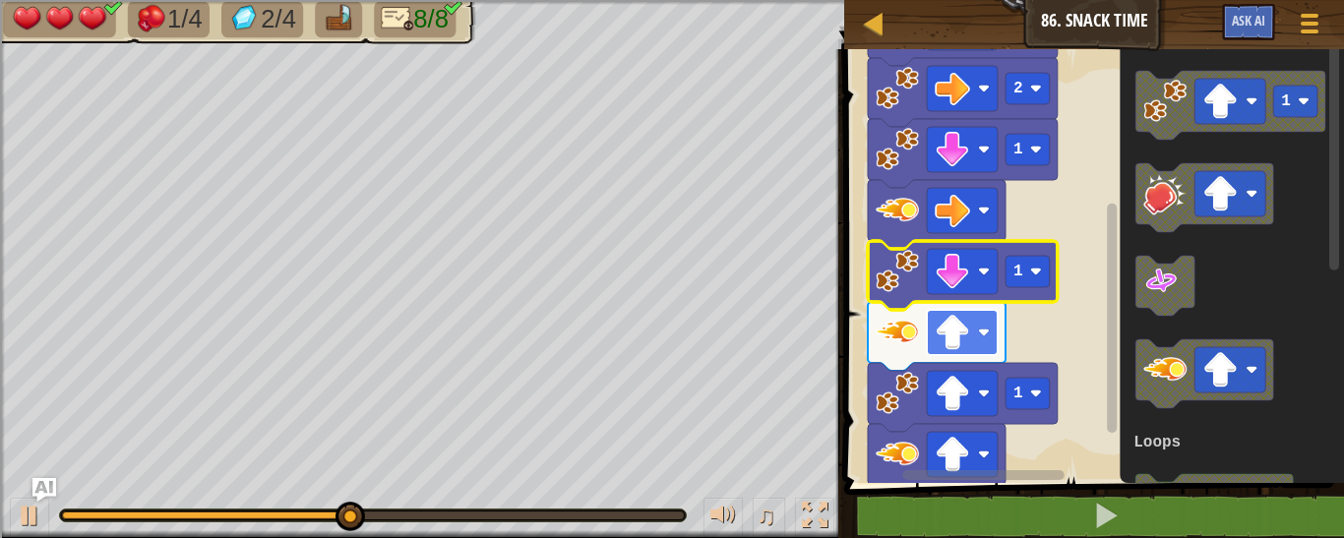
click at [960, 336] on image "Blockly Workspace" at bounding box center [952, 332] width 35 height 35
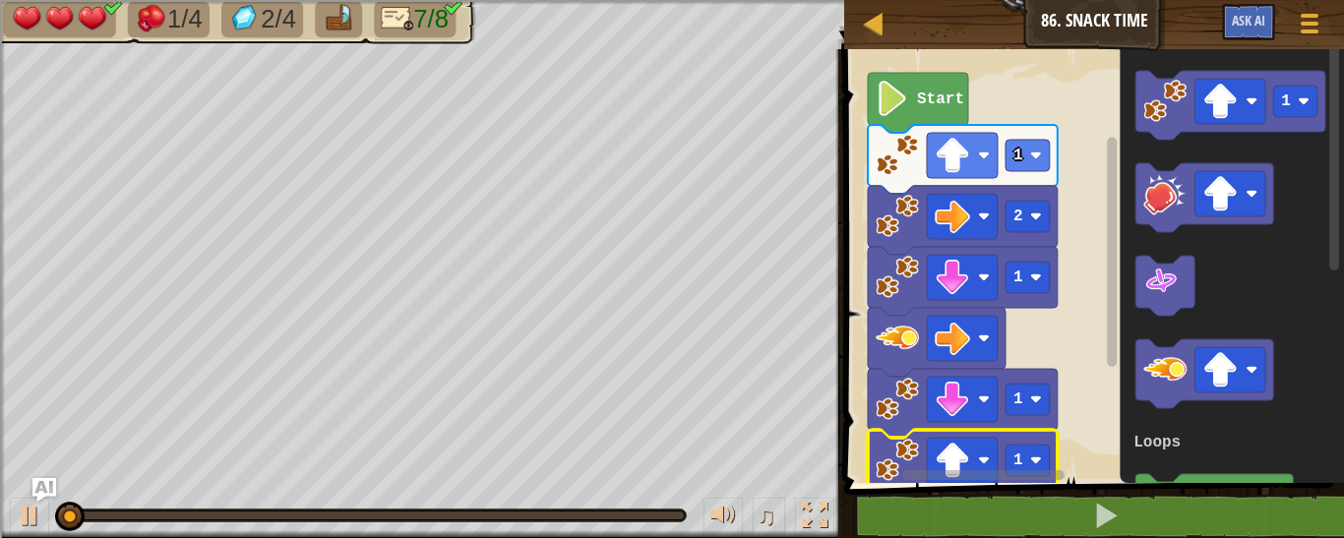
click at [872, 454] on icon "Blockly Workspace" at bounding box center [963, 464] width 190 height 69
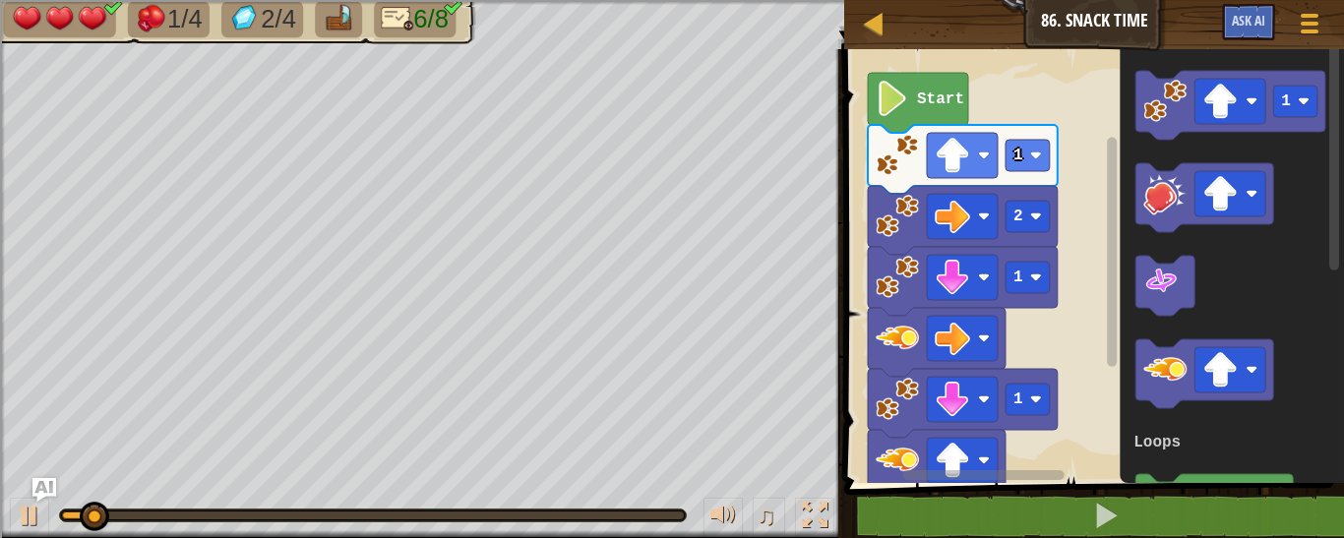
click at [891, 459] on image "Blockly Workspace" at bounding box center [897, 460] width 43 height 43
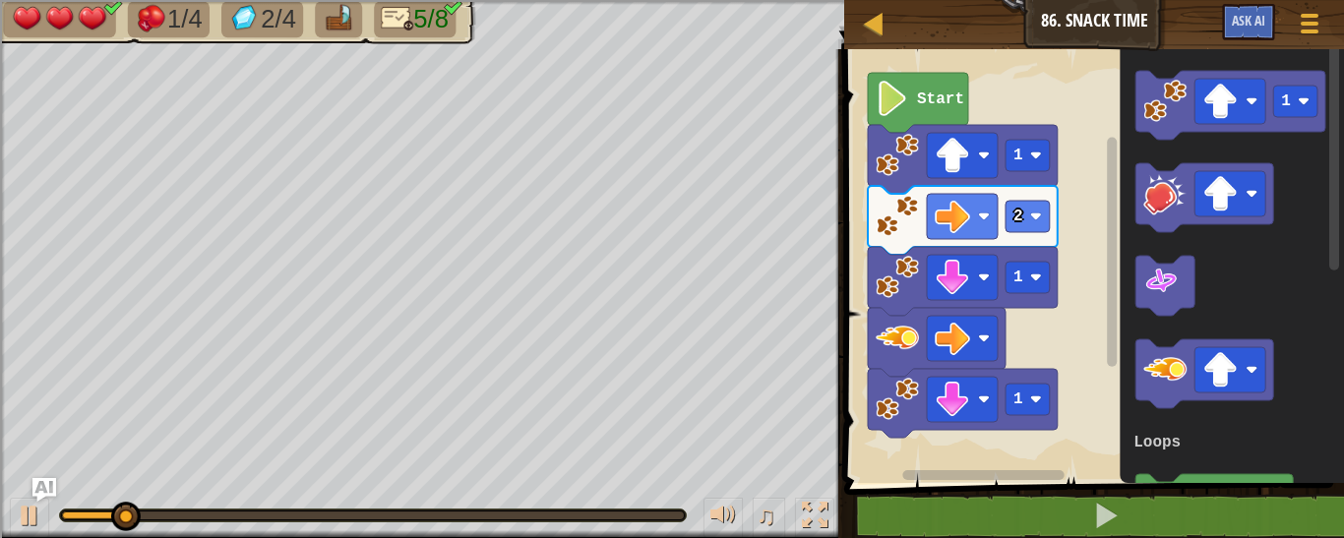
click at [893, 406] on image "Blockly Workspace" at bounding box center [897, 399] width 43 height 43
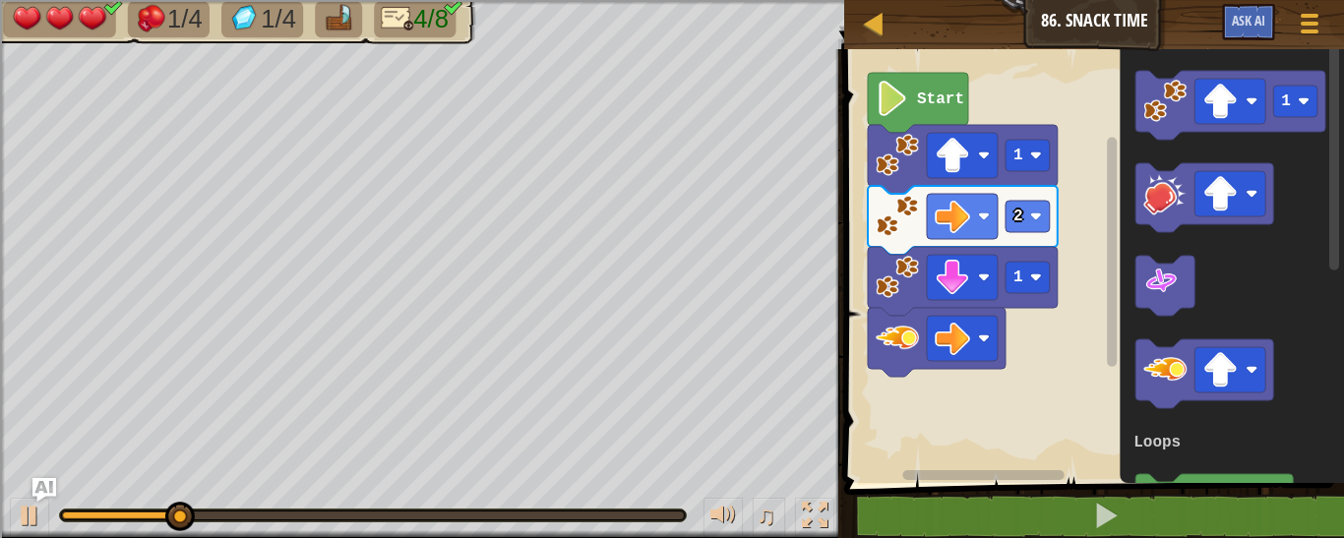
click at [902, 342] on image "Blockly Workspace" at bounding box center [897, 338] width 43 height 43
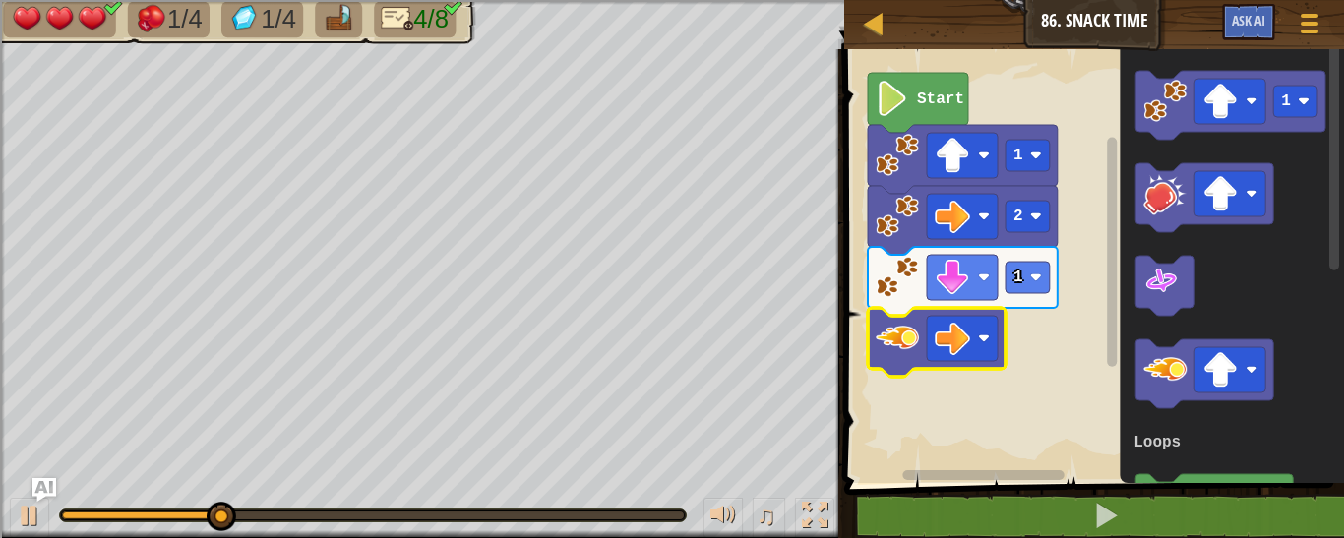
click at [903, 342] on image "Blockly Workspace" at bounding box center [897, 338] width 43 height 43
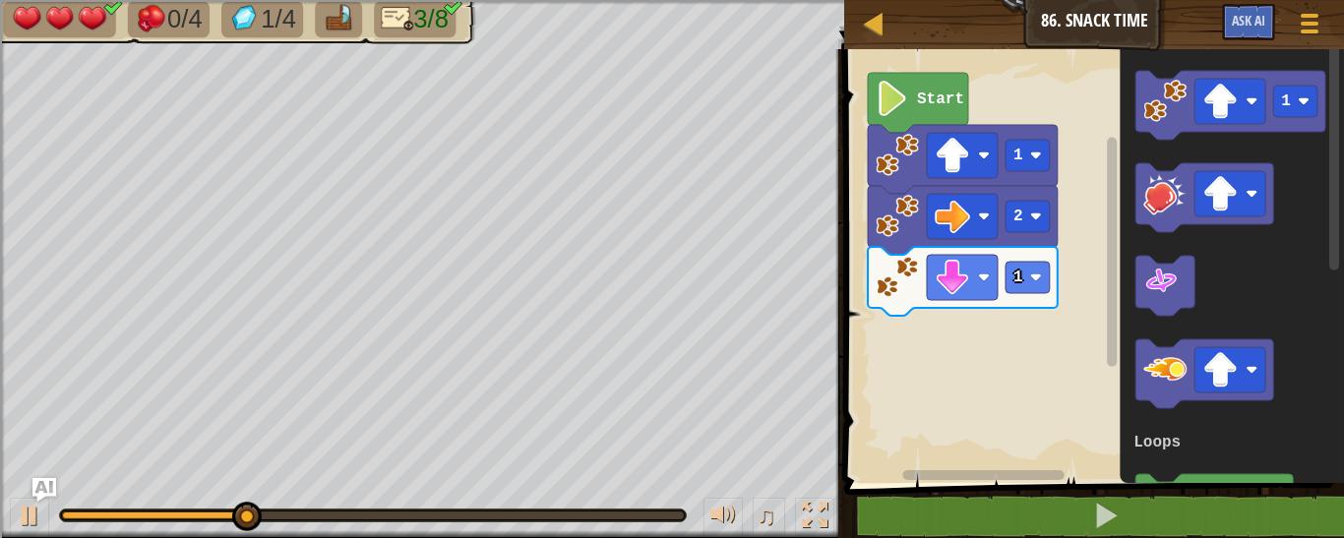
click at [905, 289] on image "Blockly Workspace" at bounding box center [897, 277] width 43 height 43
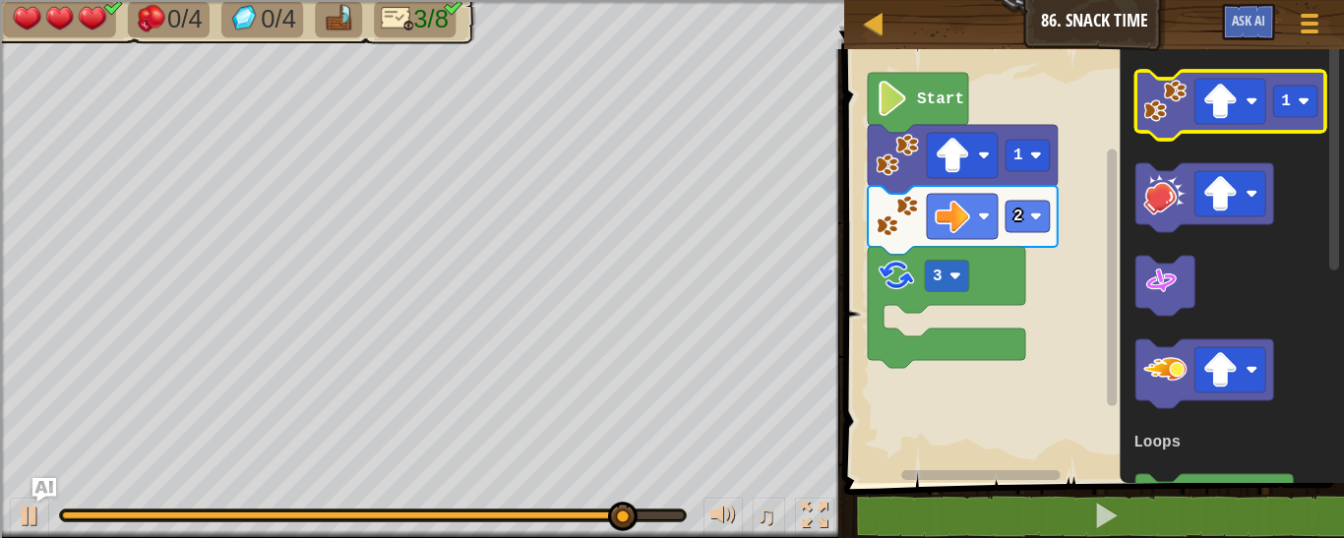
click at [1174, 112] on image "Blockly Workspace" at bounding box center [1165, 101] width 43 height 43
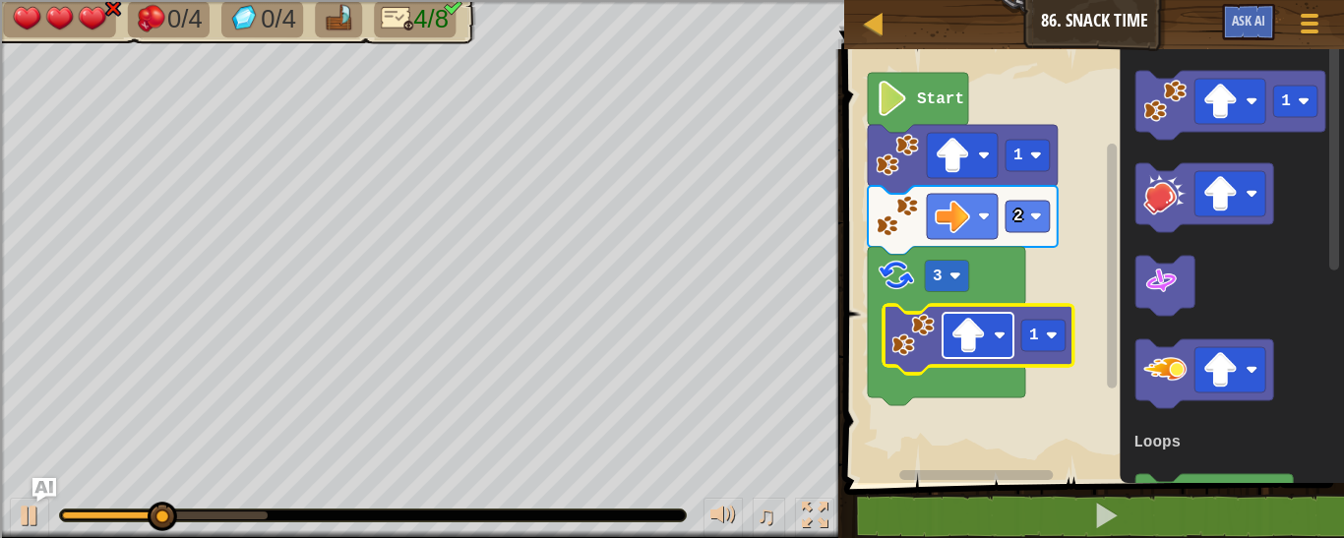
click at [980, 349] on image "Blockly Workspace" at bounding box center [968, 335] width 35 height 35
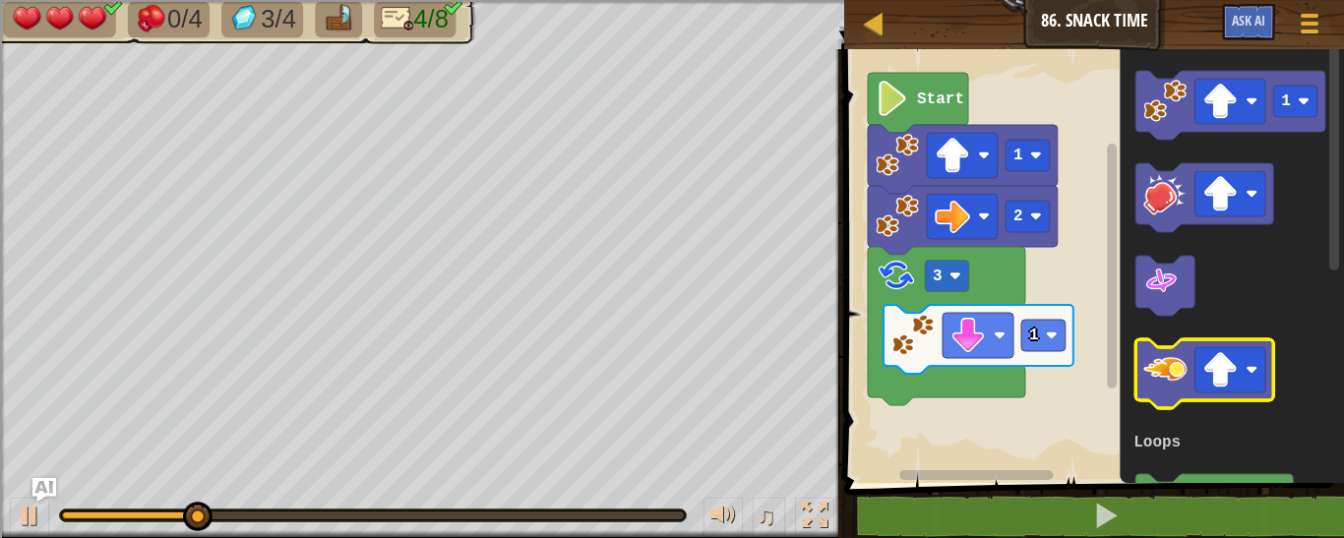
click at [1169, 362] on image "Blockly Workspace" at bounding box center [1165, 369] width 43 height 43
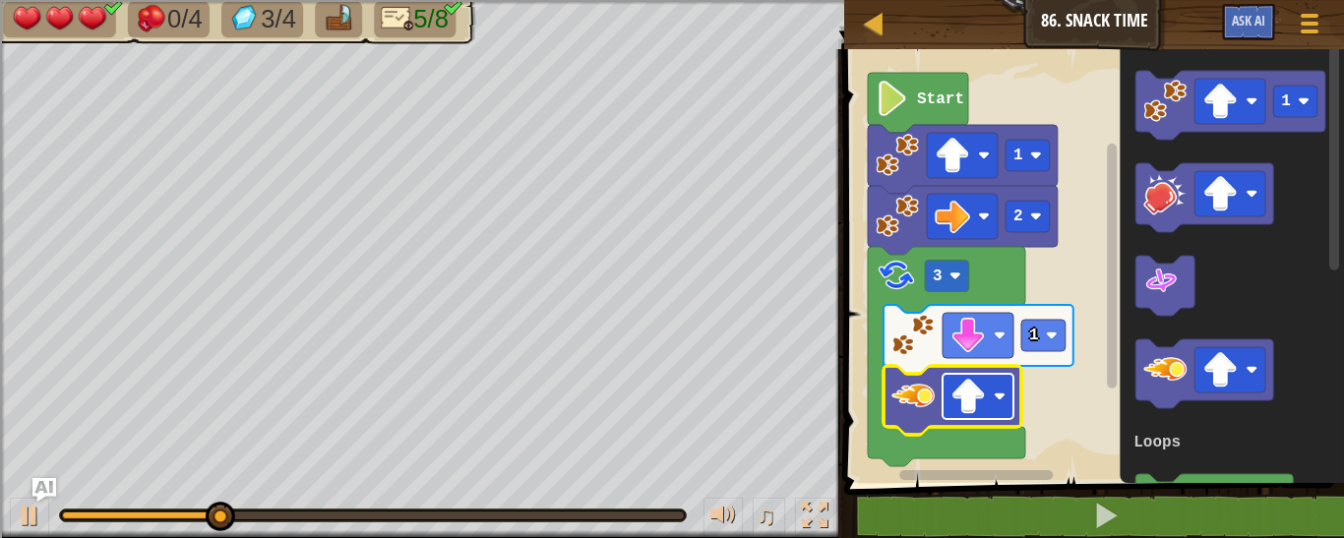
click at [978, 415] on rect "Blockly Workspace" at bounding box center [978, 396] width 71 height 45
click at [940, 277] on text "3" at bounding box center [938, 277] width 10 height 18
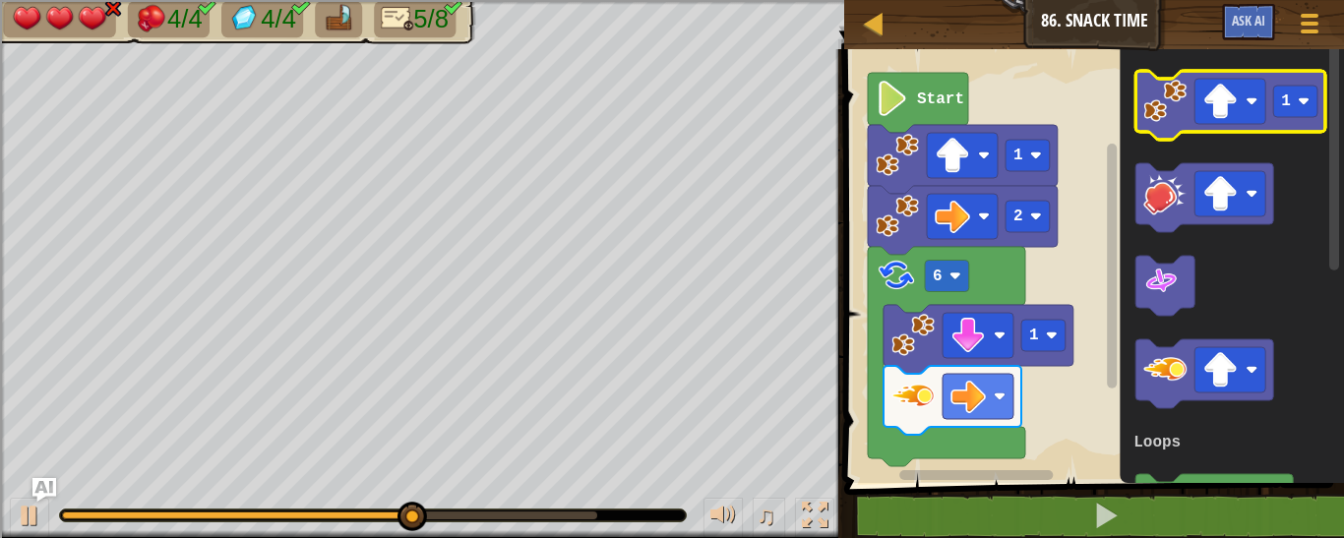
click at [1164, 107] on image "Blockly Workspace" at bounding box center [1165, 101] width 43 height 43
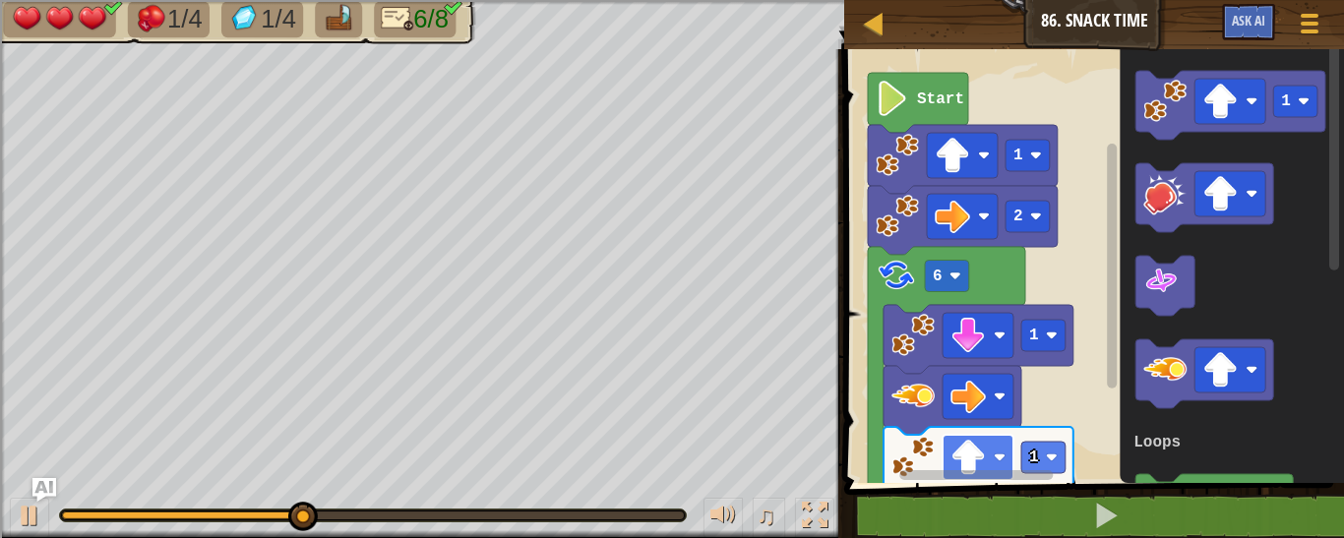
click at [985, 459] on image "Blockly Workspace" at bounding box center [968, 457] width 35 height 35
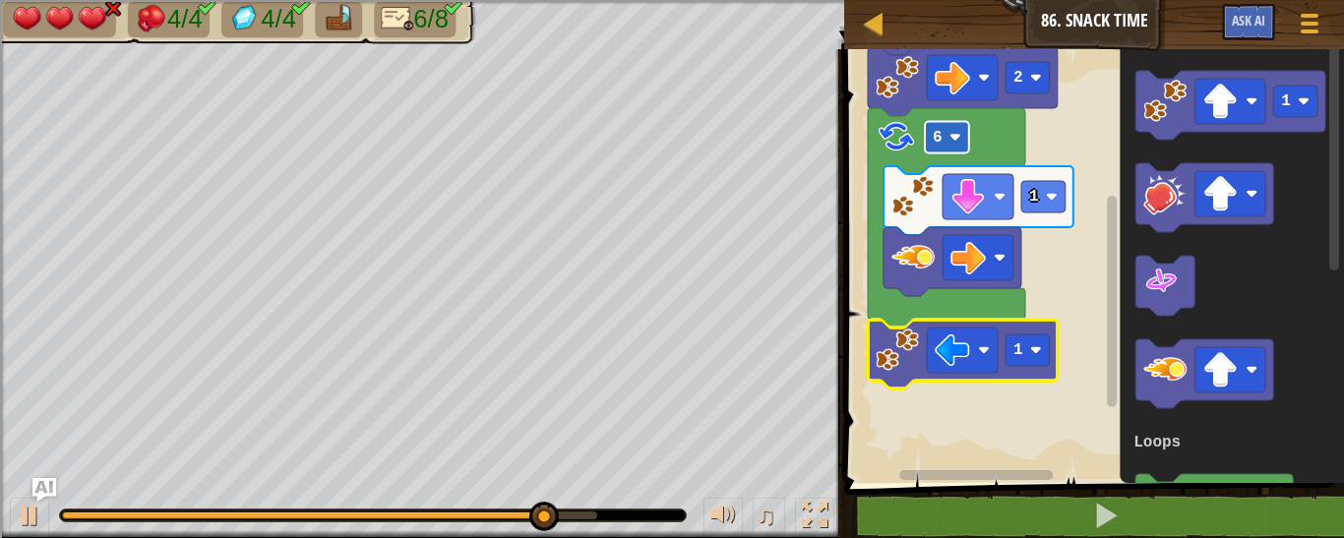
click at [955, 140] on image "Blockly Workspace" at bounding box center [956, 138] width 12 height 12
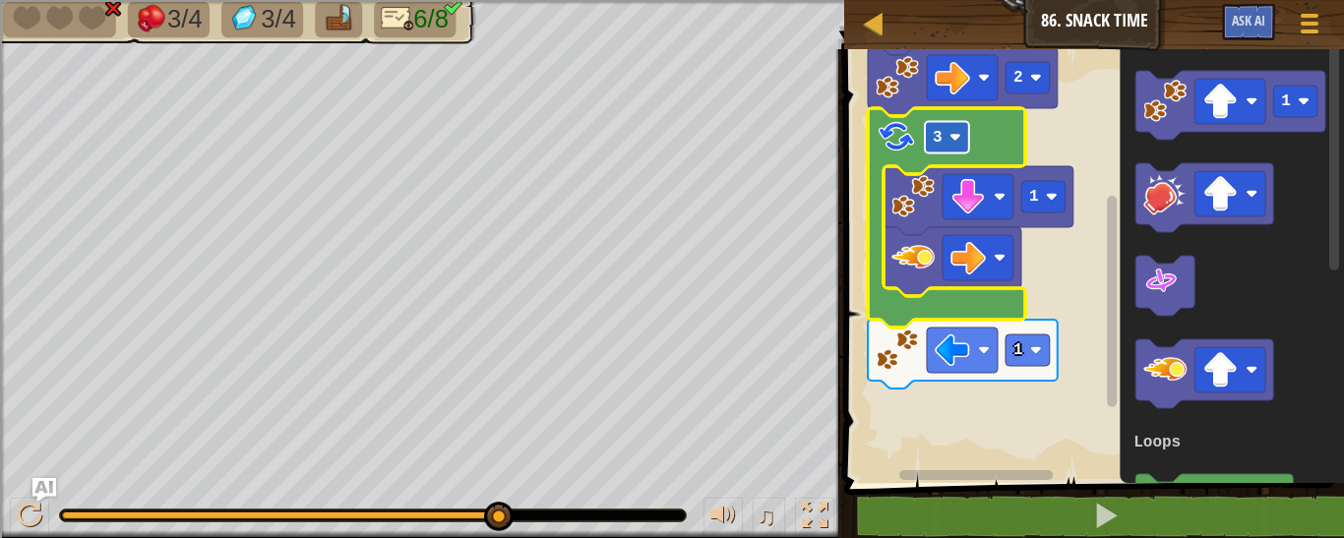
click at [954, 138] on image "Blockly Workspace" at bounding box center [956, 138] width 12 height 12
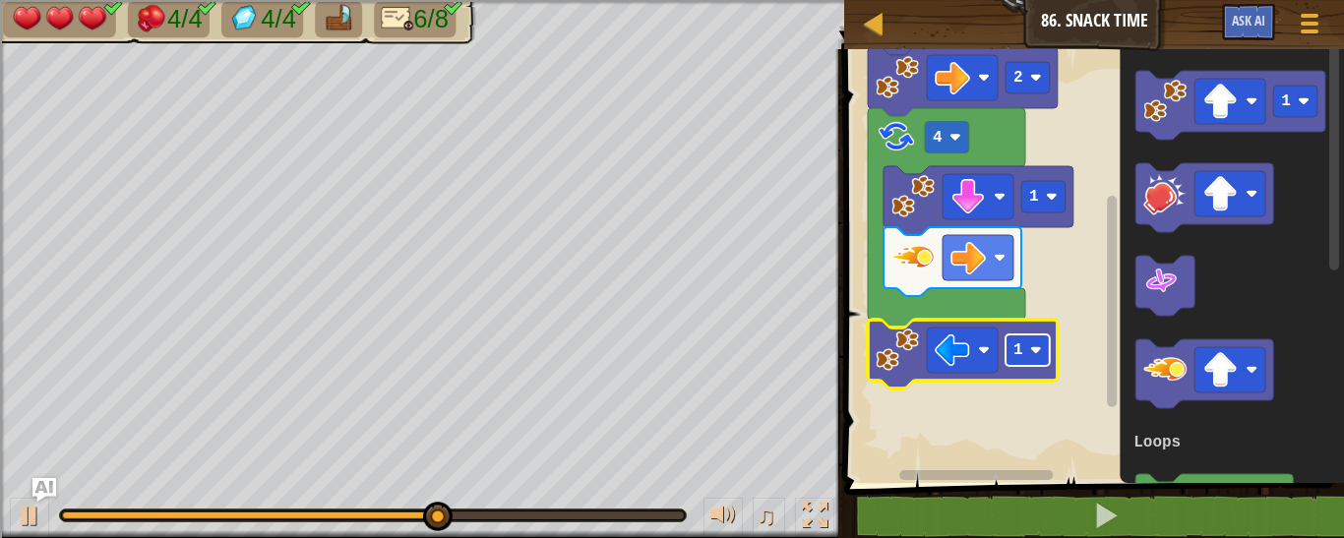
click at [1026, 357] on rect "Blockly Workspace" at bounding box center [1028, 350] width 44 height 31
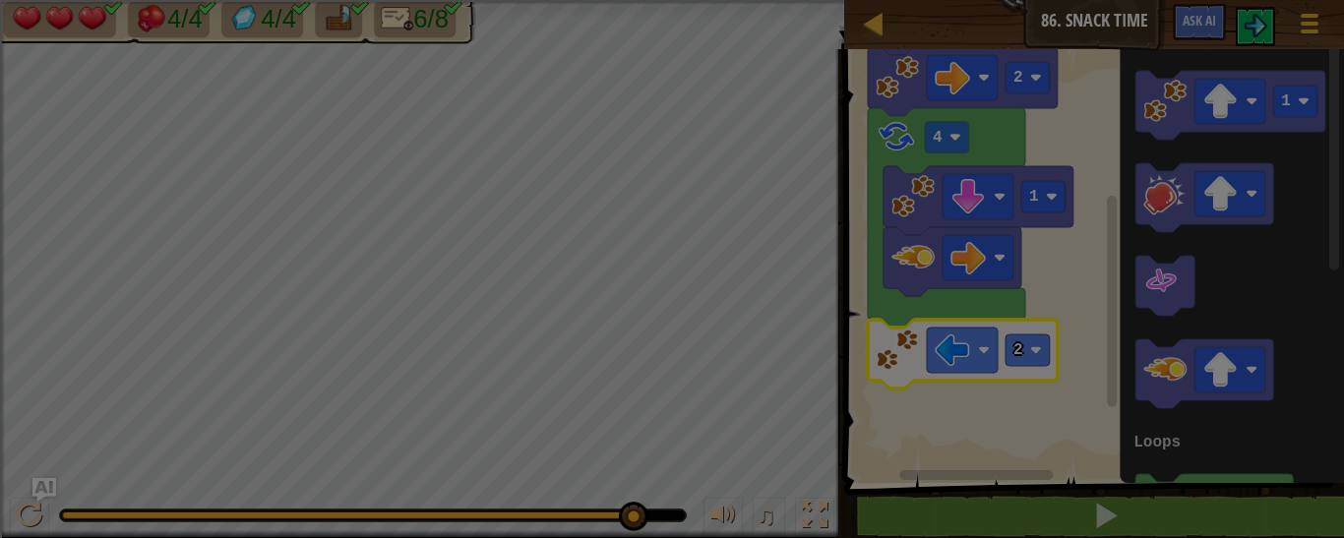
click at [633, 155] on body "Map Junior 86. Snack Time Game Menu Ask AI 1 הההההההההההההההההההההההההההההההההה…" at bounding box center [672, 77] width 1344 height 155
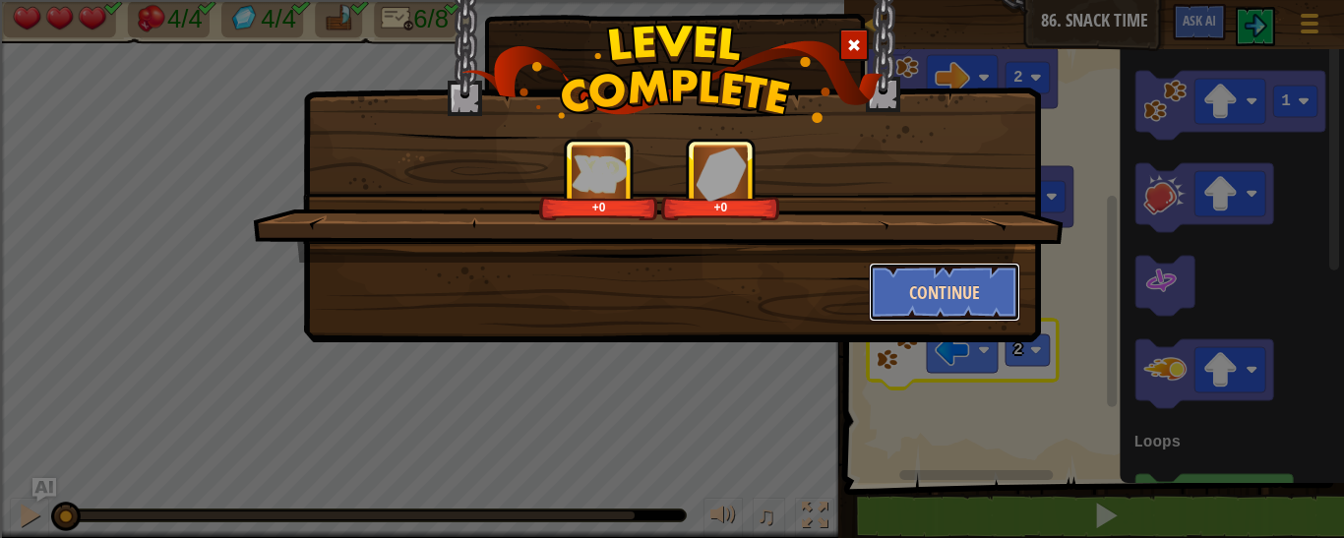
click at [960, 274] on button "Continue" at bounding box center [945, 292] width 153 height 59
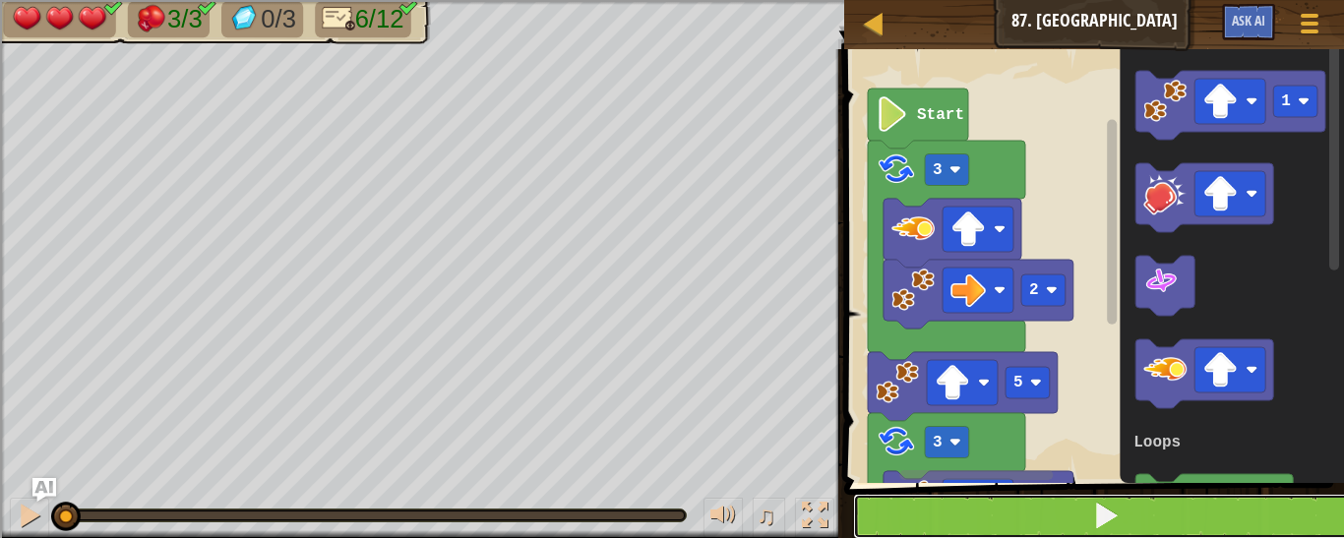
click at [999, 517] on button at bounding box center [1106, 516] width 506 height 45
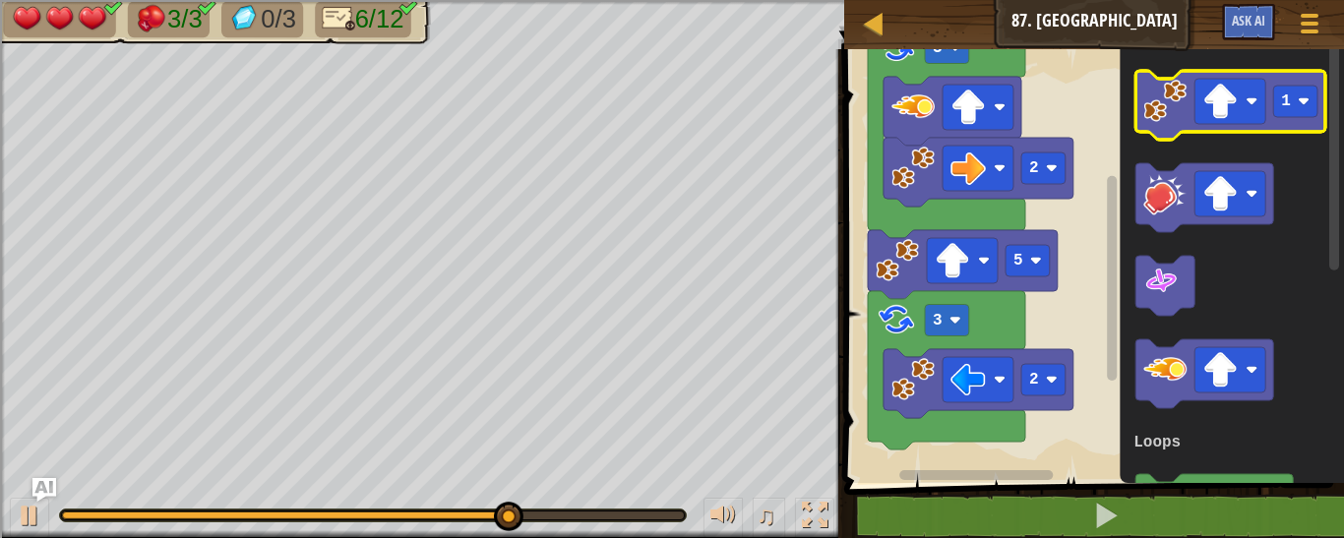
click at [1156, 104] on image "Blockly Workspace" at bounding box center [1165, 101] width 43 height 43
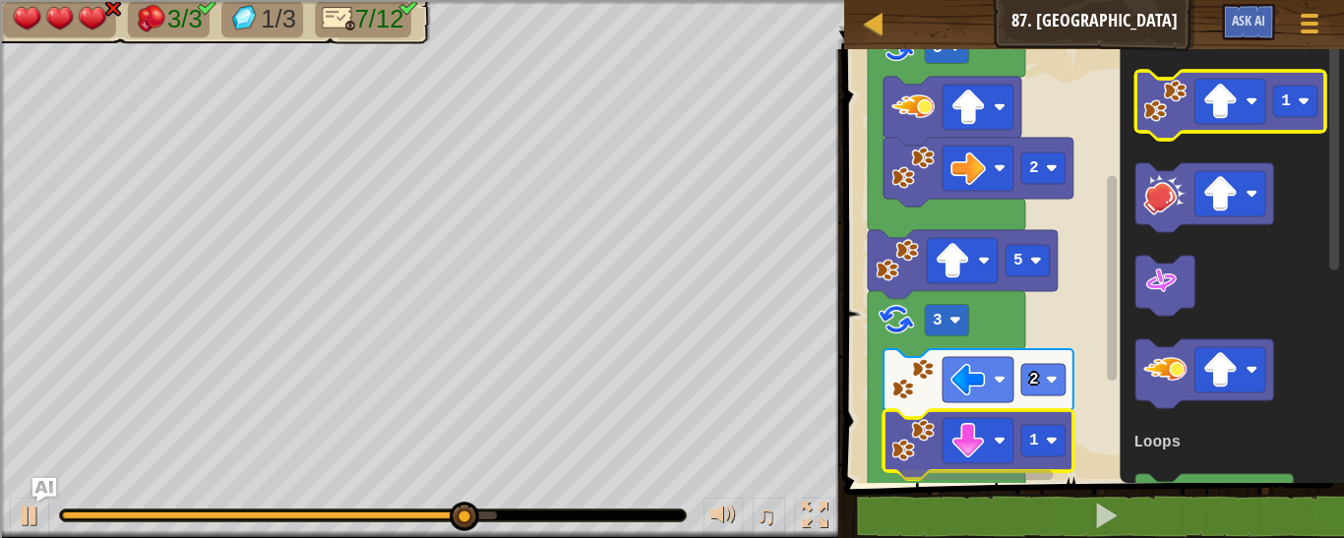
click at [1165, 104] on image "Blockly Workspace" at bounding box center [1165, 101] width 43 height 43
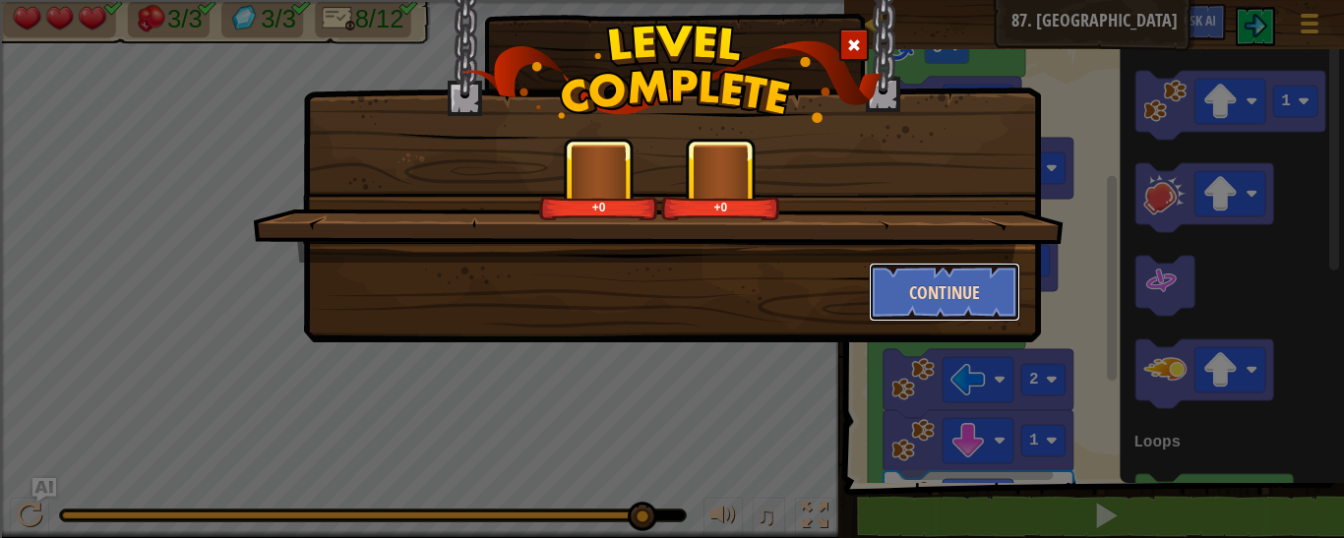
click at [979, 277] on button "Continue" at bounding box center [945, 292] width 153 height 59
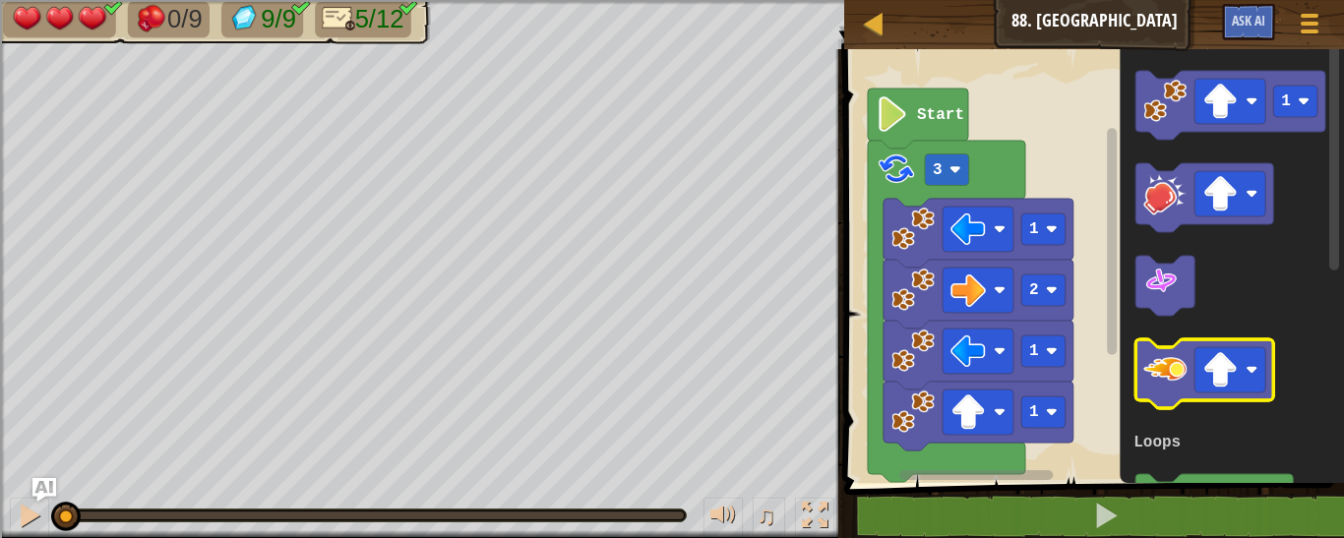
click at [1164, 369] on image "Blockly Workspace" at bounding box center [1165, 369] width 43 height 43
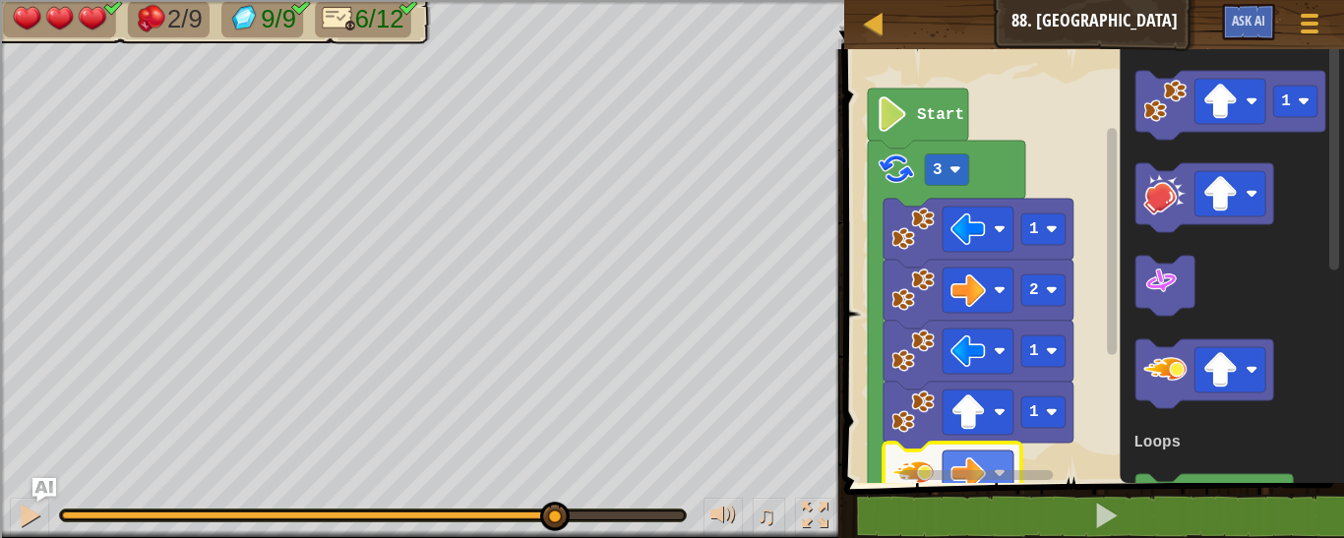
click at [553, 399] on div "2/9 9/9 6/12 ♫ Phoenix 3 x: 14 y: 30 No target action: idle" at bounding box center [672, 269] width 1344 height 538
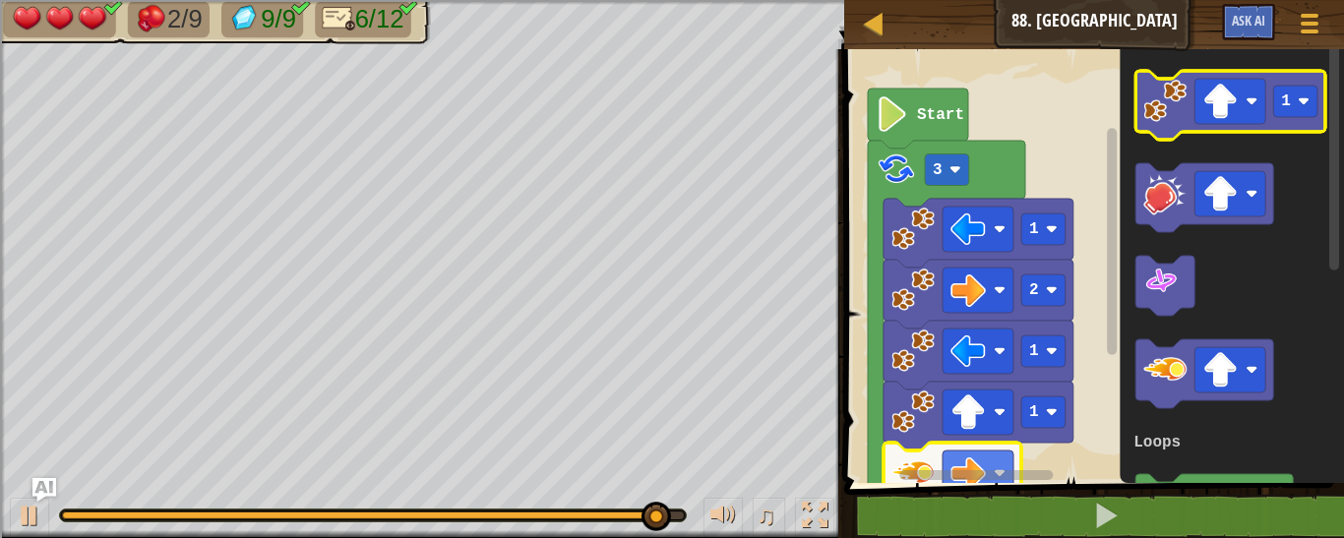
click at [1157, 116] on image "Blockly Workspace" at bounding box center [1165, 101] width 43 height 43
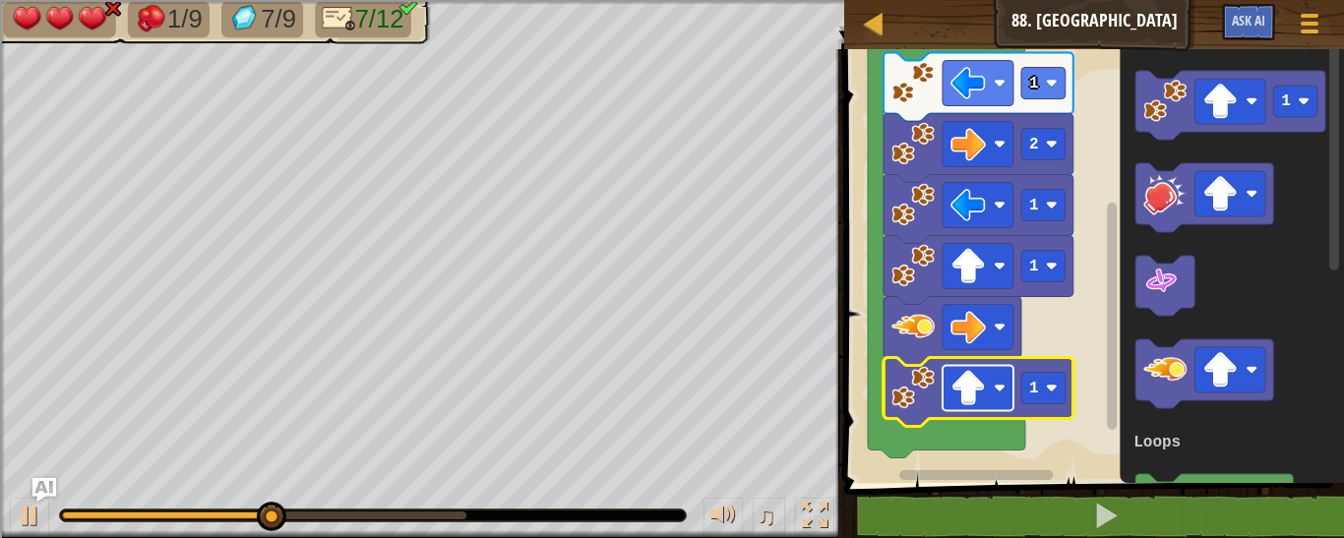
click at [971, 382] on image "Blockly Workspace" at bounding box center [968, 388] width 35 height 35
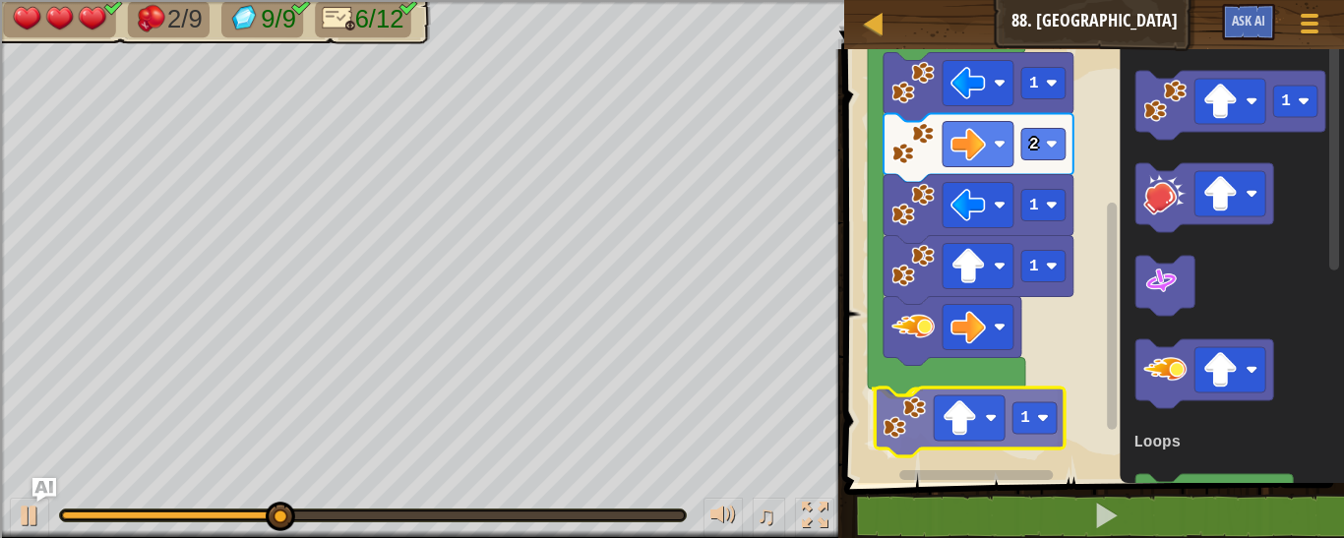
click at [898, 438] on div "Loops Start 3 1 2 1 1 1 1 3 Loops 1" at bounding box center [1092, 261] width 506 height 444
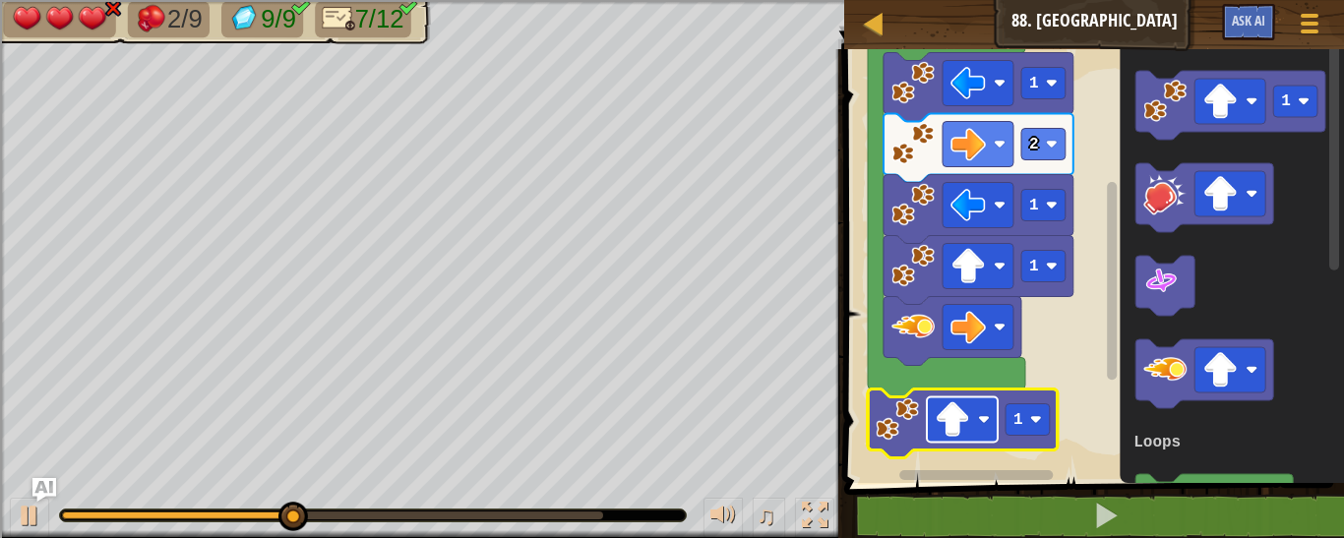
click at [957, 428] on image "Blockly Workspace" at bounding box center [952, 420] width 35 height 35
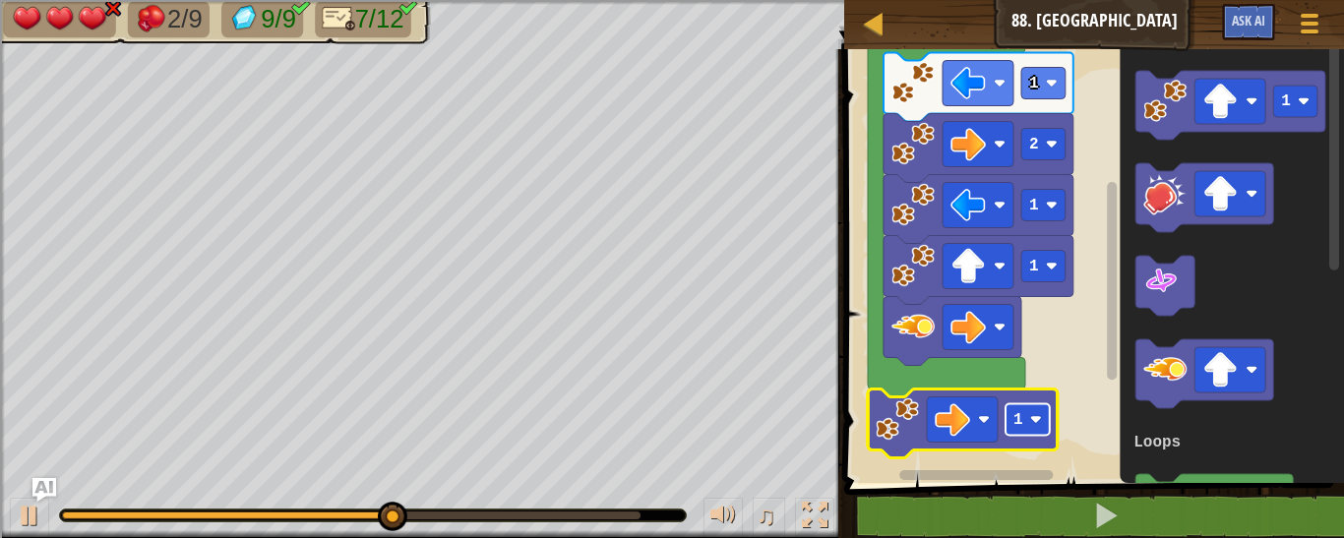
click at [1030, 423] on rect "Blockly Workspace" at bounding box center [1028, 420] width 44 height 31
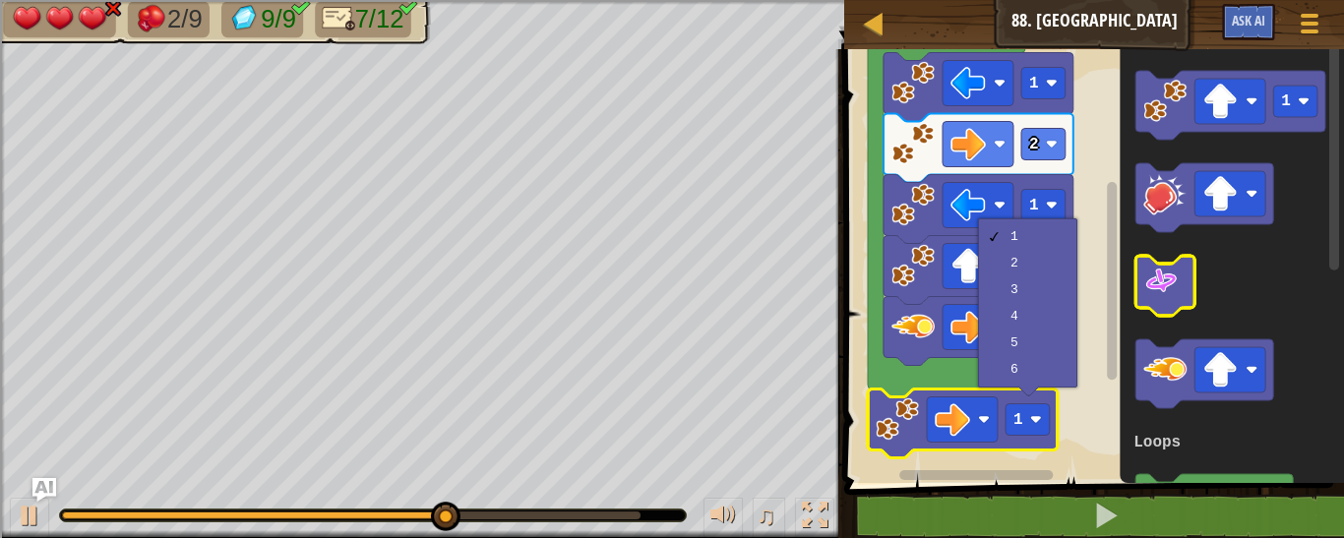
click at [1189, 276] on icon "Blockly Workspace" at bounding box center [1165, 286] width 59 height 60
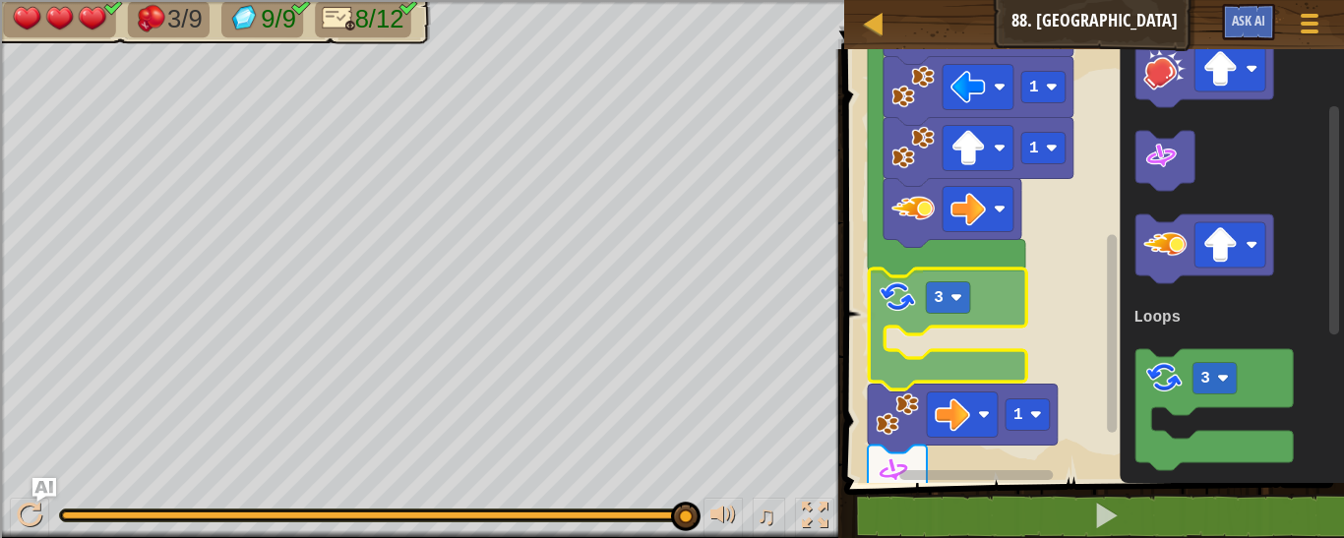
click at [889, 298] on div "Loops Start 3 1 2 1 1 3 1 1 3 Loops 3" at bounding box center [1092, 261] width 506 height 444
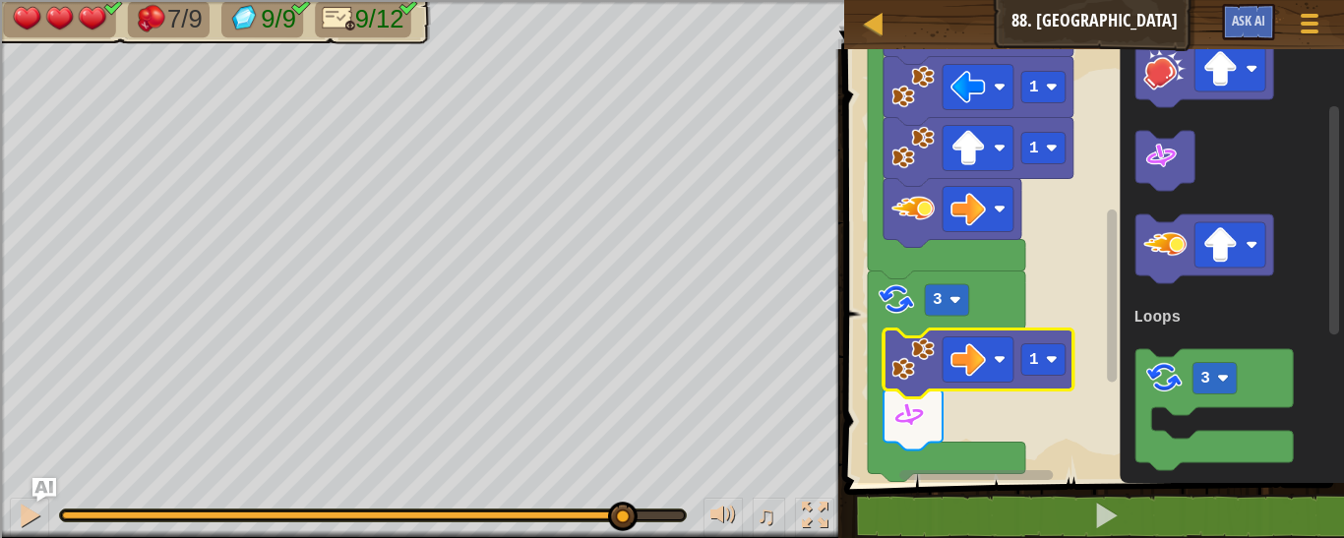
click at [621, 515] on div at bounding box center [373, 516] width 622 height 8
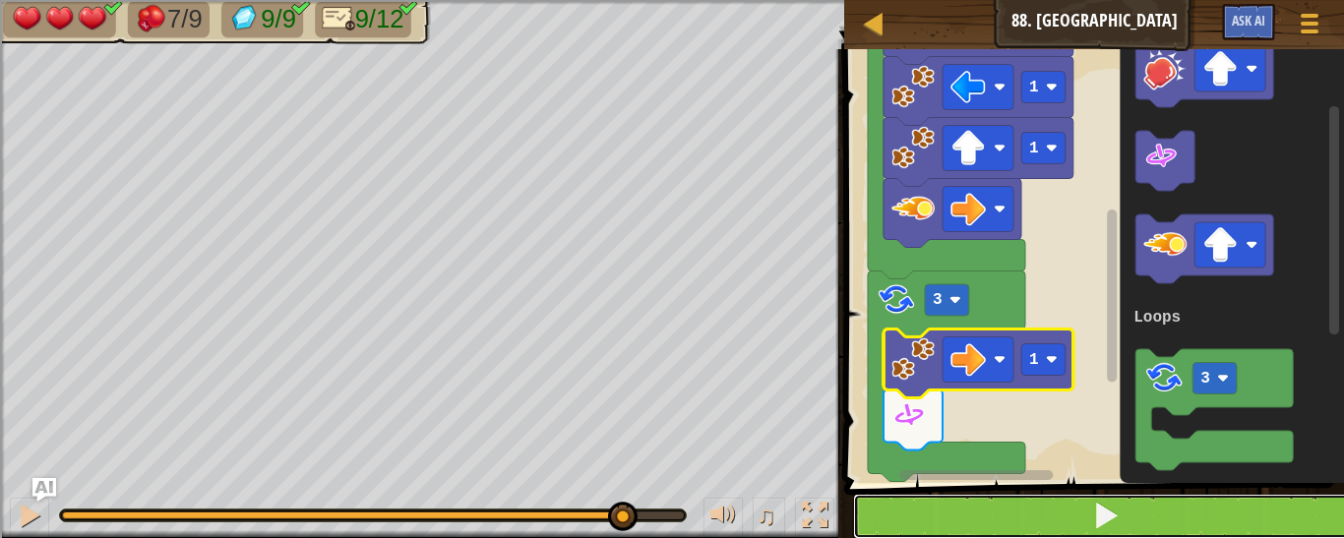
click at [971, 513] on button at bounding box center [1106, 516] width 506 height 45
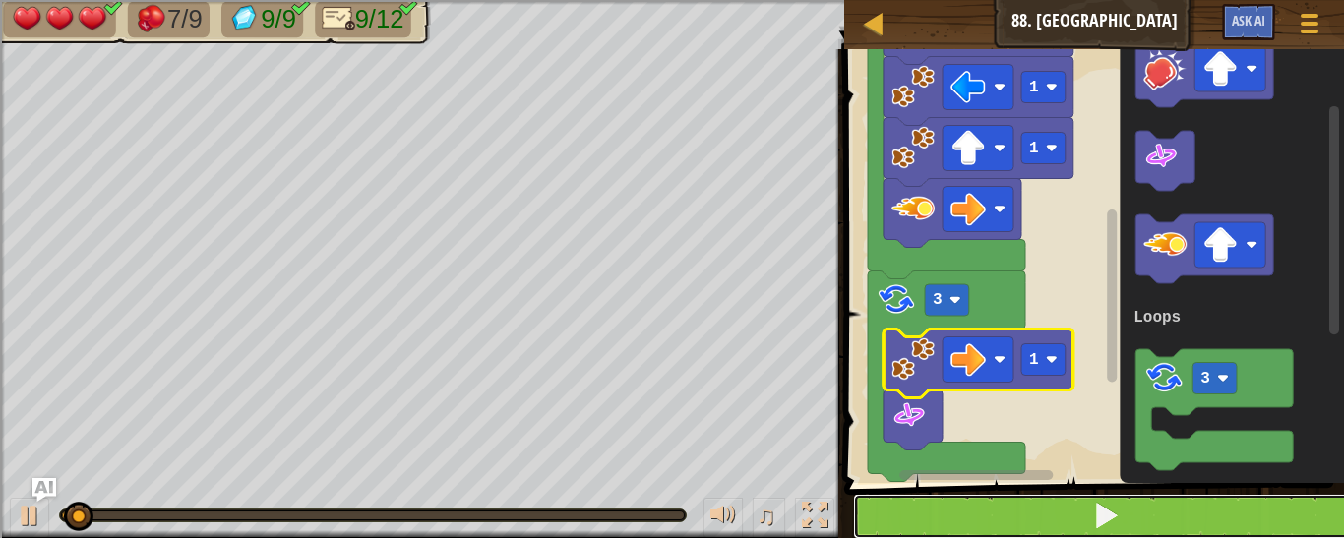
click at [971, 513] on button at bounding box center [1106, 516] width 506 height 45
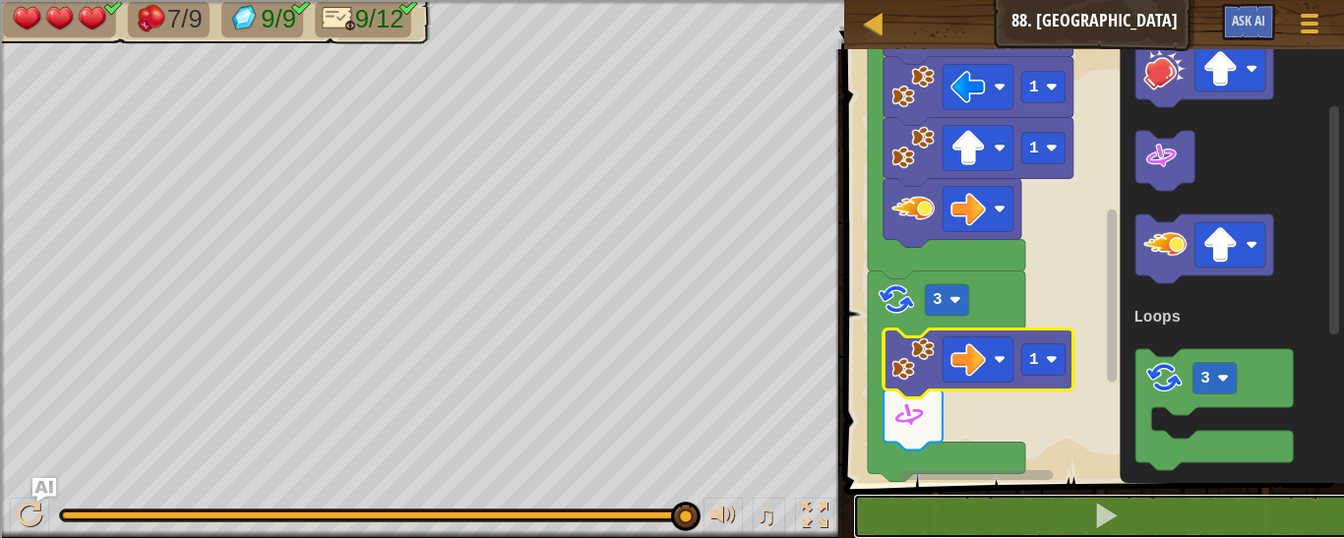
click at [702, 454] on div "7/9 9/9 9/12 ♫ Phoenix 3 x: 38 y: 30 No target action: idle" at bounding box center [672, 269] width 1344 height 538
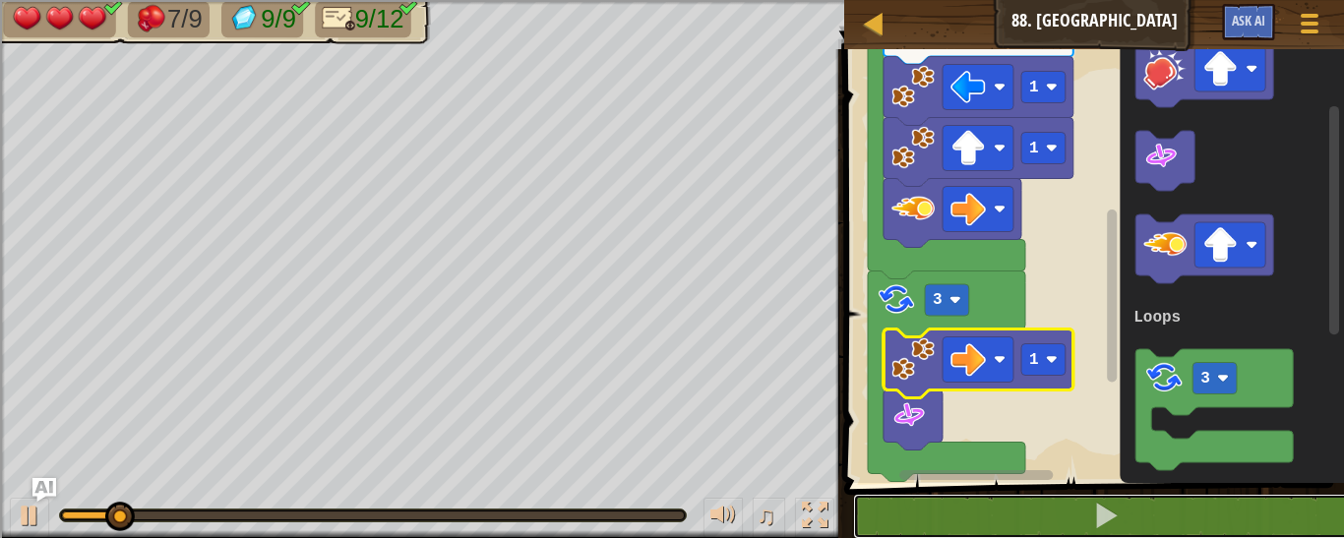
click at [633, 513] on div at bounding box center [373, 516] width 622 height 8
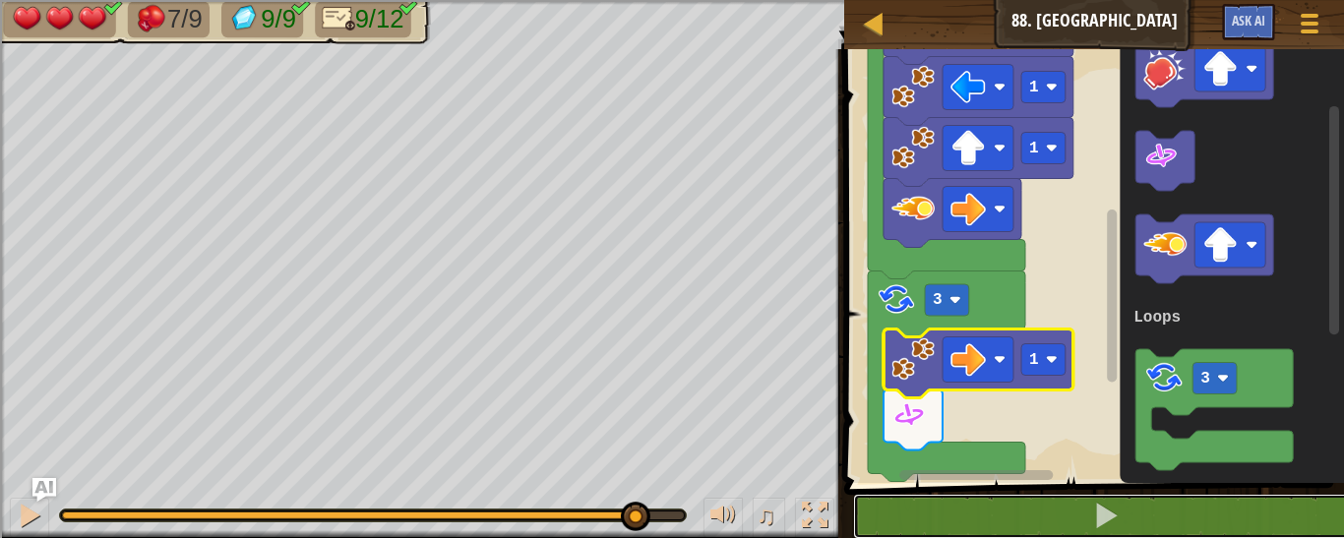
drag, startPoint x: 638, startPoint y: 516, endPoint x: 240, endPoint y: 538, distance: 398.3
drag, startPoint x: 240, startPoint y: 538, endPoint x: 196, endPoint y: 516, distance: 49.7
click at [196, 516] on div at bounding box center [348, 516] width 572 height 8
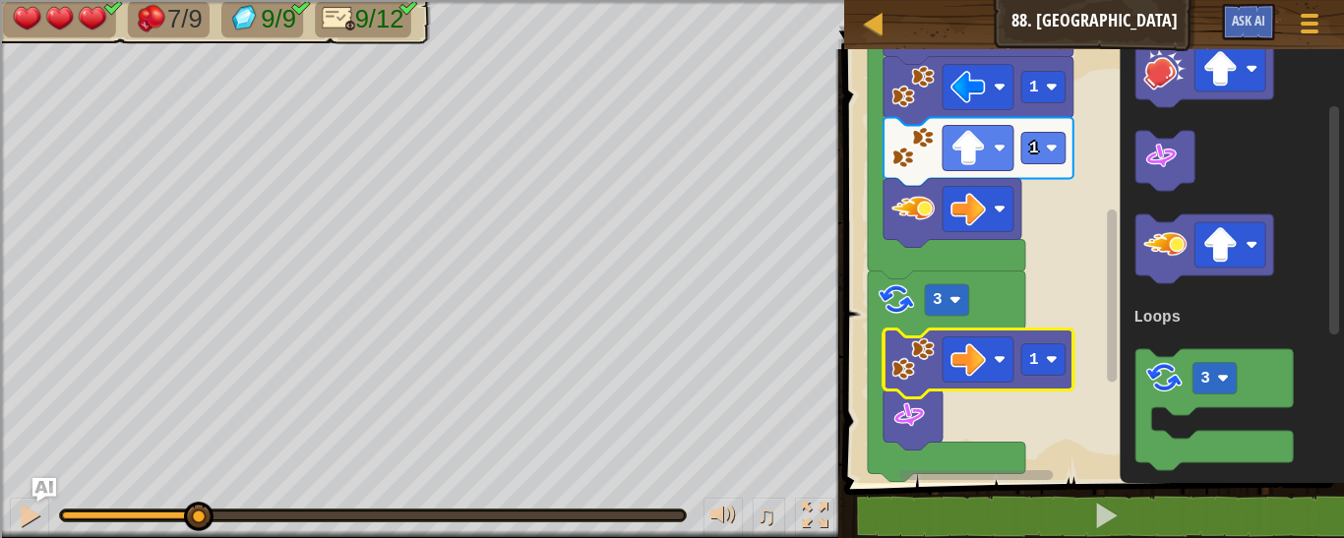
click at [488, 521] on div at bounding box center [373, 516] width 626 height 12
click at [487, 516] on div at bounding box center [373, 516] width 622 height 8
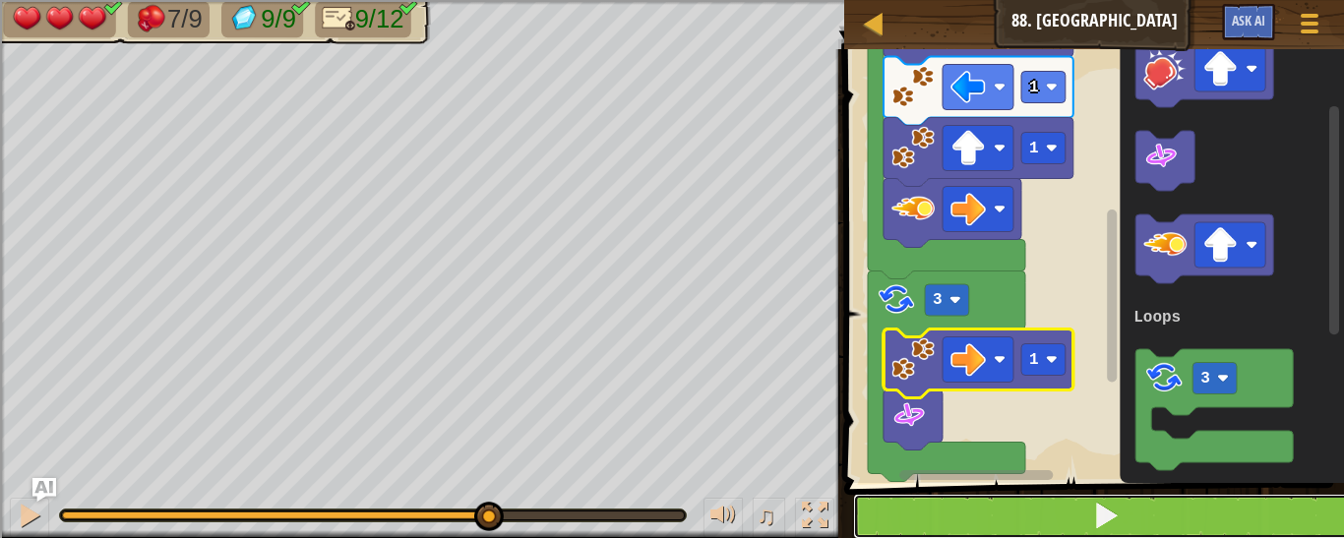
click at [997, 520] on button at bounding box center [1106, 516] width 506 height 45
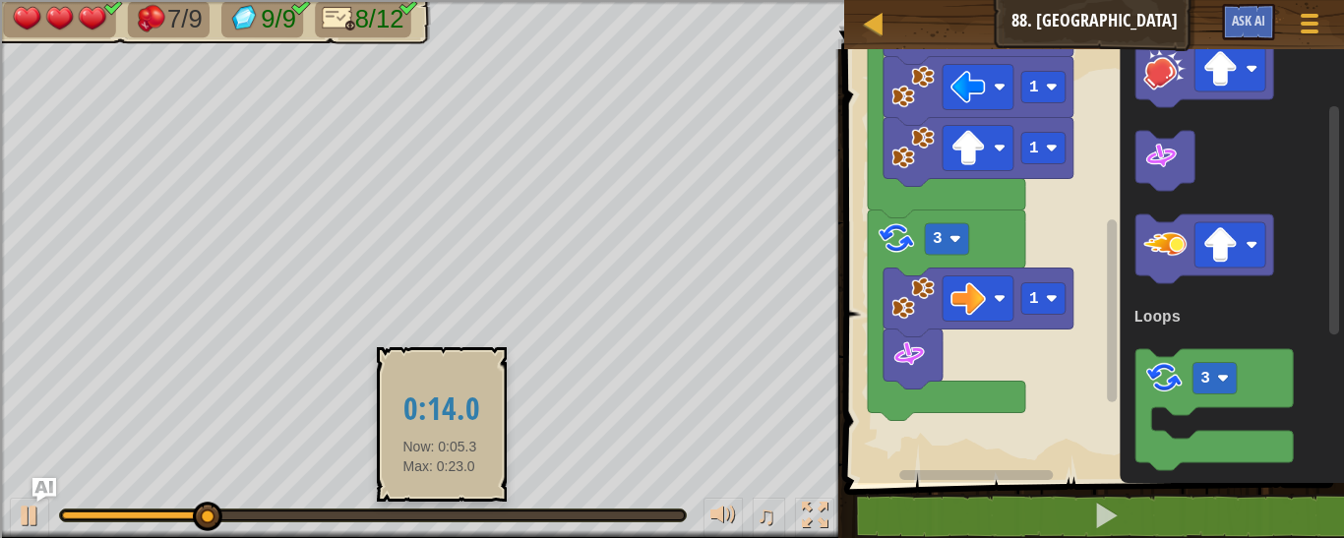
click at [440, 517] on div at bounding box center [373, 516] width 622 height 8
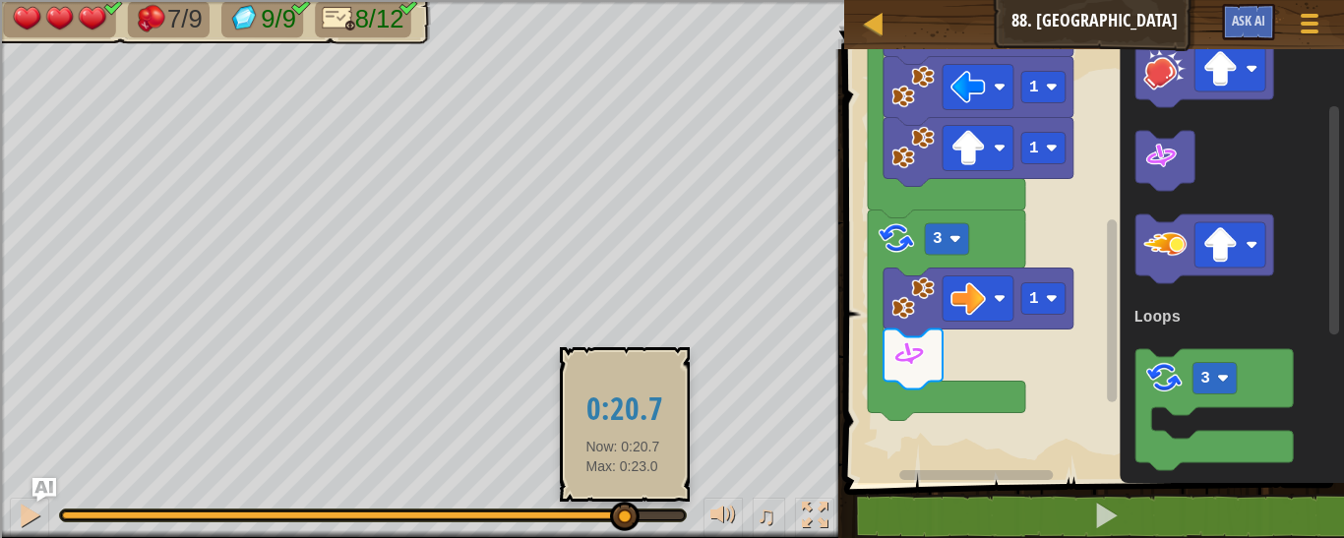
drag, startPoint x: 440, startPoint y: 517, endPoint x: 623, endPoint y: 512, distance: 183.1
click at [623, 512] on div at bounding box center [625, 517] width 30 height 30
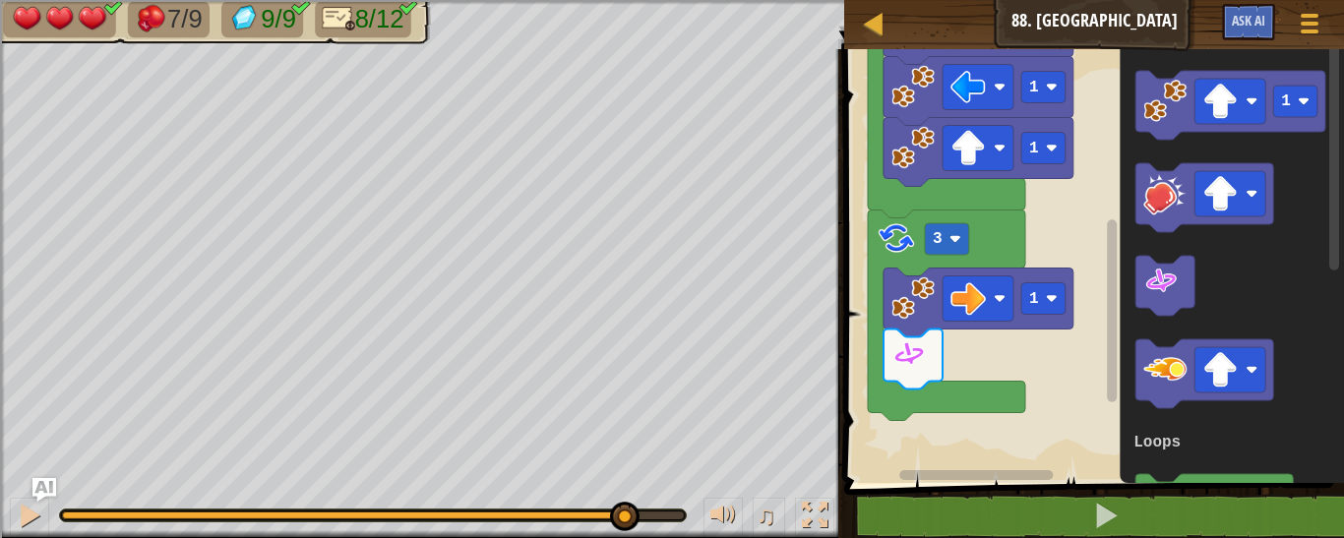
click at [1329, 67] on div "Loops 1 1 2 1 1 3 3 Start 1 3 Loops" at bounding box center [1092, 261] width 506 height 444
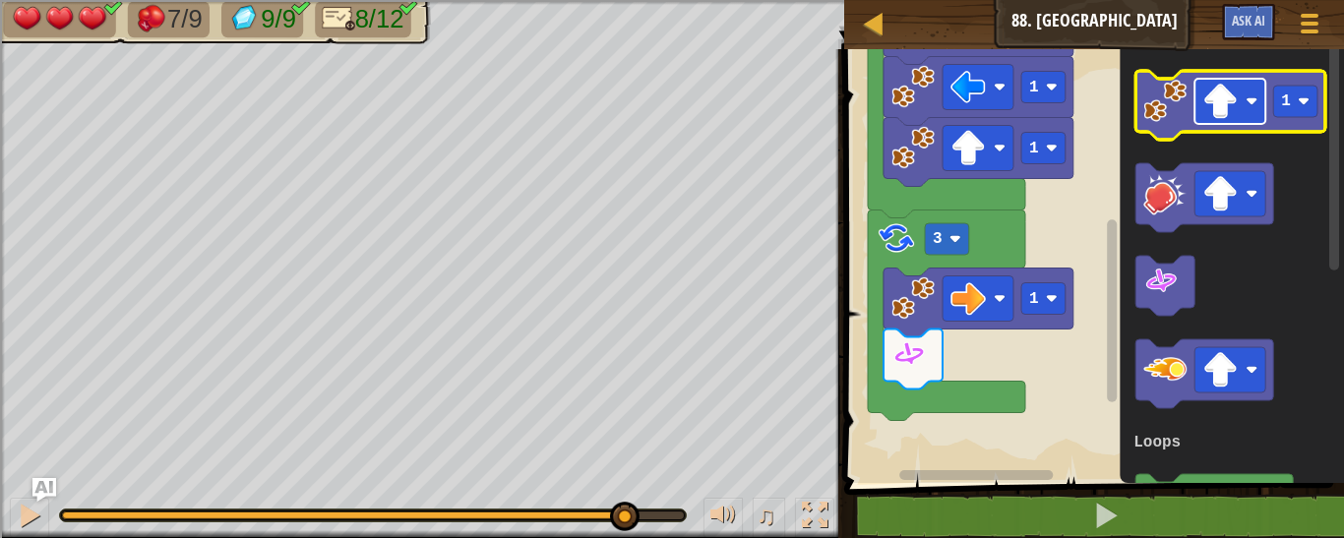
click at [1239, 94] on rect "Blockly Workspace" at bounding box center [1230, 101] width 71 height 45
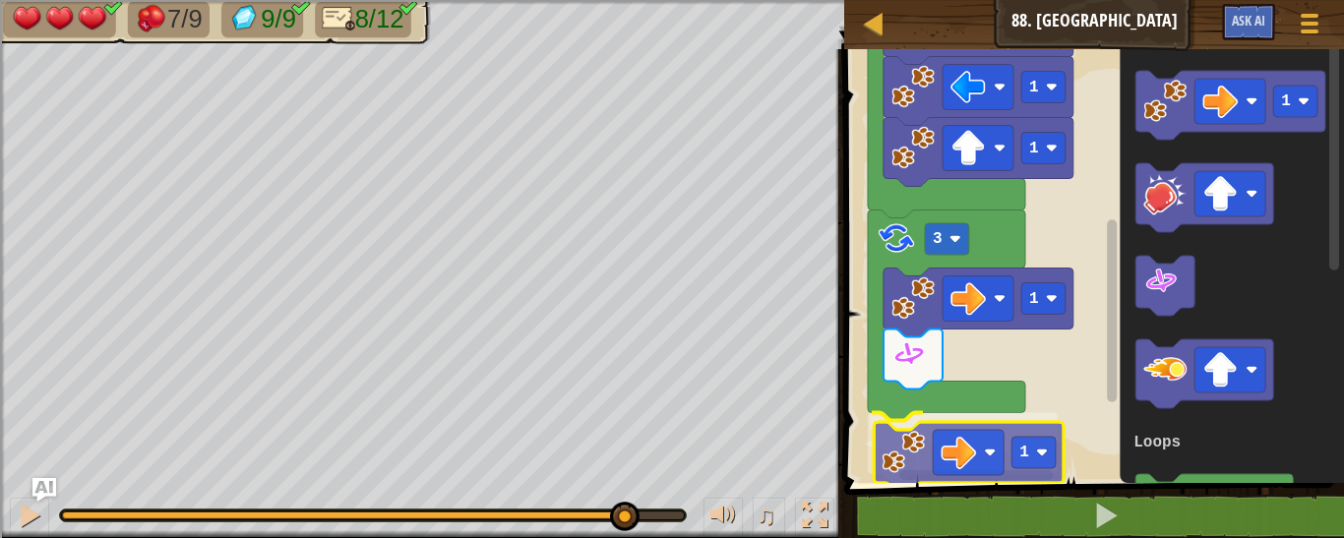
click at [907, 431] on div "Loops 1 1 2 1 3 1 1 3 Start 1 3 Loops 1" at bounding box center [1092, 261] width 506 height 444
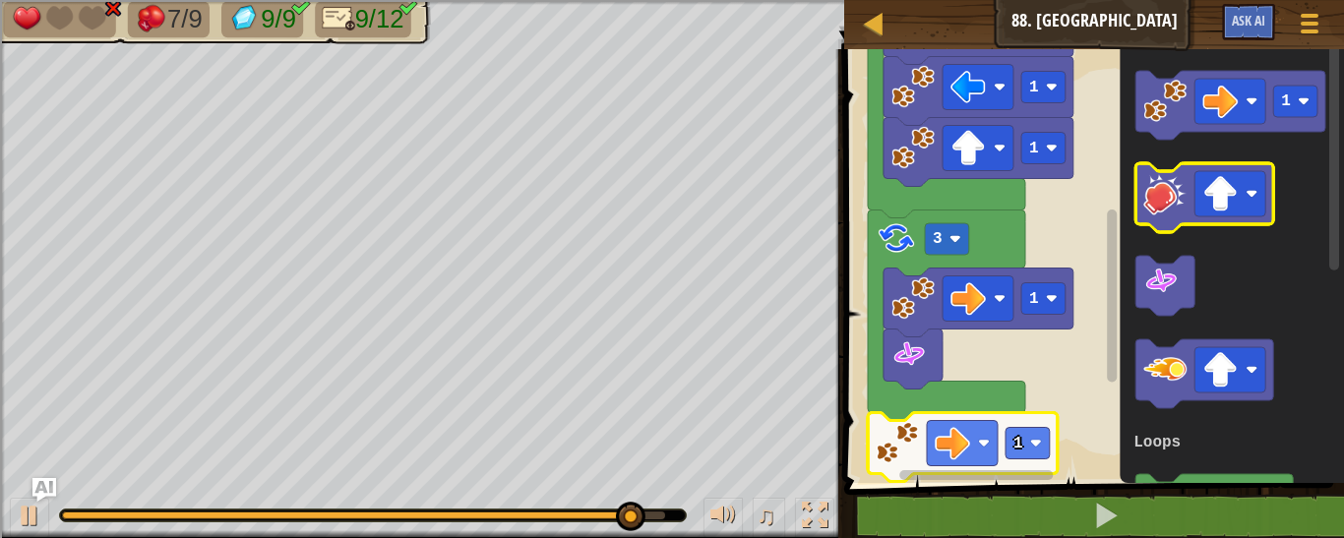
click at [1178, 208] on image "Blockly Workspace" at bounding box center [1165, 193] width 43 height 43
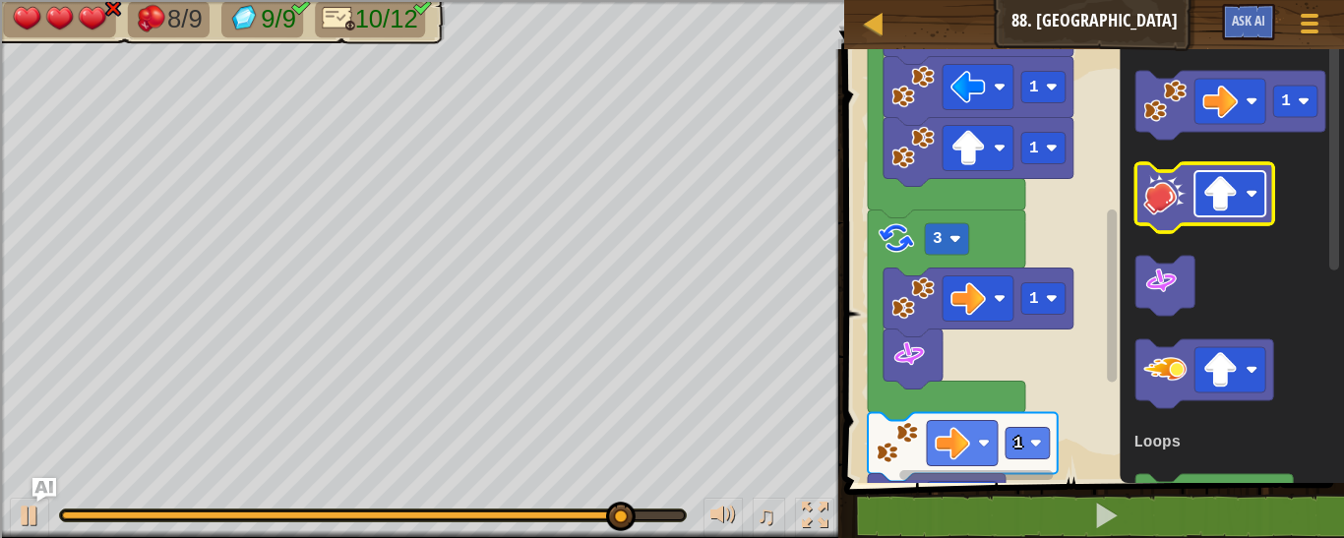
click at [1244, 200] on rect "Blockly Workspace" at bounding box center [1230, 193] width 71 height 45
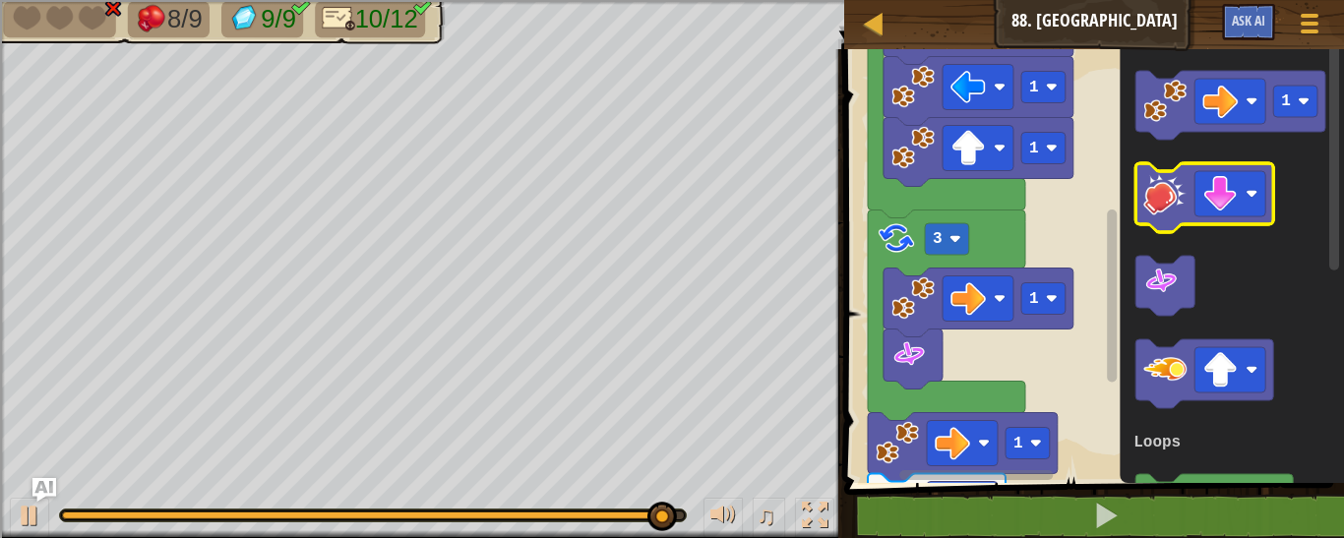
click at [1164, 206] on image "Blockly Workspace" at bounding box center [1165, 193] width 43 height 43
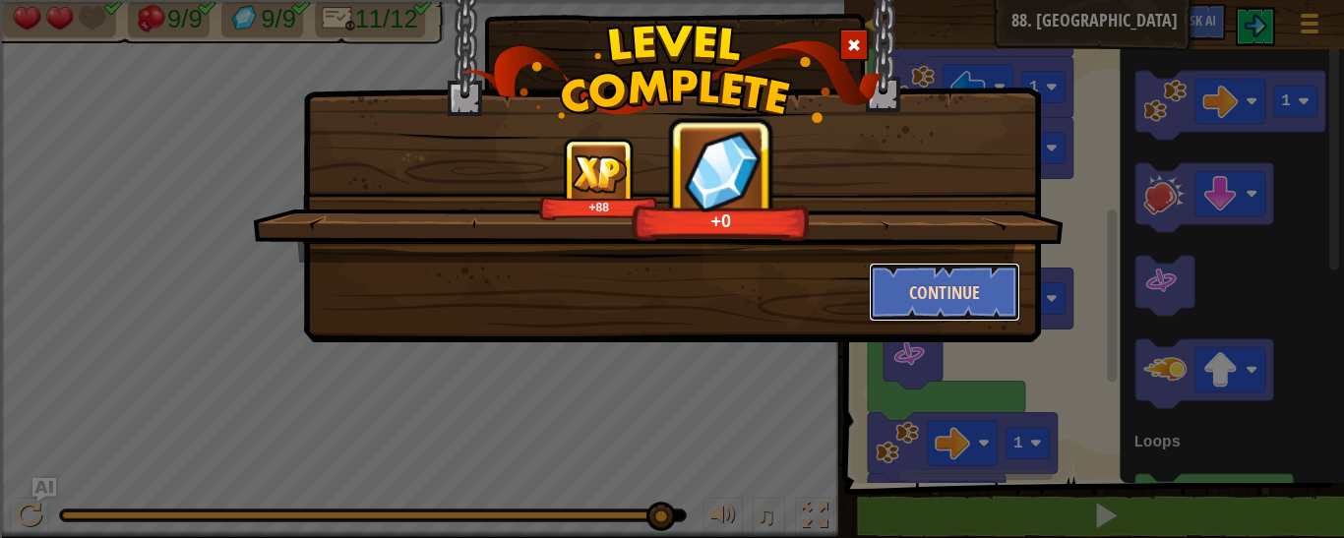
click at [912, 291] on button "Continue" at bounding box center [945, 292] width 153 height 59
